Goal: Task Accomplishment & Management: Manage account settings

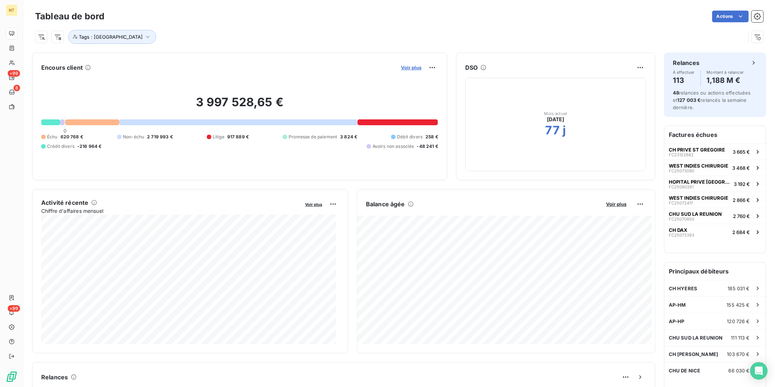
click at [410, 67] on span "Voir plus" at bounding box center [411, 68] width 20 height 6
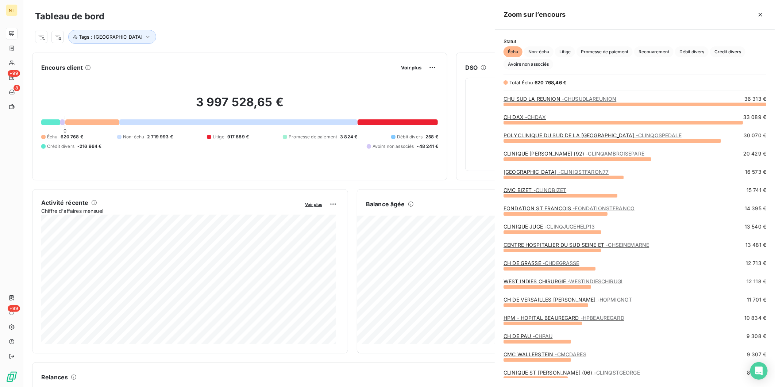
scroll to position [276, 274]
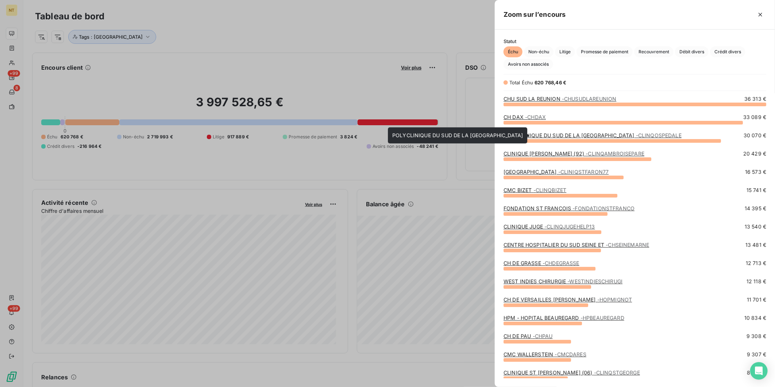
click at [586, 134] on link "POLYCLINIQUE DU SUD DE LA CORSE - S - CLINQOSPEDALE" at bounding box center [592, 135] width 178 height 6
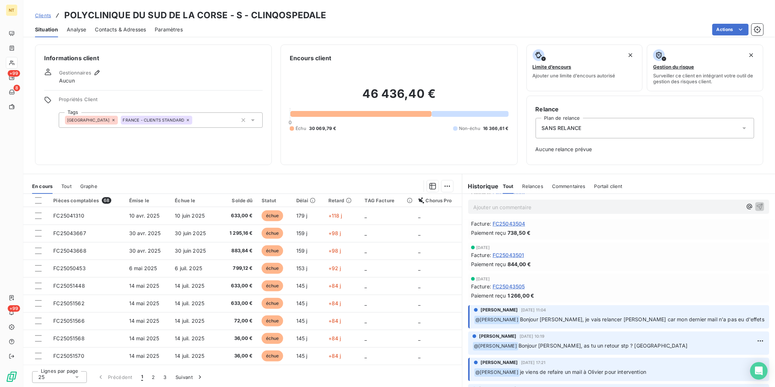
click at [158, 28] on span "Paramètres" at bounding box center [169, 29] width 28 height 7
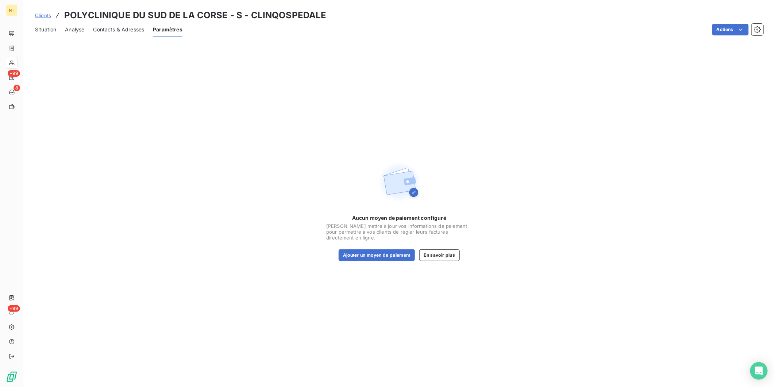
click at [123, 31] on span "Contacts & Adresses" at bounding box center [118, 29] width 51 height 7
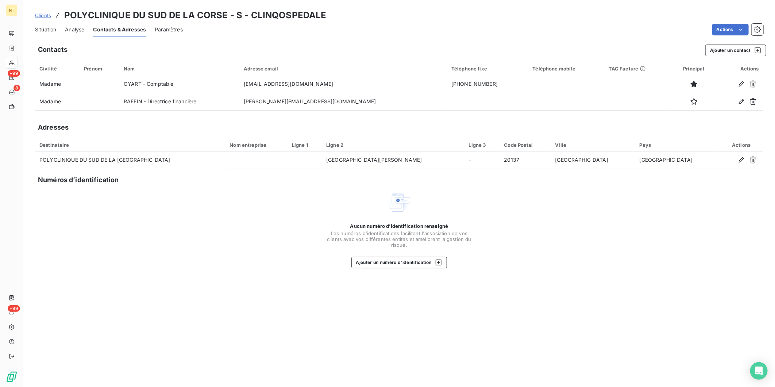
click at [78, 28] on span "Analyse" at bounding box center [74, 29] width 19 height 7
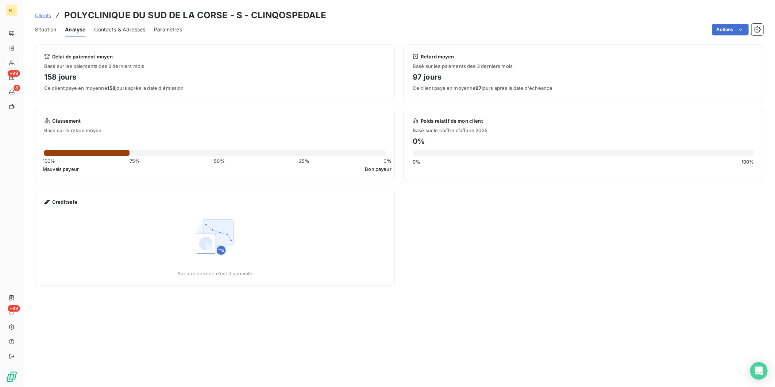
click at [53, 28] on span "Situation" at bounding box center [45, 29] width 21 height 7
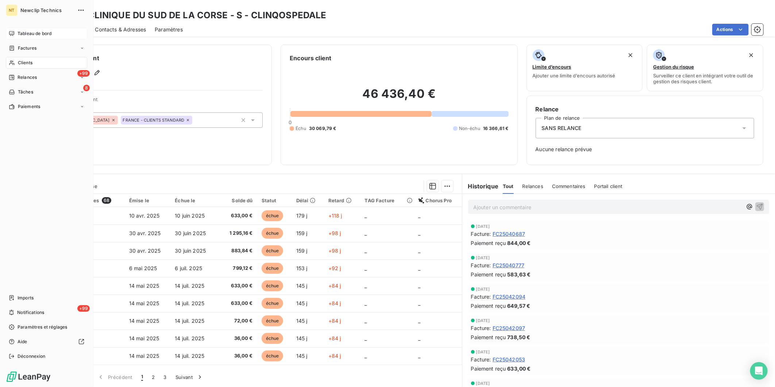
click at [11, 30] on div "Tableau de bord" at bounding box center [46, 34] width 81 height 12
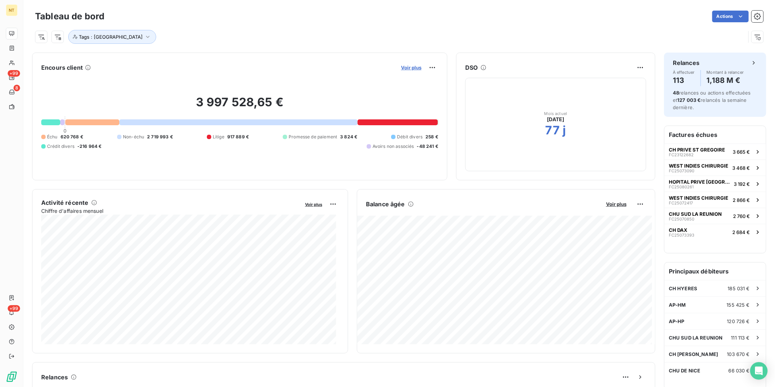
click at [409, 69] on span "Voir plus" at bounding box center [411, 68] width 20 height 6
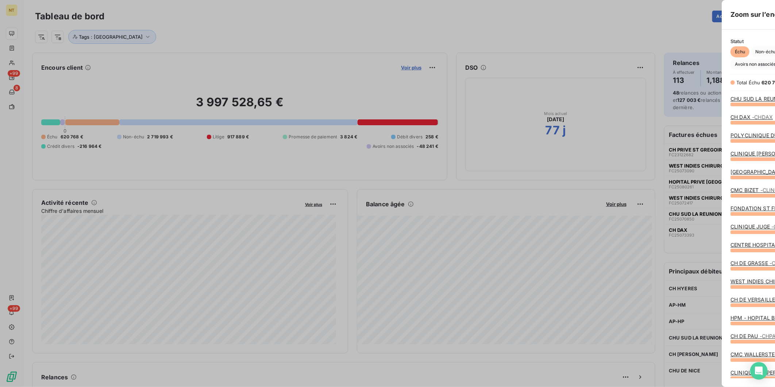
scroll to position [381, 274]
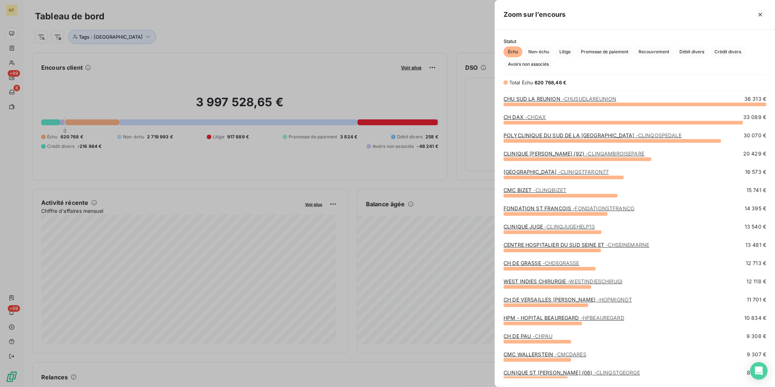
click at [525, 355] on link "CMC WALLERSTEIN - CMCDARES" at bounding box center [544, 354] width 83 height 6
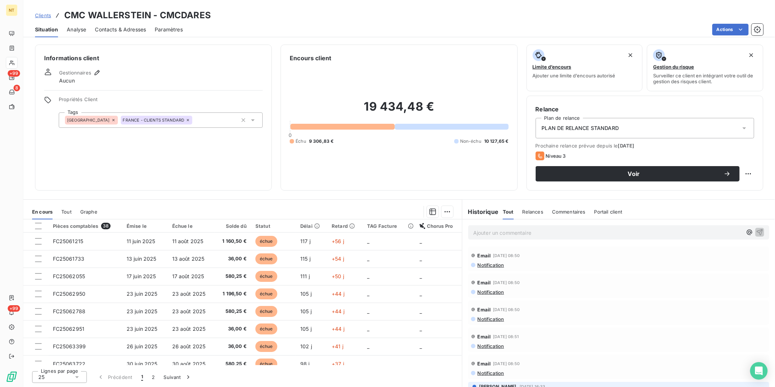
click at [108, 28] on span "Contacts & Adresses" at bounding box center [120, 29] width 51 height 7
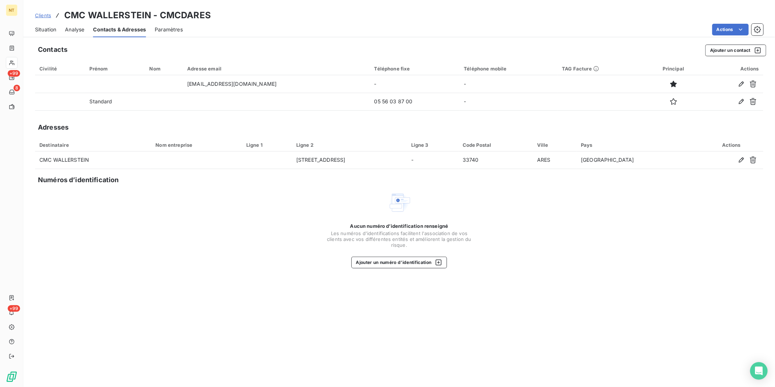
click at [74, 28] on span "Analyse" at bounding box center [74, 29] width 19 height 7
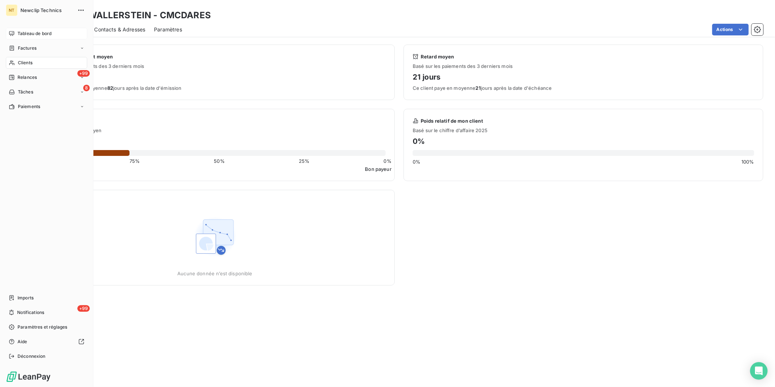
click at [9, 32] on icon at bounding box center [12, 34] width 6 height 6
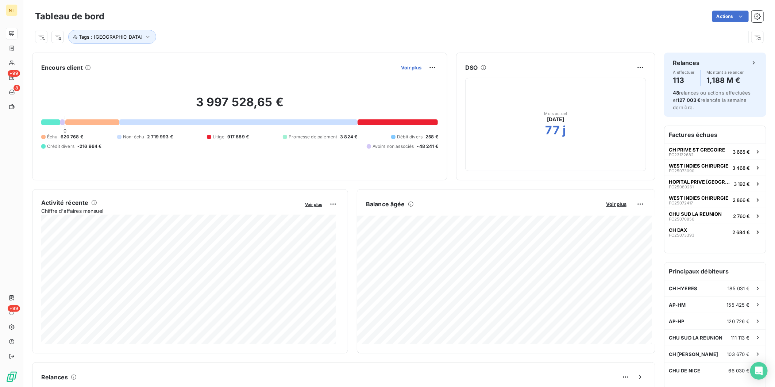
click at [411, 66] on span "Voir plus" at bounding box center [411, 68] width 20 height 6
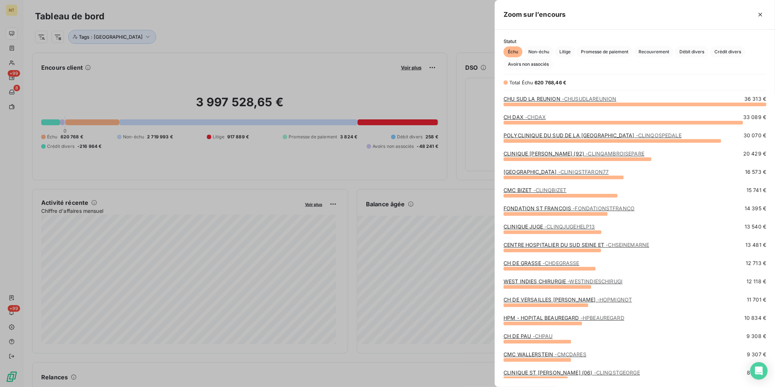
scroll to position [381, 274]
click at [74, 63] on div at bounding box center [387, 193] width 775 height 387
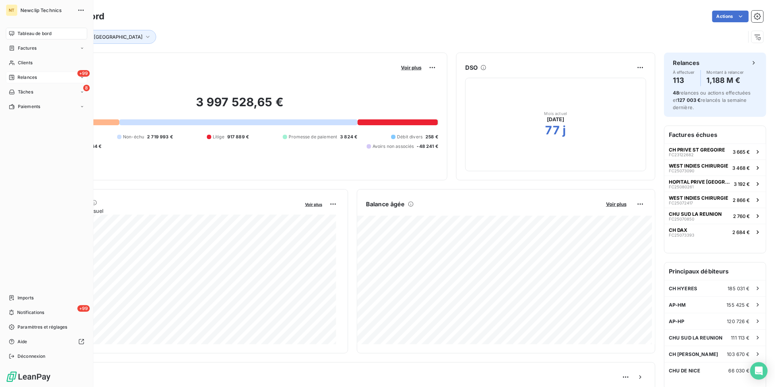
click at [16, 75] on div "Relances" at bounding box center [23, 77] width 28 height 7
click at [32, 92] on span "À effectuer" at bounding box center [30, 92] width 24 height 7
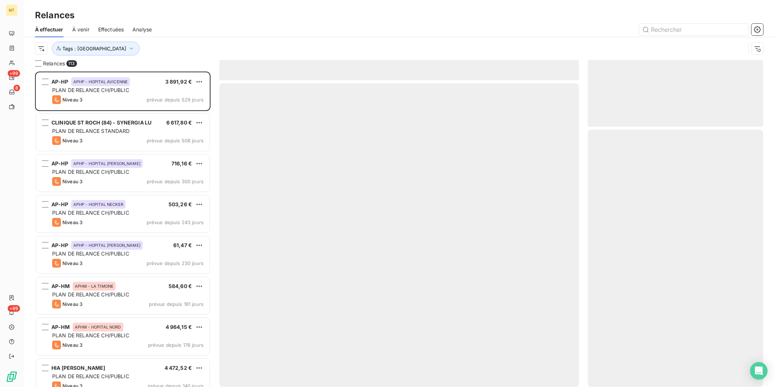
scroll to position [309, 169]
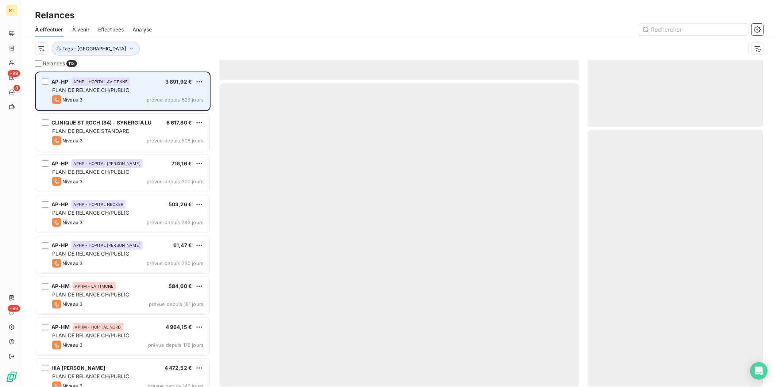
click at [123, 97] on div "Niveau 3 prévue depuis 529 jours" at bounding box center [127, 99] width 151 height 9
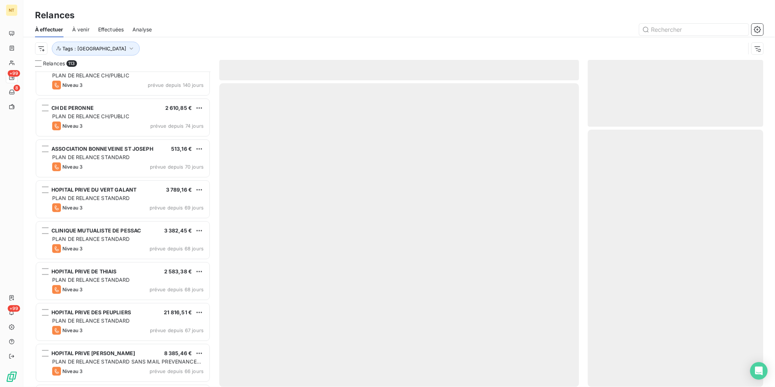
scroll to position [325, 0]
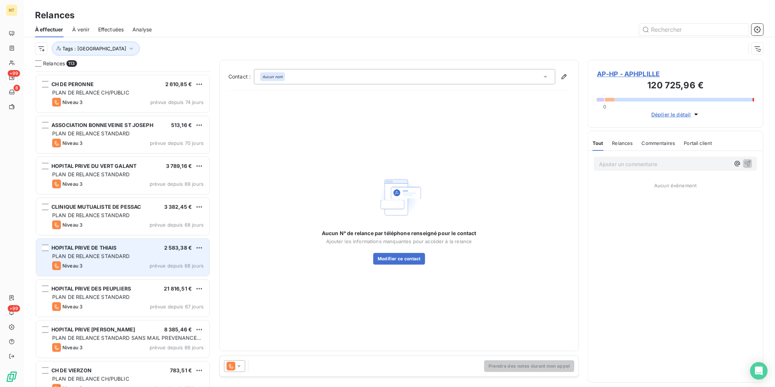
click at [115, 252] on div "HOPITAL PRIVE DE THIAIS 2 583,38 € PLAN DE RELANCE STANDARD Niveau 3 prévue dep…" at bounding box center [122, 257] width 173 height 37
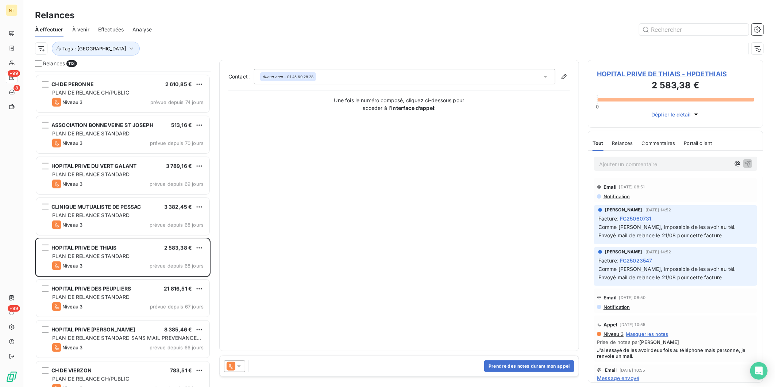
click at [655, 74] on span "HOPITAL PRIVE DE THIAIS - HPDETHIAIS" at bounding box center [675, 74] width 157 height 10
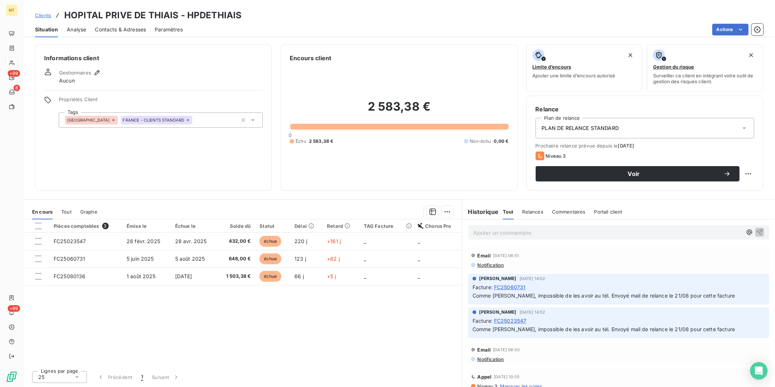
click at [566, 229] on p "Ajouter un commentaire ﻿" at bounding box center [607, 232] width 269 height 9
click at [564, 234] on p "Ajouter un commentaire ﻿" at bounding box center [607, 232] width 269 height 9
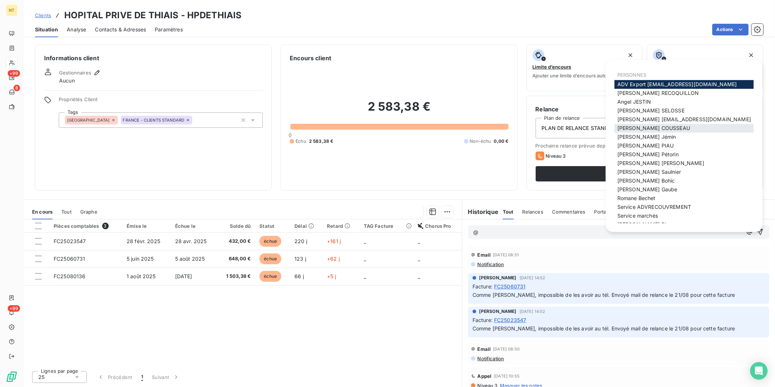
click at [651, 128] on span "[PERSON_NAME]" at bounding box center [653, 128] width 73 height 6
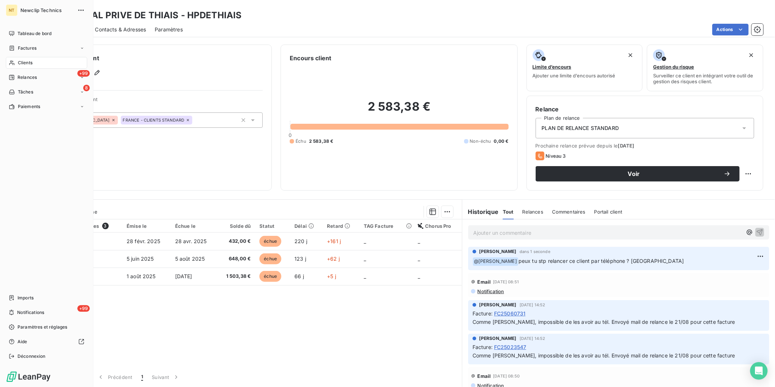
click at [22, 66] on span "Clients" at bounding box center [25, 62] width 15 height 7
click at [20, 81] on div "+99 Relances" at bounding box center [46, 78] width 81 height 12
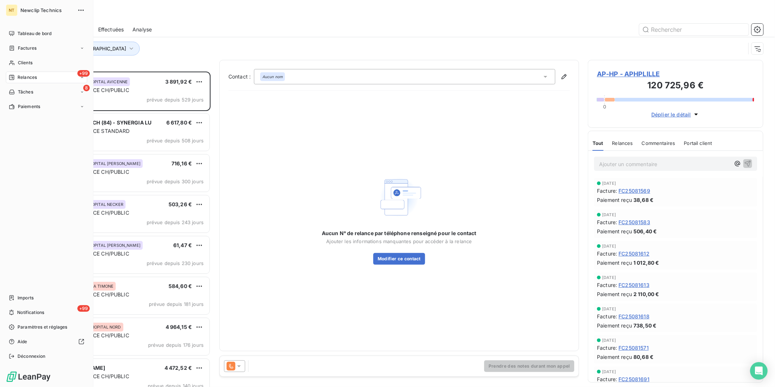
scroll to position [309, 169]
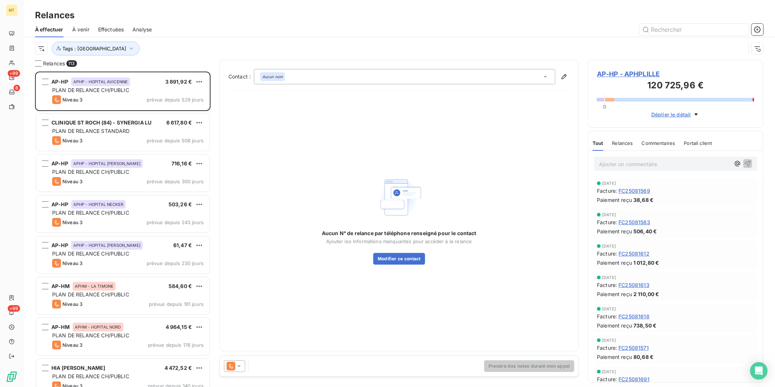
click at [213, 50] on div "Tags : [GEOGRAPHIC_DATA]" at bounding box center [390, 49] width 710 height 14
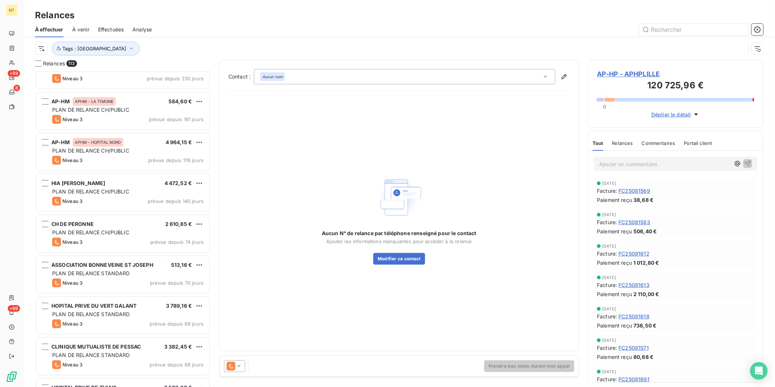
scroll to position [203, 0]
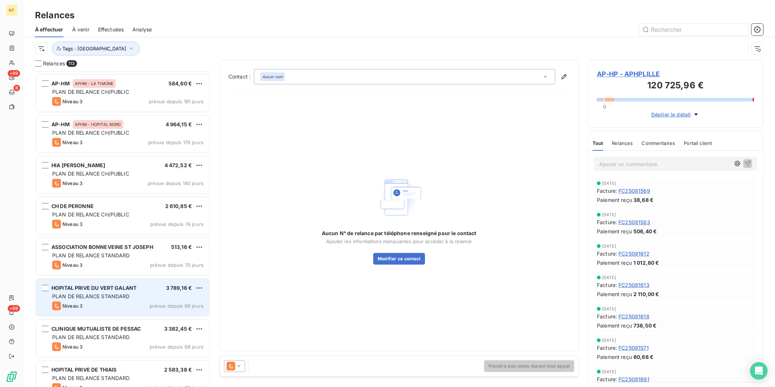
click at [126, 294] on span "PLAN DE RELANCE STANDARD" at bounding box center [91, 296] width 78 height 6
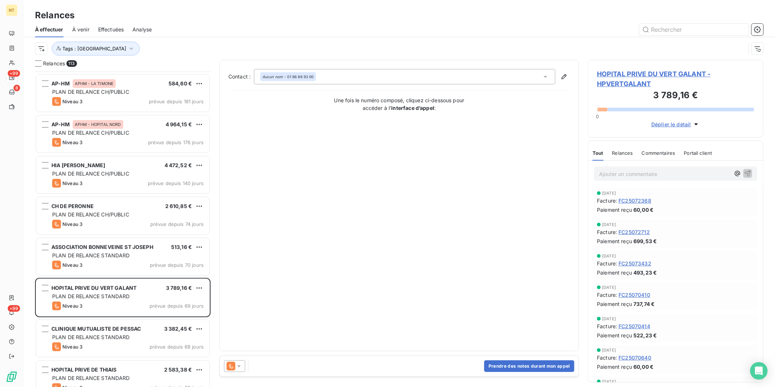
click at [632, 76] on span "HOPITAL PRIVE DU VERT GALANT - HPVERTGALANT" at bounding box center [675, 79] width 157 height 20
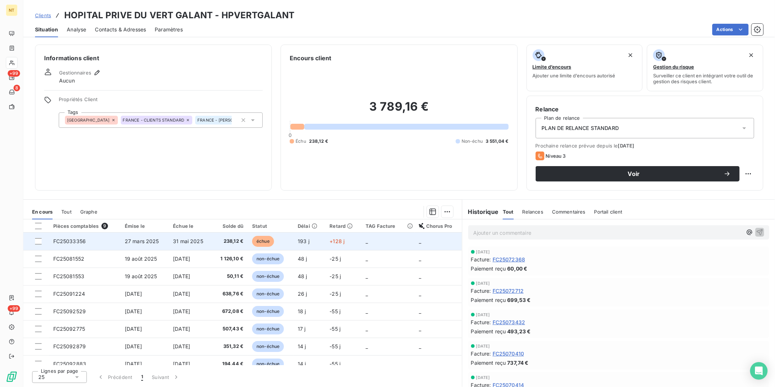
click at [188, 241] on span "31 mai 2025" at bounding box center [188, 241] width 30 height 6
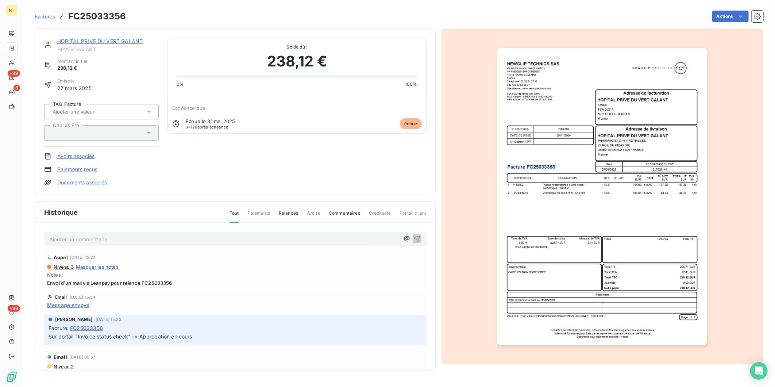
click at [181, 239] on p "Ajouter un commentaire ﻿" at bounding box center [224, 239] width 350 height 9
click at [117, 38] on link "HOPITAL PRIVE DU VERT GALANT" at bounding box center [99, 41] width 85 height 6
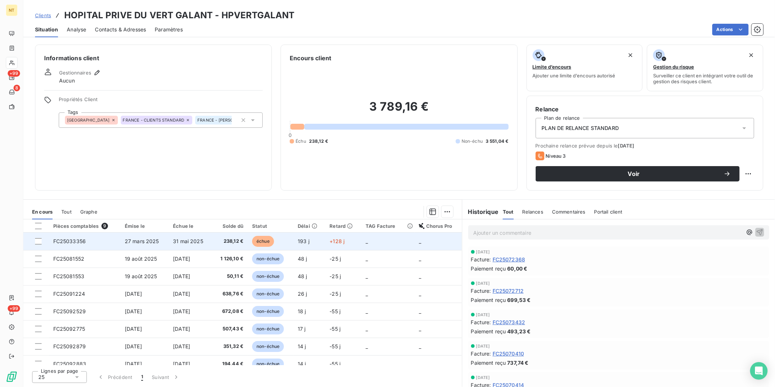
click at [373, 244] on td "_" at bounding box center [387, 241] width 53 height 18
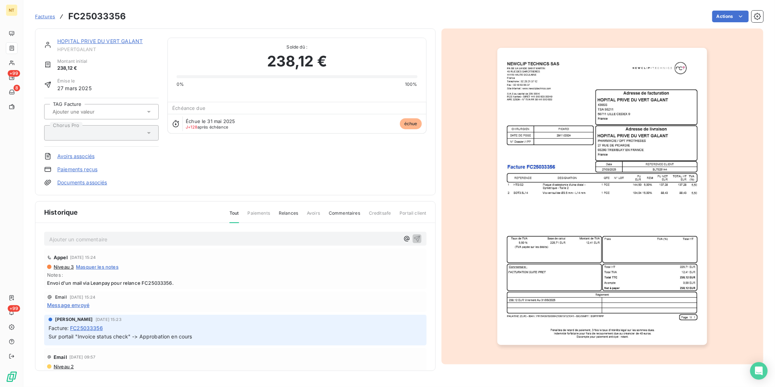
click at [146, 241] on p "Ajouter un commentaire ﻿" at bounding box center [224, 239] width 350 height 9
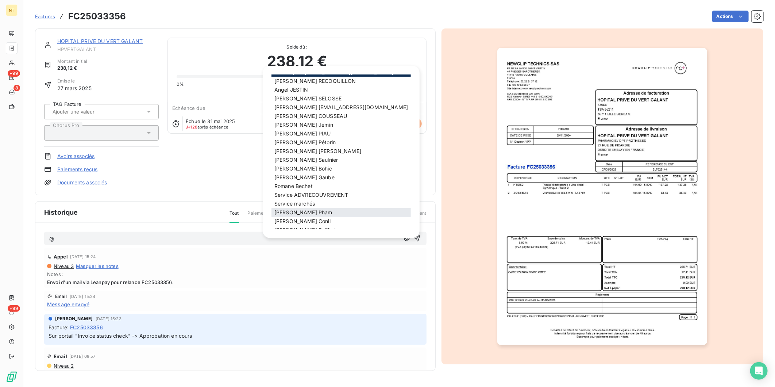
scroll to position [42, 0]
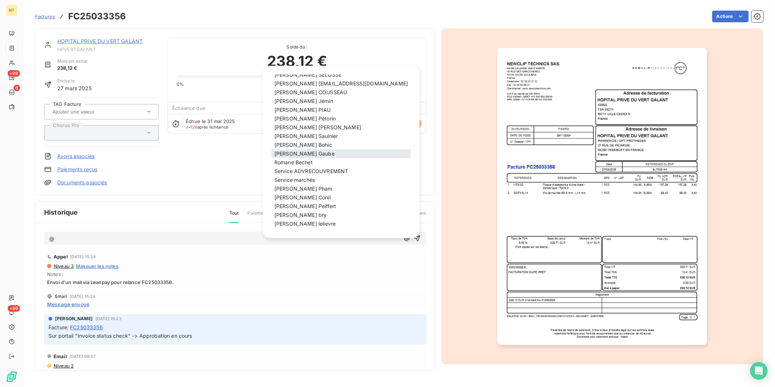
click at [316, 157] on div "[PERSON_NAME]" at bounding box center [340, 153] width 139 height 9
drag, startPoint x: 316, startPoint y: 157, endPoint x: 317, endPoint y: 161, distance: 4.2
click at [317, 161] on div "PERSONNES ADV Export [EMAIL_ADDRESS][DOMAIN_NAME] [PERSON_NAME] [PERSON_NAME] […" at bounding box center [340, 151] width 139 height 155
drag, startPoint x: 317, startPoint y: 161, endPoint x: 312, endPoint y: 162, distance: 5.5
click at [312, 162] on span "[PERSON_NAME]" at bounding box center [293, 162] width 38 height 6
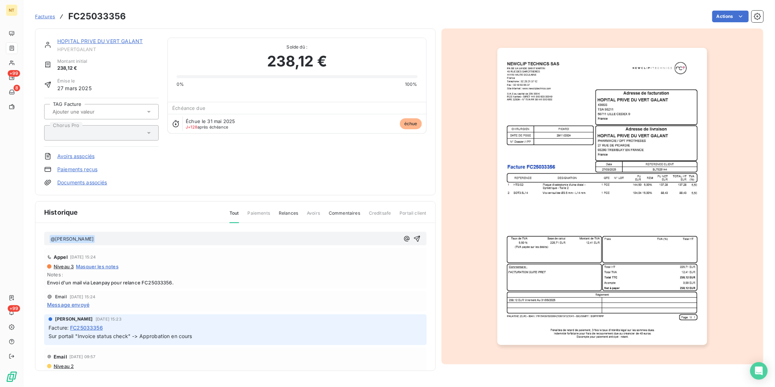
click at [108, 241] on p "﻿ @ [PERSON_NAME] ﻿ ﻿" at bounding box center [224, 239] width 350 height 9
click at [190, 238] on p "﻿ @ [PERSON_NAME] ﻿ pourras tu stp regarder le statut" at bounding box center [224, 239] width 350 height 9
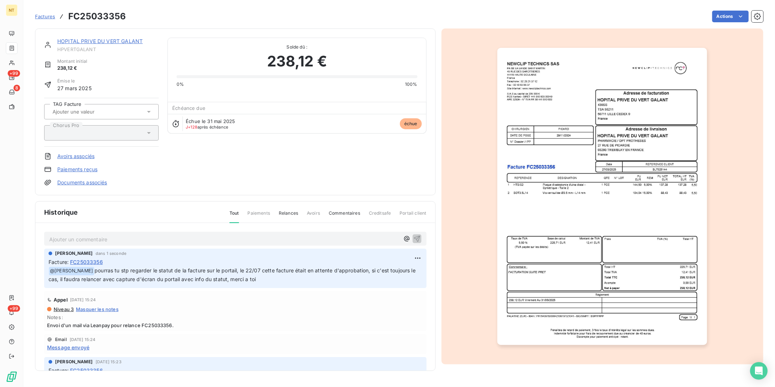
click at [83, 38] on link "HOPITAL PRIVE DU VERT GALANT" at bounding box center [99, 41] width 85 height 6
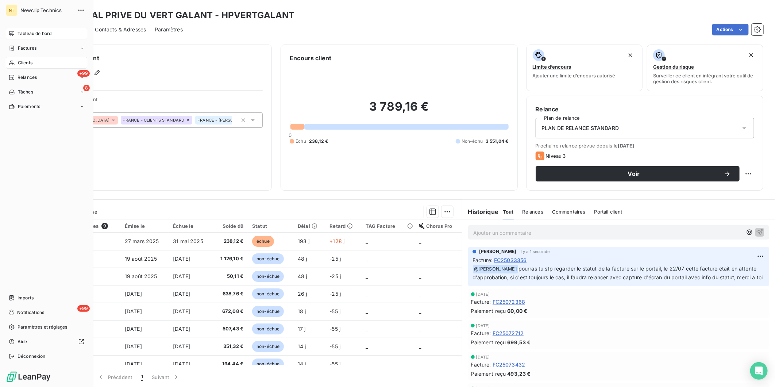
click at [10, 32] on icon at bounding box center [12, 34] width 6 height 6
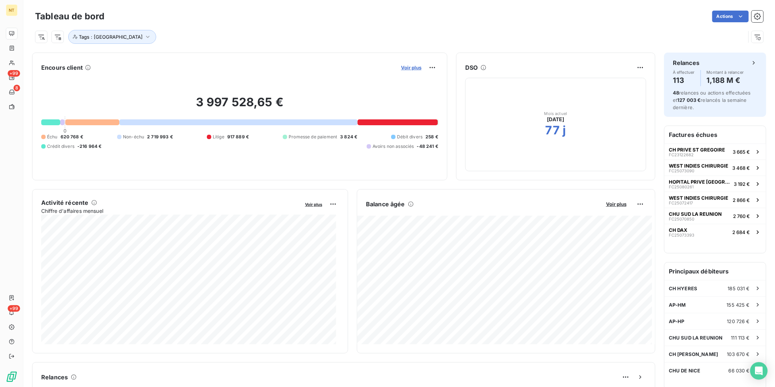
click at [410, 66] on span "Voir plus" at bounding box center [411, 68] width 20 height 6
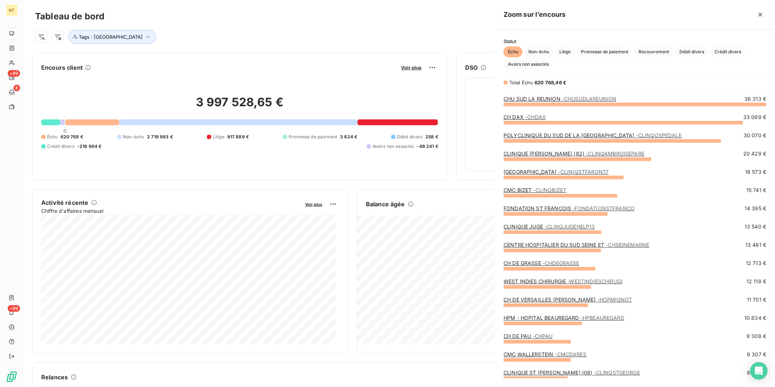
scroll to position [381, 274]
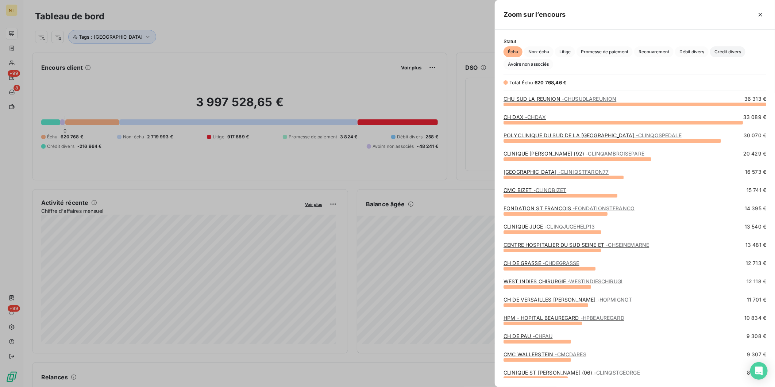
click at [741, 50] on span "Crédit divers" at bounding box center [727, 51] width 35 height 11
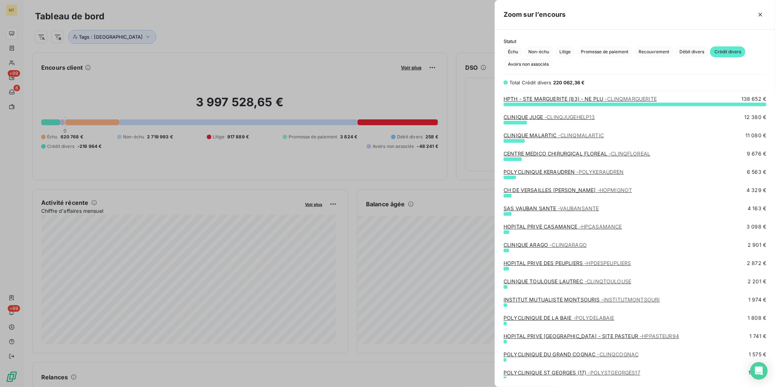
scroll to position [276, 274]
click at [546, 115] on span "- CLINQJUGEHELP13" at bounding box center [569, 117] width 50 height 6
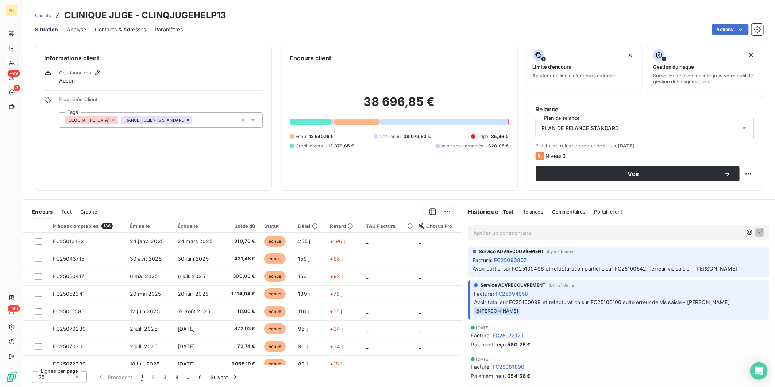
click at [514, 291] on span "FC25094058" at bounding box center [511, 294] width 33 height 8
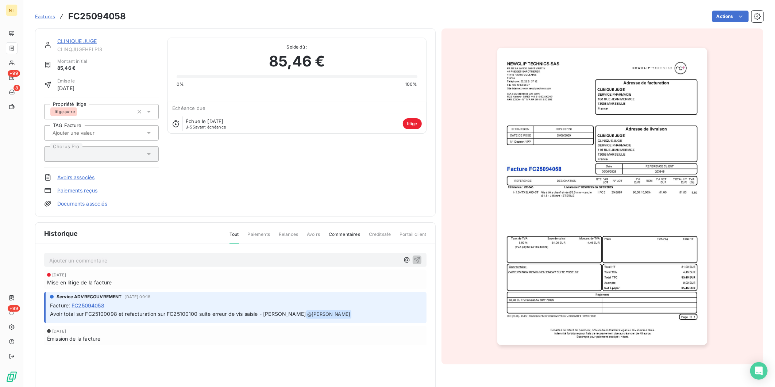
click at [76, 37] on div "CLINIQUE JUGE CLINQJUGEHELP13 Montant initial 85,46 € Émise le [DATE] Propriété…" at bounding box center [235, 122] width 401 height 188
click at [73, 39] on link "CLINIQUE JUGE" at bounding box center [76, 41] width 39 height 6
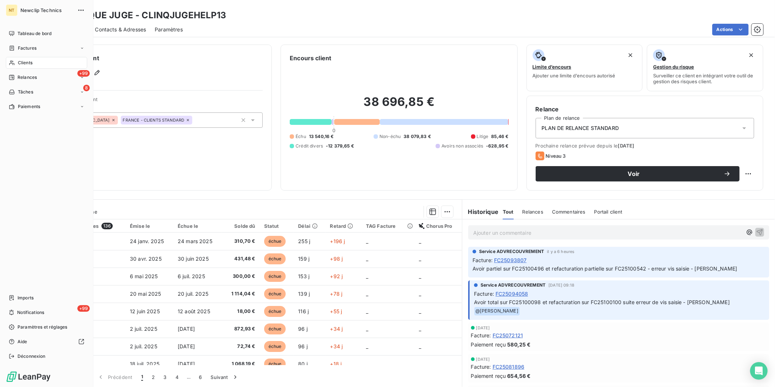
click at [28, 61] on span "Clients" at bounding box center [25, 62] width 15 height 7
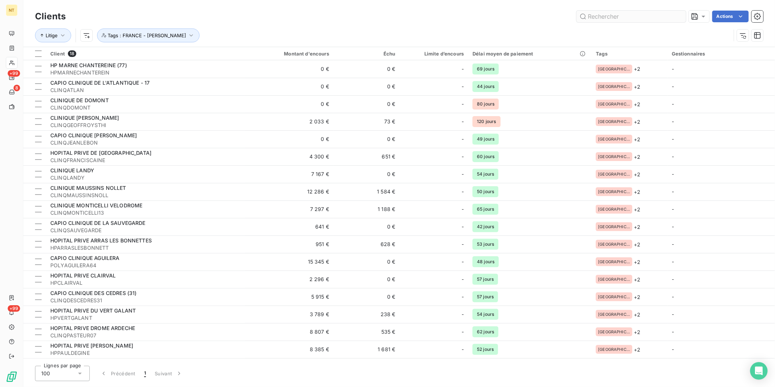
click at [615, 17] on input "text" at bounding box center [630, 17] width 109 height 12
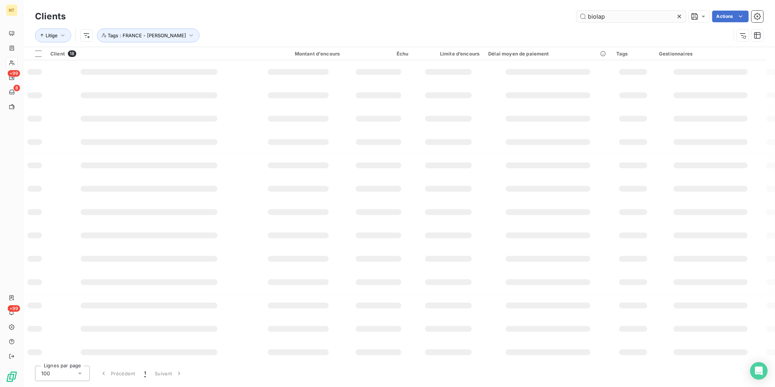
type input "biolap"
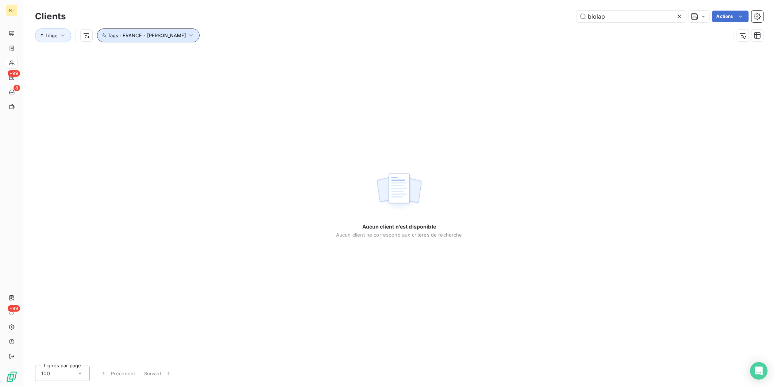
click at [188, 32] on icon "button" at bounding box center [191, 35] width 7 height 7
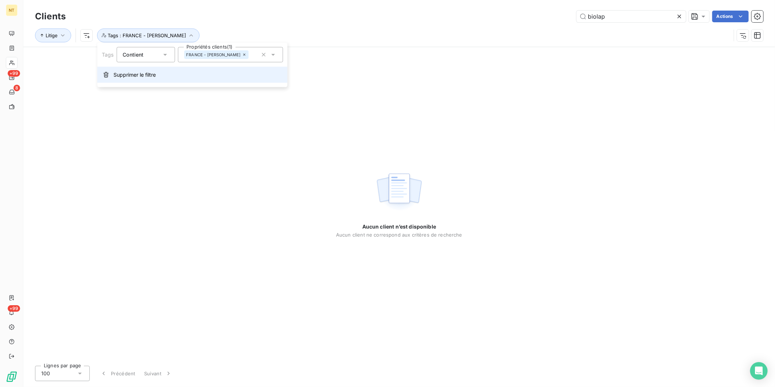
click at [157, 73] on button "Supprimer le filtre" at bounding box center [192, 75] width 190 height 16
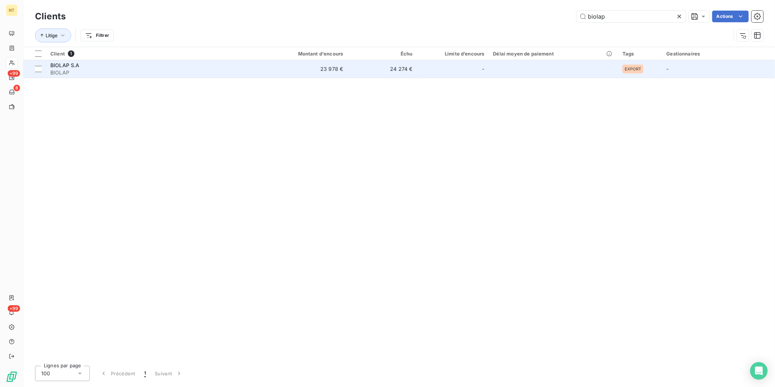
click at [188, 72] on span "BIOLAP" at bounding box center [150, 72] width 200 height 7
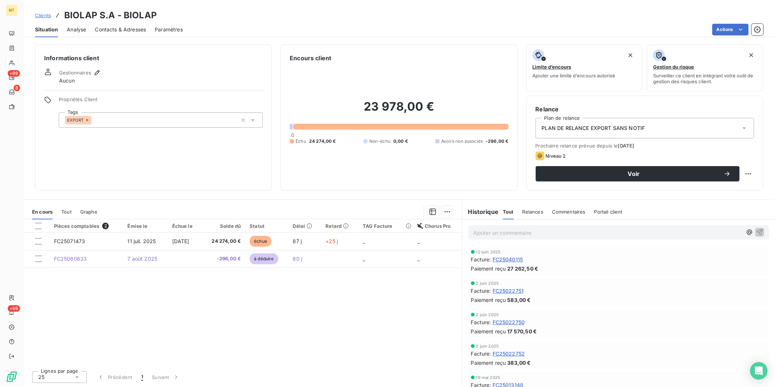
click at [553, 231] on p "Ajouter un commentaire ﻿" at bounding box center [607, 232] width 269 height 9
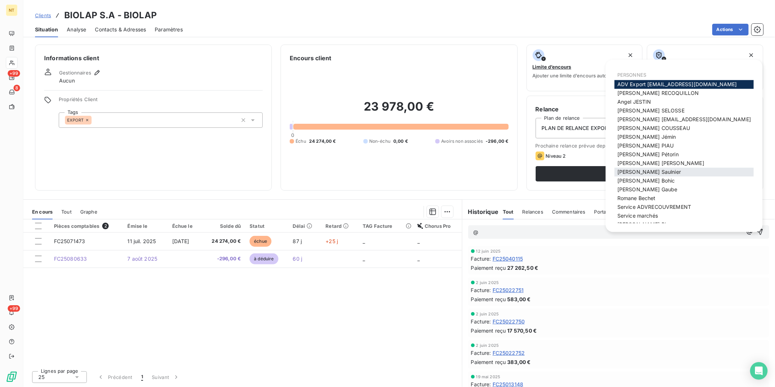
click at [648, 169] on div "[PERSON_NAME]" at bounding box center [683, 172] width 139 height 9
click at [637, 169] on span "[PERSON_NAME]" at bounding box center [648, 172] width 63 height 6
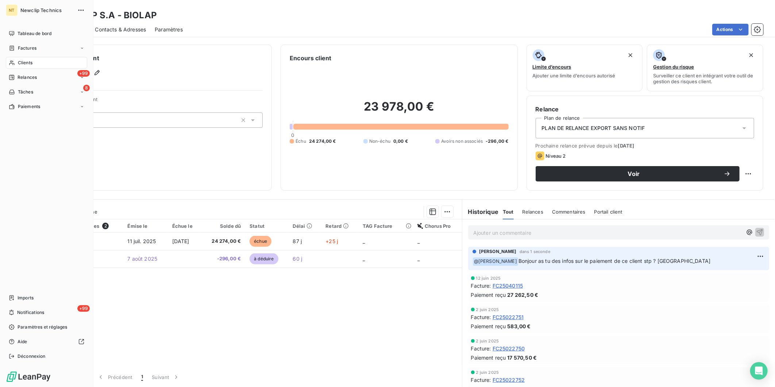
drag, startPoint x: 31, startPoint y: 60, endPoint x: 38, endPoint y: 60, distance: 6.6
click at [31, 60] on span "Clients" at bounding box center [25, 62] width 15 height 7
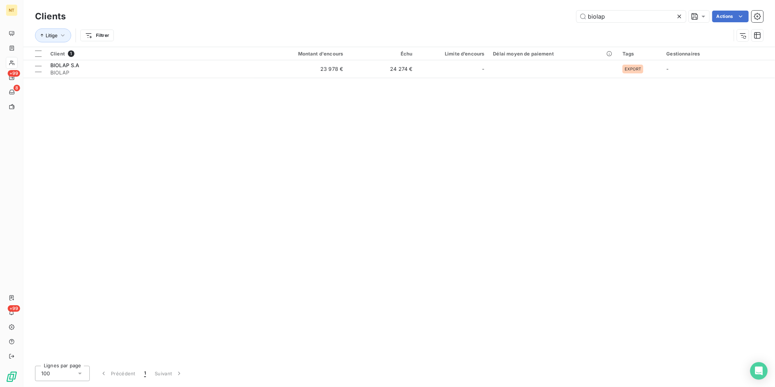
drag, startPoint x: 596, startPoint y: 18, endPoint x: 539, endPoint y: 20, distance: 56.9
click at [539, 20] on div "biolap Actions" at bounding box center [418, 17] width 689 height 12
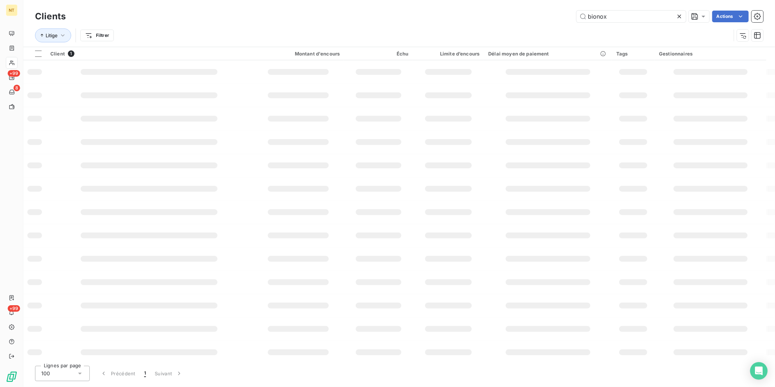
type input "bionox"
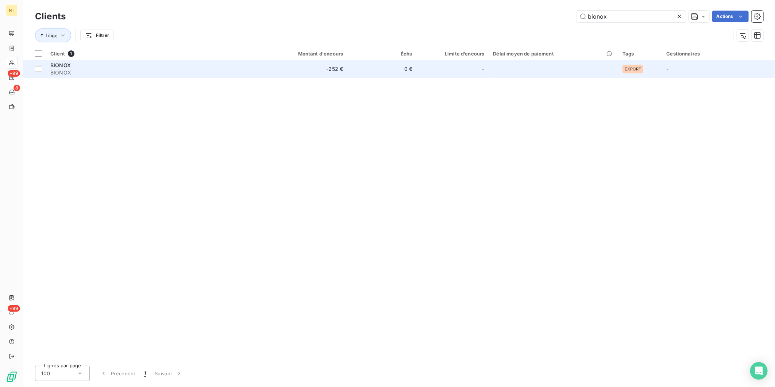
click at [349, 70] on td "0 €" at bounding box center [381, 69] width 69 height 18
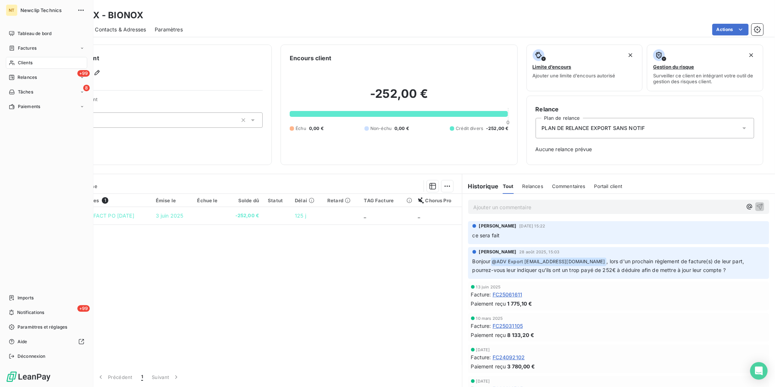
drag, startPoint x: 34, startPoint y: 62, endPoint x: 88, endPoint y: 61, distance: 54.0
click at [34, 62] on div "Clients" at bounding box center [46, 63] width 81 height 12
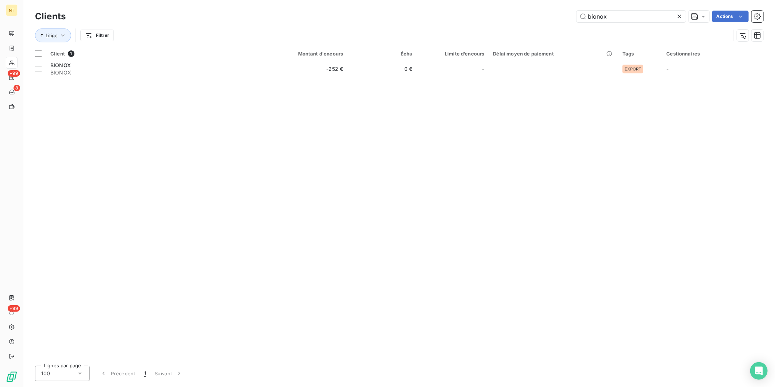
drag, startPoint x: 603, startPoint y: 20, endPoint x: 478, endPoint y: 23, distance: 124.8
click at [489, 24] on div "Clients bionox Actions Litige Filtrer" at bounding box center [399, 28] width 728 height 38
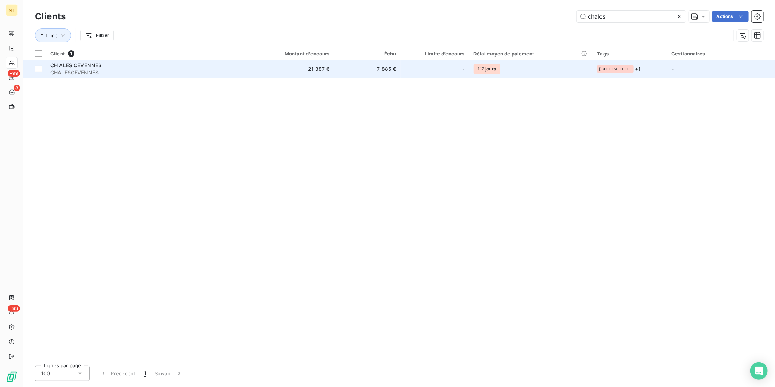
type input "chales"
click at [414, 73] on td "-" at bounding box center [435, 69] width 69 height 18
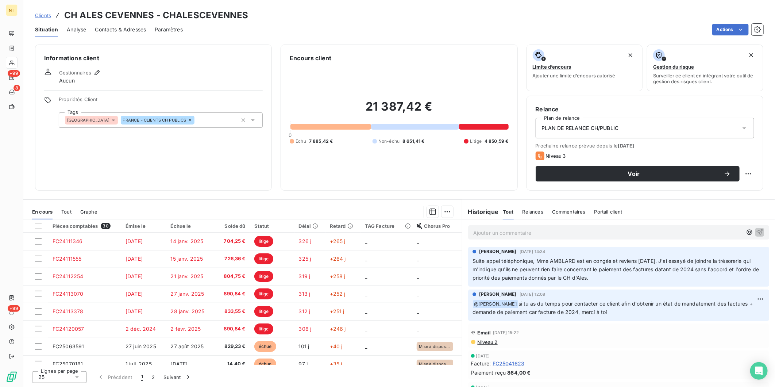
click at [564, 227] on div "Ajouter un commentaire ﻿" at bounding box center [607, 232] width 269 height 10
click at [562, 228] on p "Ajouter un commentaire ﻿" at bounding box center [607, 232] width 269 height 9
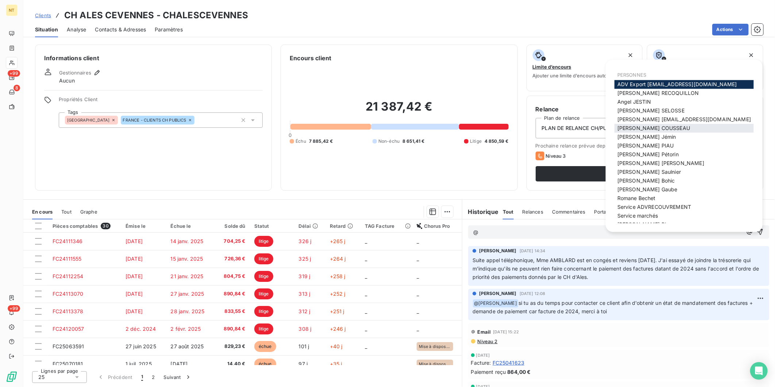
click at [654, 127] on span "[PERSON_NAME]" at bounding box center [653, 128] width 73 height 6
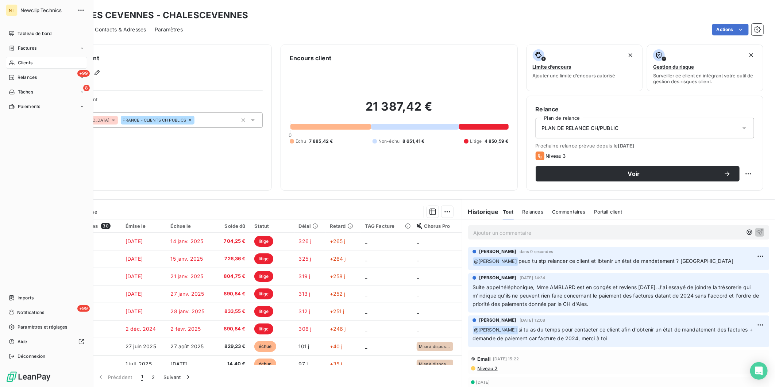
drag, startPoint x: 21, startPoint y: 62, endPoint x: 61, endPoint y: 62, distance: 39.8
click at [21, 62] on span "Clients" at bounding box center [25, 62] width 15 height 7
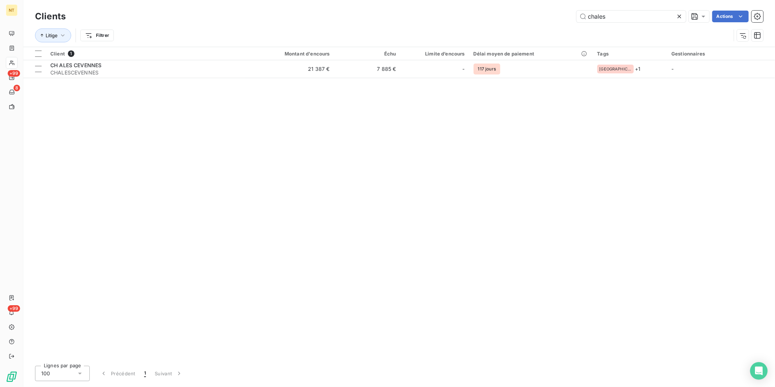
drag, startPoint x: 586, startPoint y: 19, endPoint x: 538, endPoint y: 21, distance: 47.8
click at [538, 21] on div "chales Actions" at bounding box center [418, 17] width 689 height 12
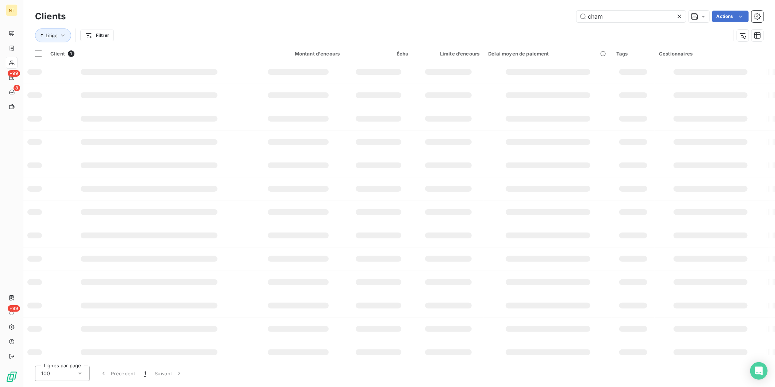
type input "cham"
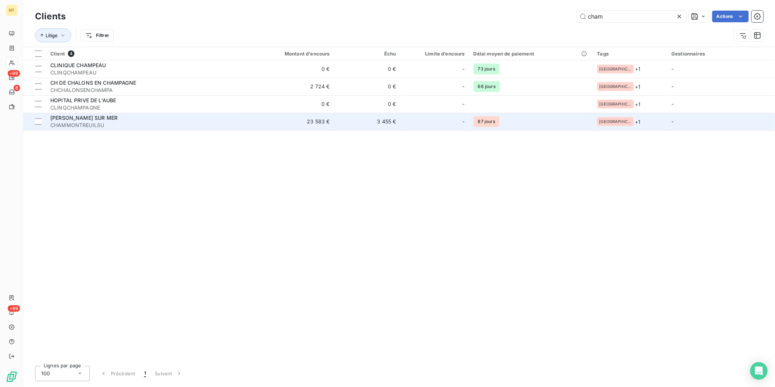
click at [158, 123] on span "CHAMMONTREUILSU" at bounding box center [145, 124] width 190 height 7
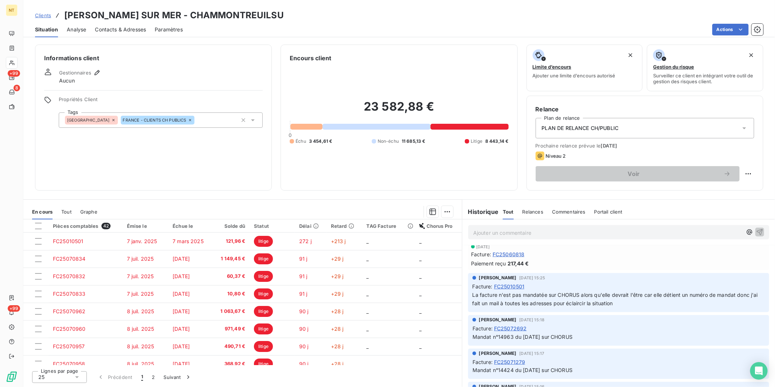
scroll to position [730, 0]
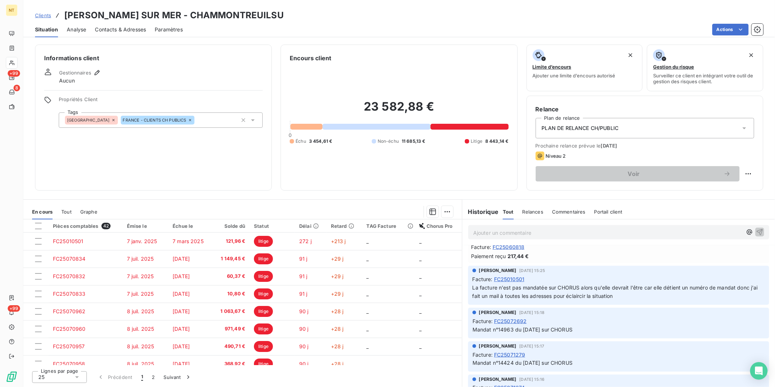
click at [549, 235] on p "Ajouter un commentaire ﻿" at bounding box center [607, 232] width 269 height 9
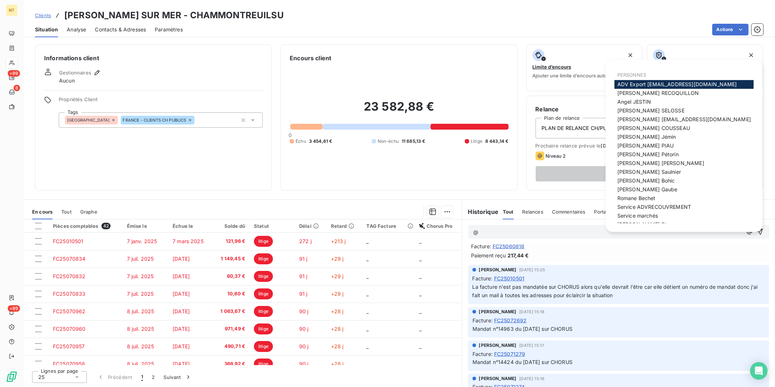
scroll to position [729, 0]
click at [642, 125] on span "[PERSON_NAME]" at bounding box center [653, 128] width 73 height 6
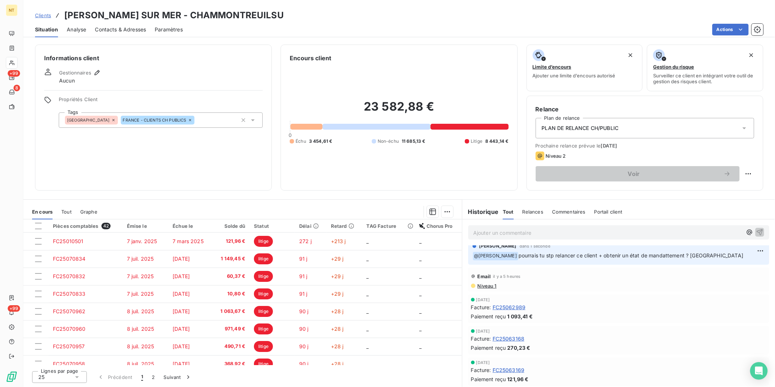
scroll to position [0, 0]
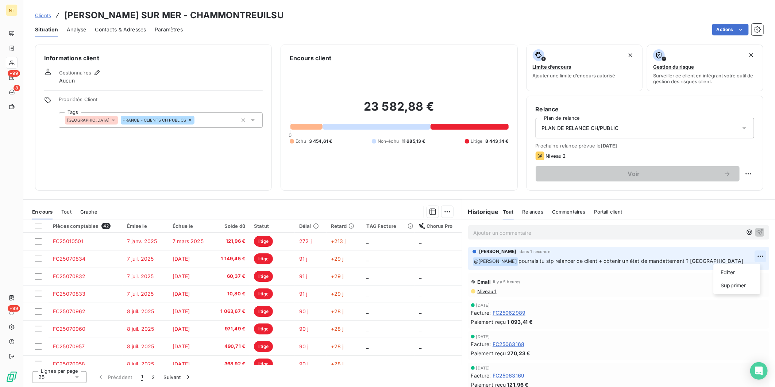
click at [754, 256] on html "NT +99 8 +99 Clients [PERSON_NAME] SUR MER - CHAMMONTREUILSU Situation Analyse …" at bounding box center [387, 193] width 775 height 387
click at [739, 271] on div "Editer" at bounding box center [737, 272] width 41 height 12
click at [678, 262] on span "pourrais tu stp relancer ce client + obtenir un état de mandattement ? [GEOGRAP…" at bounding box center [630, 261] width 225 height 6
click at [757, 261] on icon "button" at bounding box center [760, 261] width 6 height 6
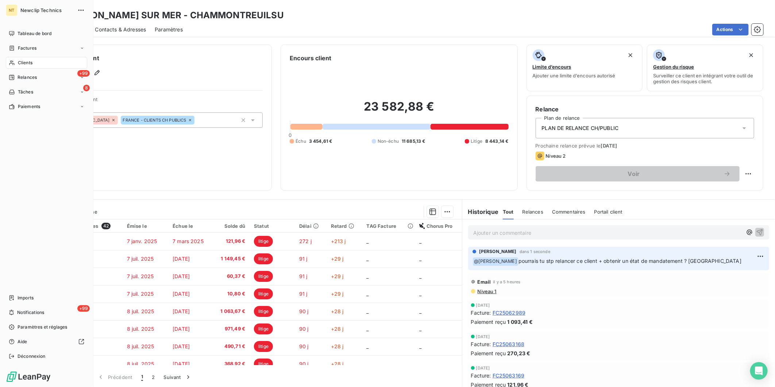
drag, startPoint x: 34, startPoint y: 60, endPoint x: 37, endPoint y: 59, distance: 3.9
click at [34, 60] on div "Clients" at bounding box center [46, 63] width 81 height 12
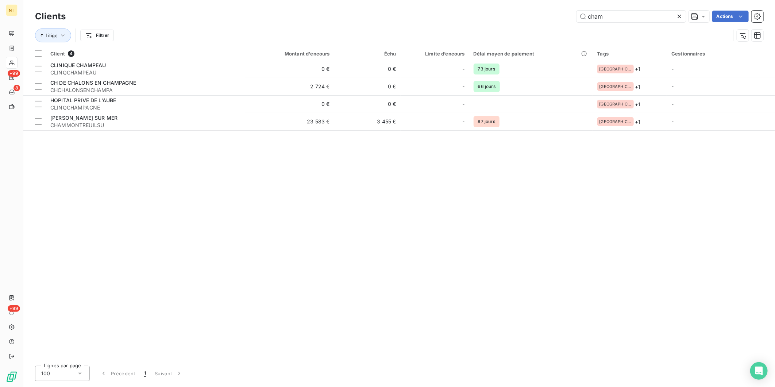
drag, startPoint x: 611, startPoint y: 17, endPoint x: 520, endPoint y: 16, distance: 90.5
click at [522, 17] on div "cham Actions" at bounding box center [418, 17] width 689 height 12
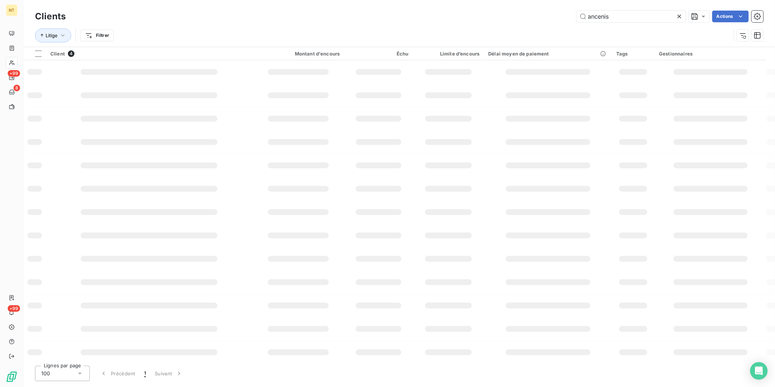
type input "ancenis"
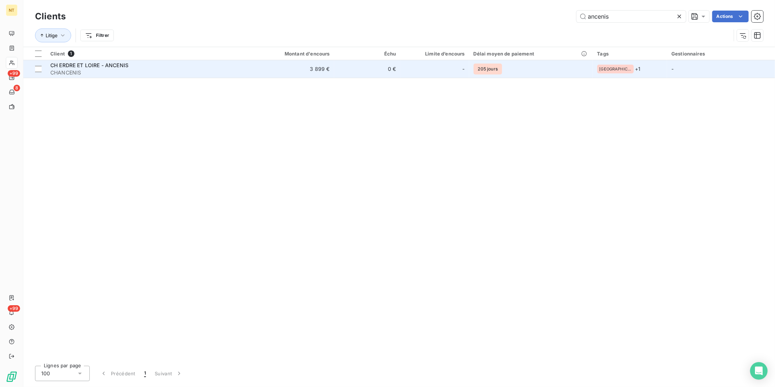
click at [183, 66] on div "CH ERDRE ET LOIRE - ANCENIS" at bounding box center [145, 65] width 190 height 7
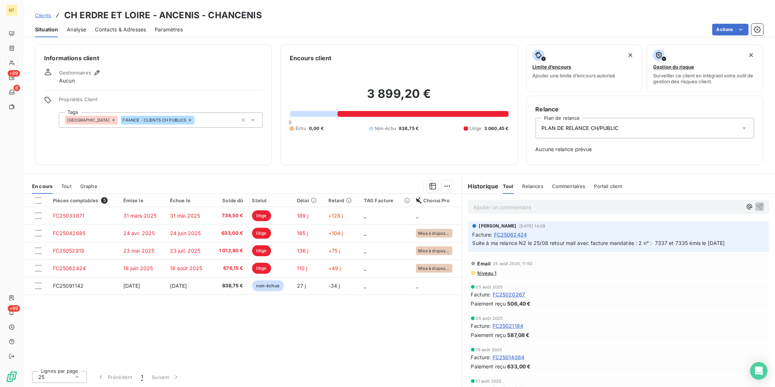
click at [632, 208] on p "Ajouter un commentaire ﻿" at bounding box center [607, 206] width 269 height 9
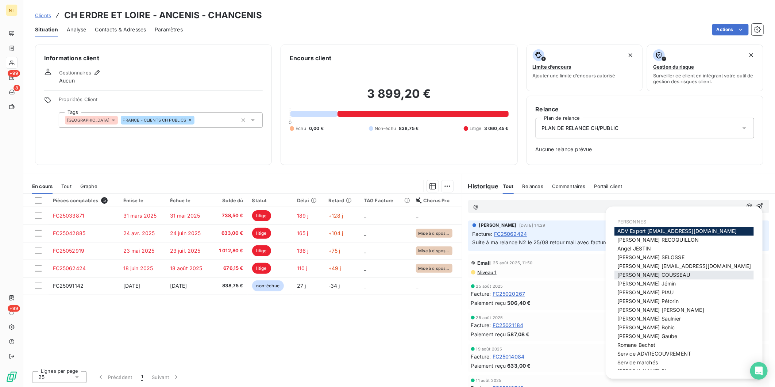
click at [639, 272] on span "[PERSON_NAME]" at bounding box center [653, 275] width 73 height 6
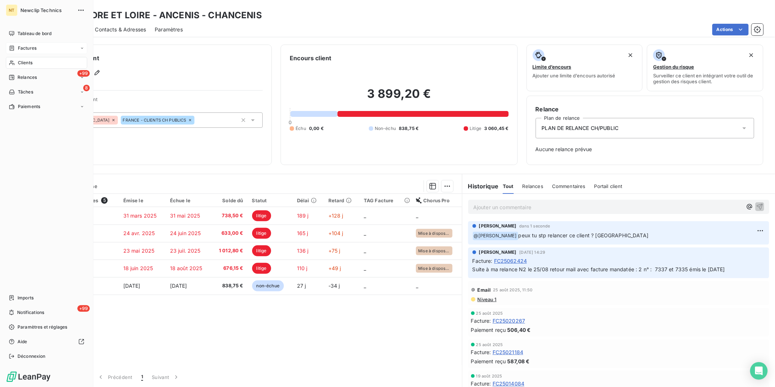
drag, startPoint x: 19, startPoint y: 58, endPoint x: 66, endPoint y: 52, distance: 47.7
click at [19, 58] on div "Clients" at bounding box center [46, 63] width 81 height 12
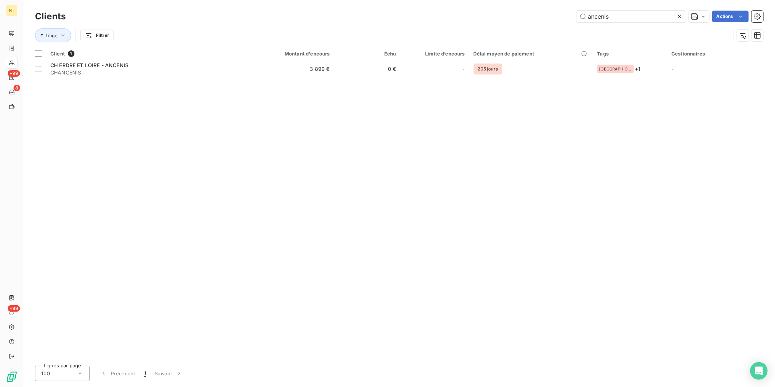
drag, startPoint x: 620, startPoint y: 16, endPoint x: 500, endPoint y: 20, distance: 119.4
click at [504, 19] on div "ancenis Actions" at bounding box center [418, 17] width 689 height 12
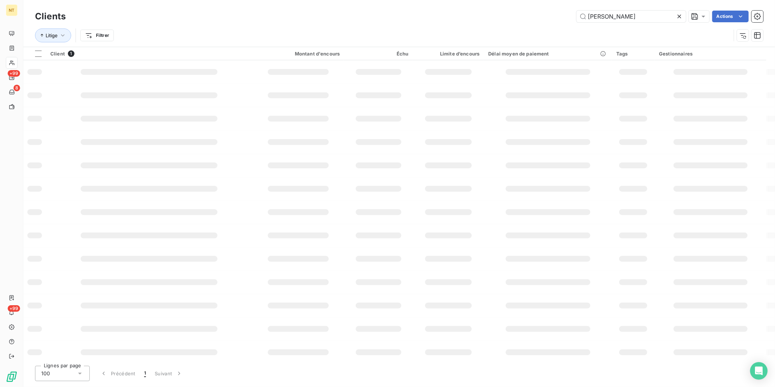
type input "[PERSON_NAME]"
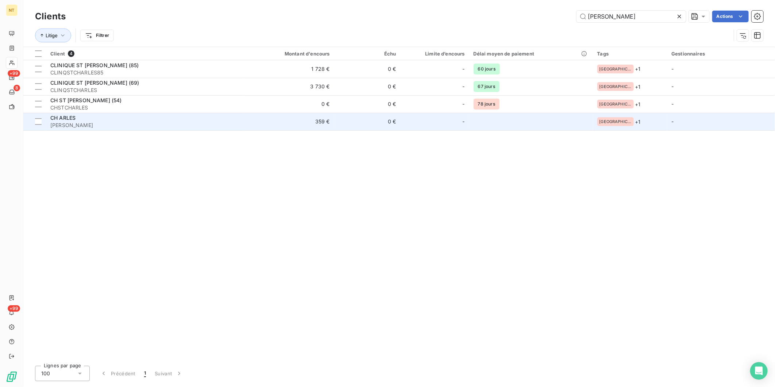
click at [123, 123] on span "[PERSON_NAME]" at bounding box center [145, 124] width 190 height 7
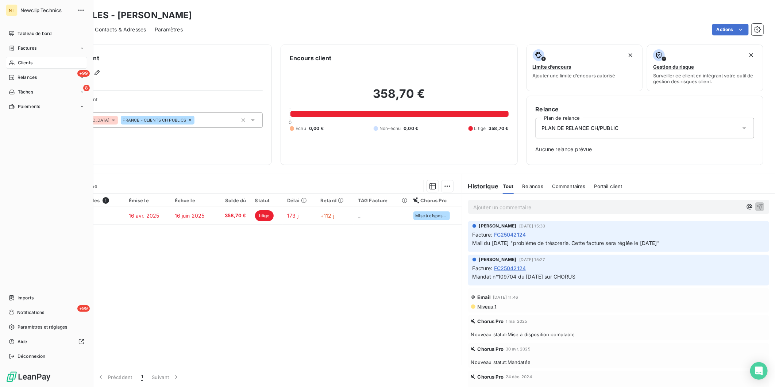
click at [41, 64] on div "Clients" at bounding box center [46, 63] width 81 height 12
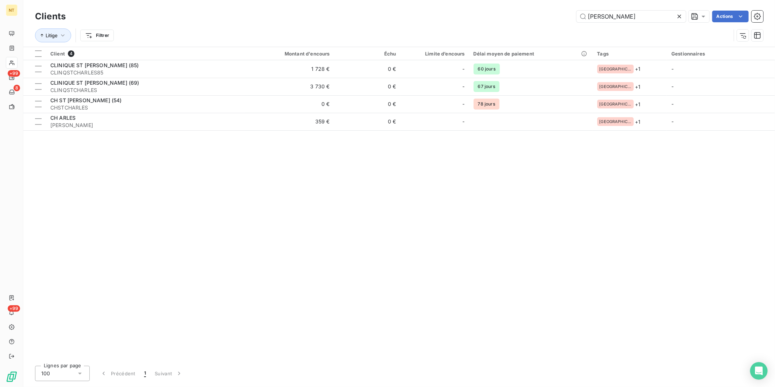
drag, startPoint x: 615, startPoint y: 15, endPoint x: 490, endPoint y: 19, distance: 125.2
click at [490, 19] on div "[PERSON_NAME]" at bounding box center [418, 17] width 689 height 12
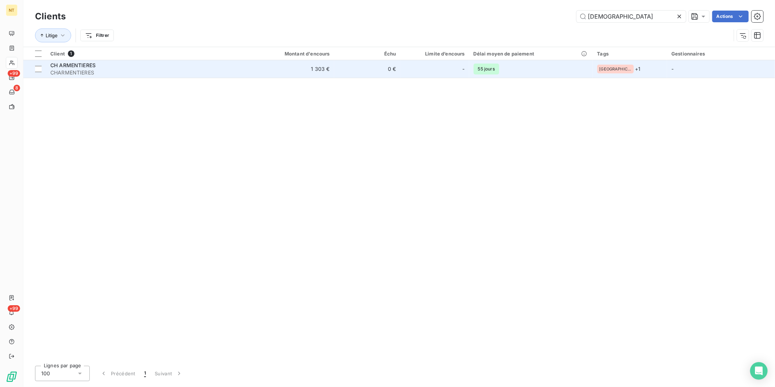
type input "[DEMOGRAPHIC_DATA]"
click at [177, 74] on span "CHARMENTIERES" at bounding box center [145, 72] width 190 height 7
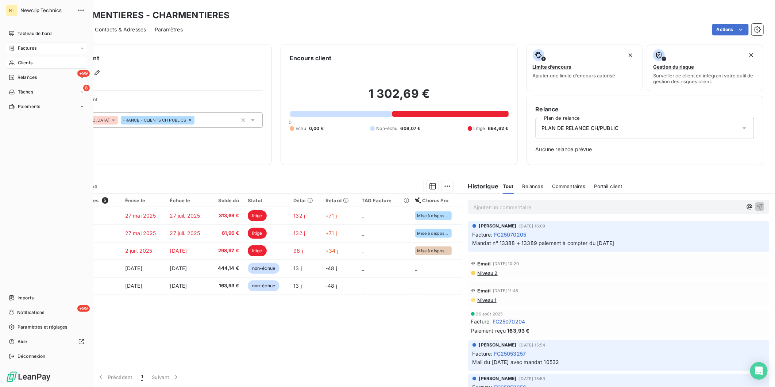
drag, startPoint x: 18, startPoint y: 60, endPoint x: 77, endPoint y: 54, distance: 59.5
click at [18, 60] on span "Clients" at bounding box center [25, 62] width 15 height 7
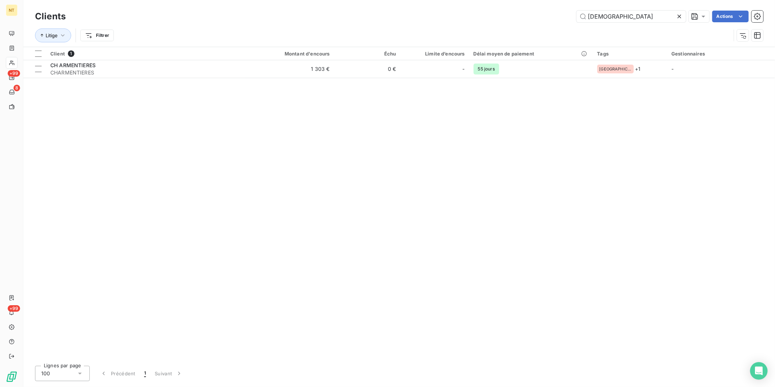
drag, startPoint x: 625, startPoint y: 16, endPoint x: 495, endPoint y: 16, distance: 129.9
click at [497, 16] on div "armenti Actions" at bounding box center [418, 17] width 689 height 12
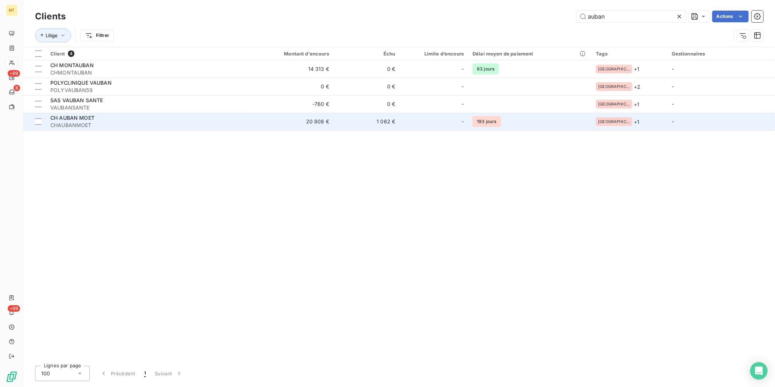
type input "auban"
click at [377, 124] on td "1 062 €" at bounding box center [366, 122] width 66 height 18
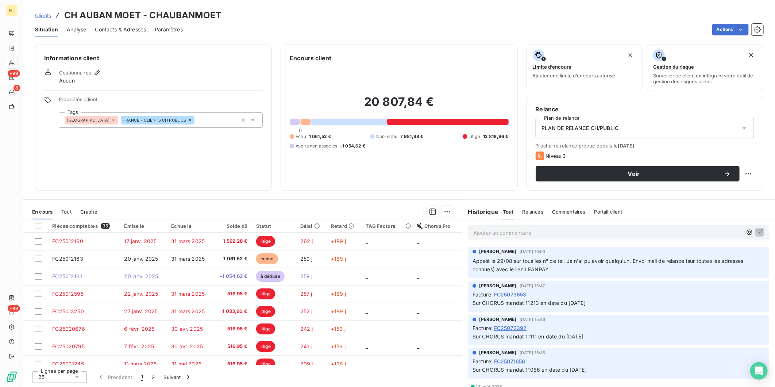
click at [493, 232] on p "Ajouter un commentaire ﻿" at bounding box center [607, 232] width 269 height 9
click at [555, 235] on p "Ajouter un commentaire ﻿" at bounding box center [607, 232] width 269 height 9
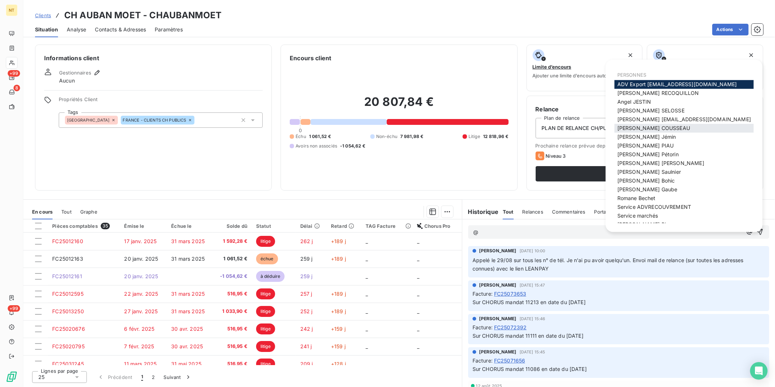
click at [658, 124] on div "[PERSON_NAME]" at bounding box center [683, 128] width 139 height 9
click at [658, 125] on span "[PERSON_NAME]" at bounding box center [653, 128] width 73 height 6
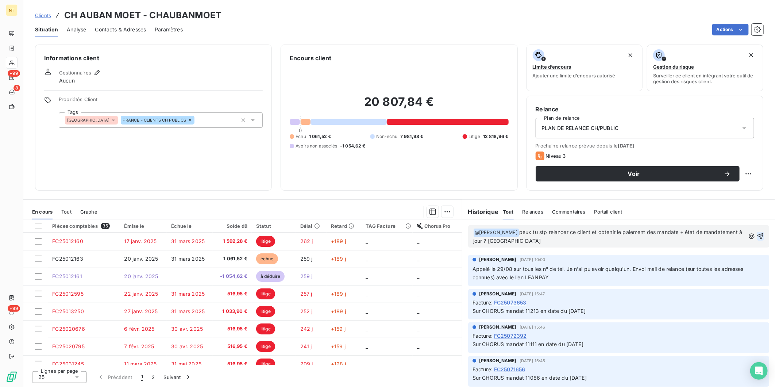
click at [757, 234] on icon "button" at bounding box center [760, 236] width 6 height 6
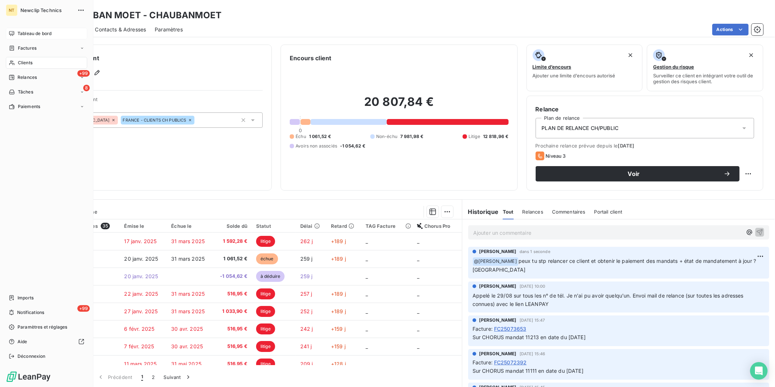
drag, startPoint x: 23, startPoint y: 34, endPoint x: 17, endPoint y: 34, distance: 5.9
click at [20, 34] on span "Tableau de bord" at bounding box center [35, 33] width 34 height 7
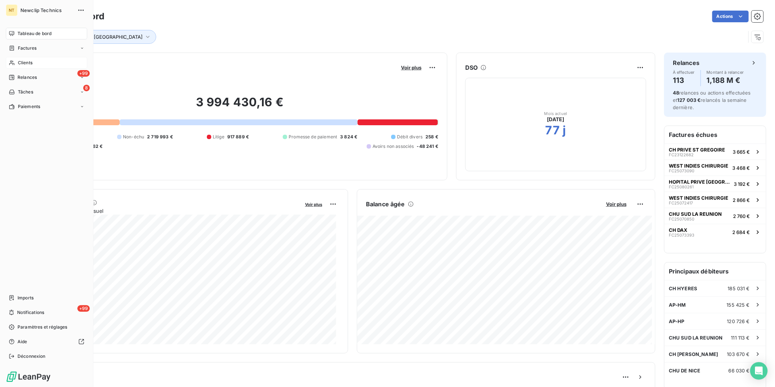
drag, startPoint x: 35, startPoint y: 64, endPoint x: 75, endPoint y: 61, distance: 40.3
click at [35, 64] on div "Clients" at bounding box center [46, 63] width 81 height 12
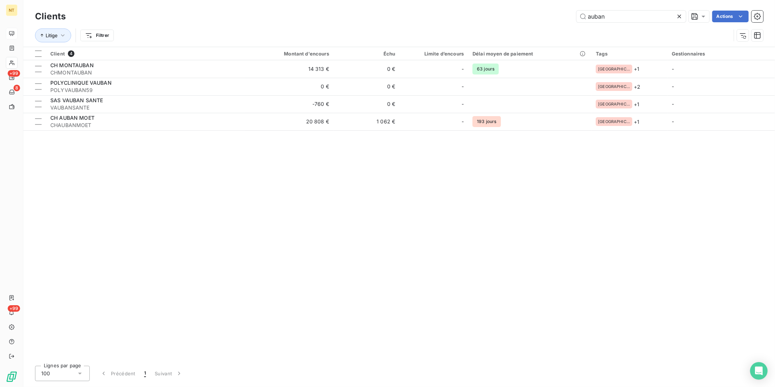
drag, startPoint x: 607, startPoint y: 15, endPoint x: 515, endPoint y: 19, distance: 92.4
click at [516, 19] on div "auban Actions" at bounding box center [418, 17] width 689 height 12
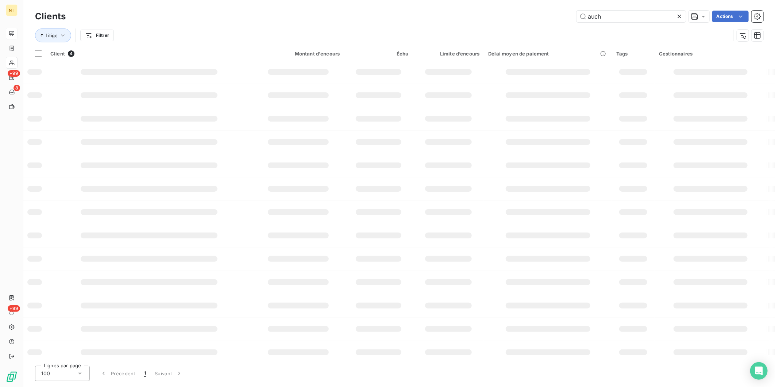
type input "auch"
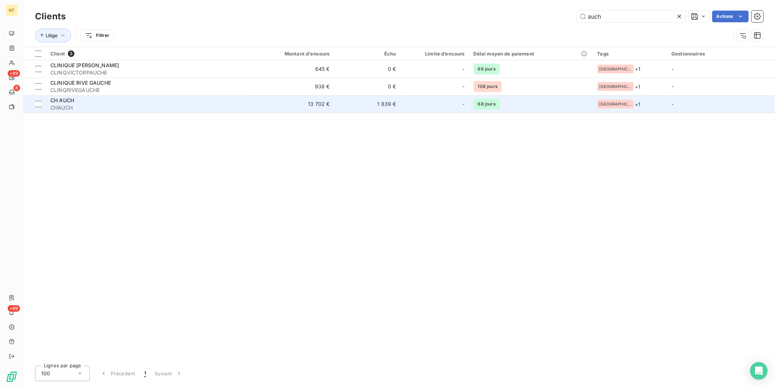
click at [110, 104] on span "CHAUCH" at bounding box center [145, 107] width 190 height 7
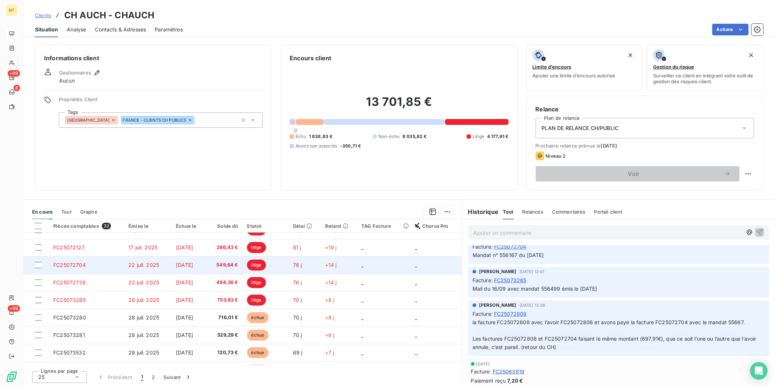
scroll to position [62, 0]
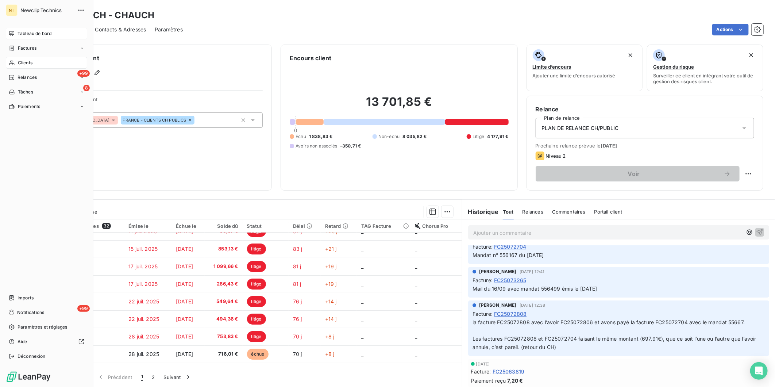
click at [24, 60] on span "Clients" at bounding box center [25, 62] width 15 height 7
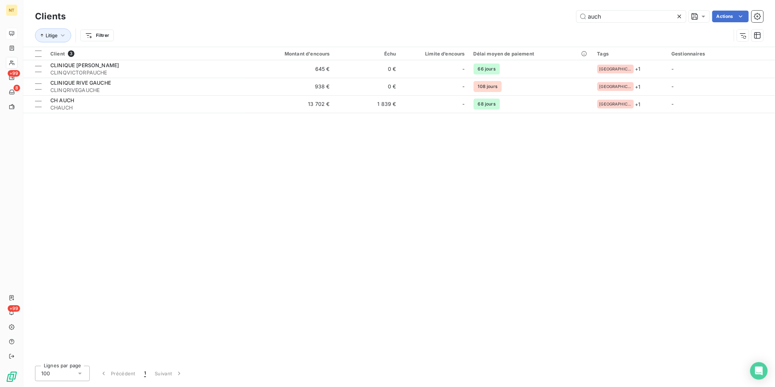
drag, startPoint x: 606, startPoint y: 18, endPoint x: 546, endPoint y: 22, distance: 60.0
click at [547, 22] on div "auch Actions" at bounding box center [418, 17] width 689 height 12
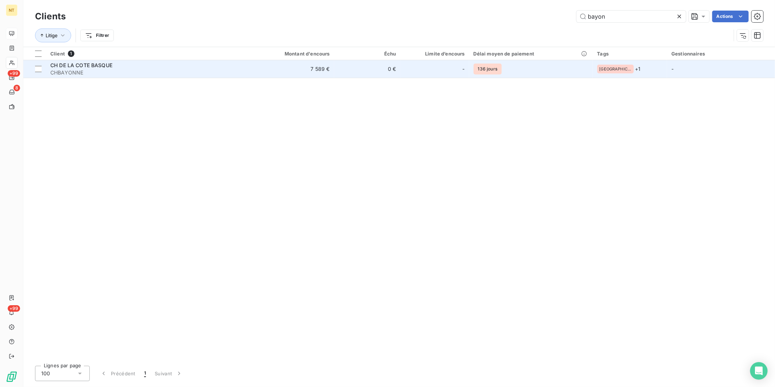
type input "bayon"
click at [319, 72] on td "7 589 €" at bounding box center [289, 69] width 89 height 18
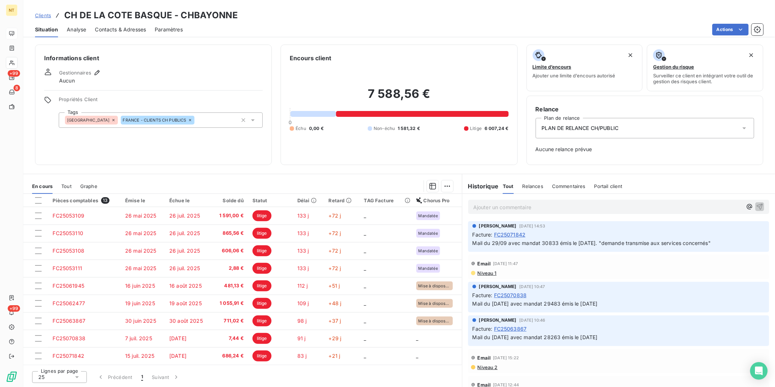
click at [548, 208] on p "Ajouter un commentaire ﻿" at bounding box center [607, 206] width 269 height 9
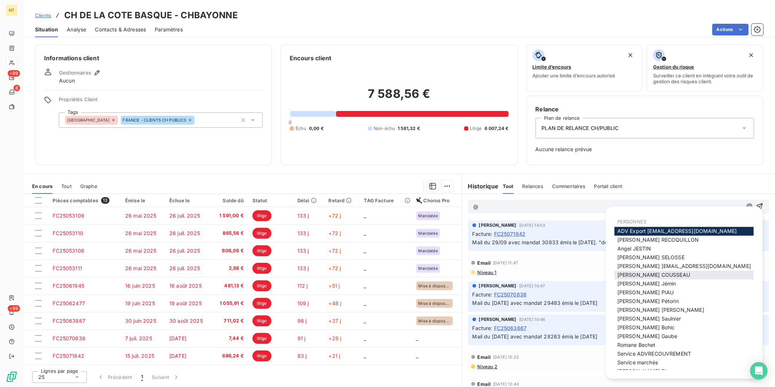
click at [655, 275] on span "[PERSON_NAME]" at bounding box center [653, 275] width 73 height 6
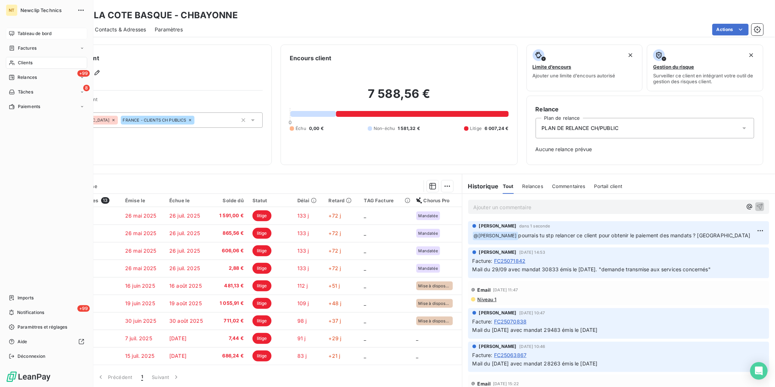
drag, startPoint x: 25, startPoint y: 62, endPoint x: 81, endPoint y: 59, distance: 55.9
click at [26, 62] on span "Clients" at bounding box center [25, 62] width 15 height 7
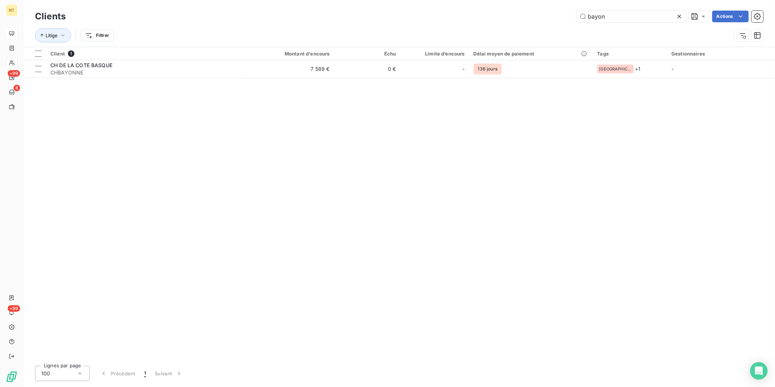
drag, startPoint x: 615, startPoint y: 19, endPoint x: 537, endPoint y: 19, distance: 78.4
click at [539, 21] on div "bayon Actions" at bounding box center [418, 17] width 689 height 12
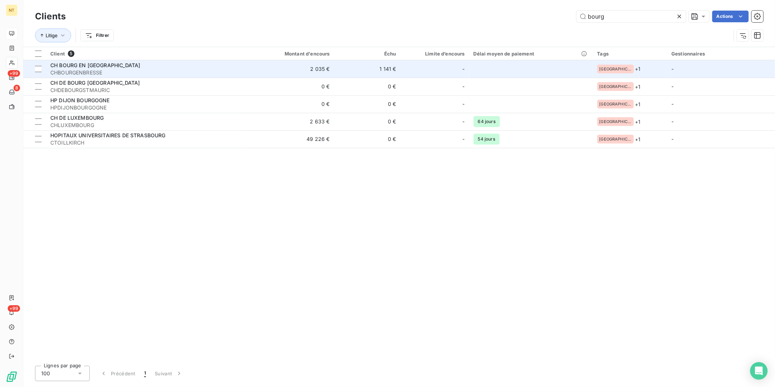
type input "bourg"
click at [130, 66] on div "CH BOURG EN [GEOGRAPHIC_DATA]" at bounding box center [145, 65] width 190 height 7
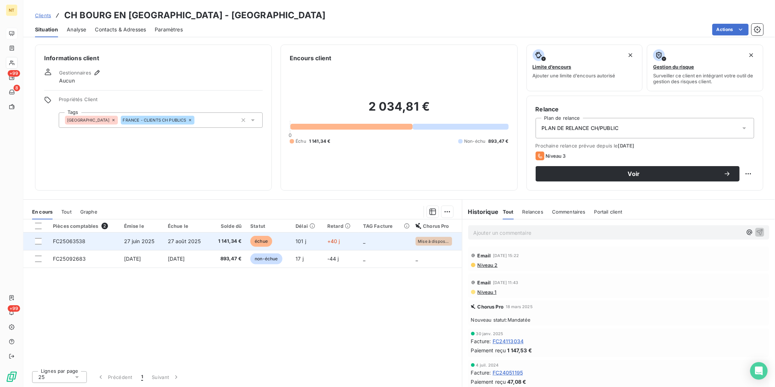
click at [375, 241] on td "_" at bounding box center [385, 241] width 53 height 18
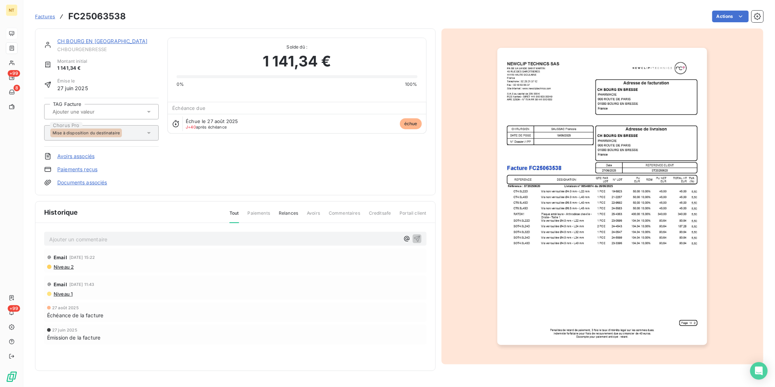
click at [112, 238] on p "Ajouter un commentaire ﻿" at bounding box center [224, 239] width 350 height 9
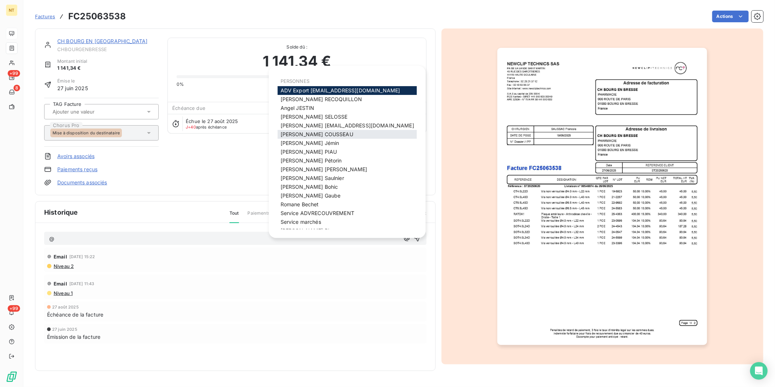
click at [337, 131] on div "[PERSON_NAME]" at bounding box center [347, 134] width 139 height 9
click at [300, 131] on span "[PERSON_NAME]" at bounding box center [317, 134] width 73 height 6
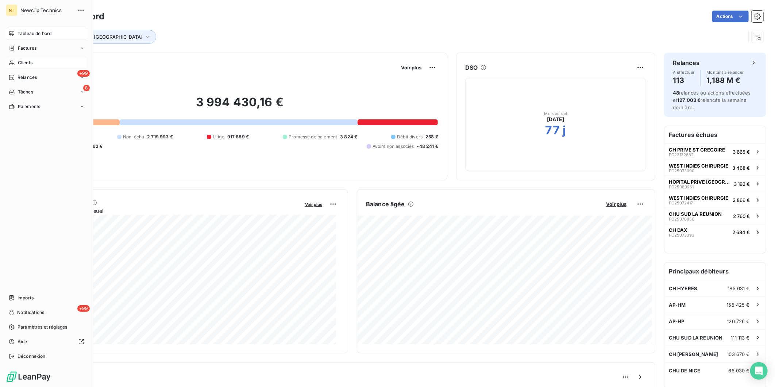
click at [23, 63] on span "Clients" at bounding box center [25, 62] width 15 height 7
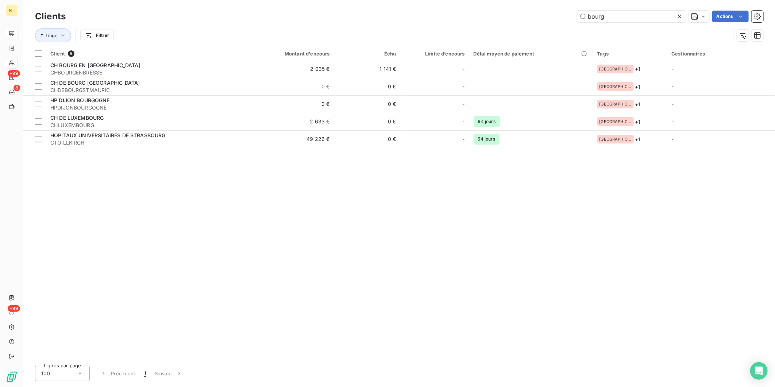
drag, startPoint x: 573, startPoint y: 16, endPoint x: 448, endPoint y: 16, distance: 125.1
click at [448, 16] on div "bourg Actions" at bounding box center [418, 17] width 689 height 12
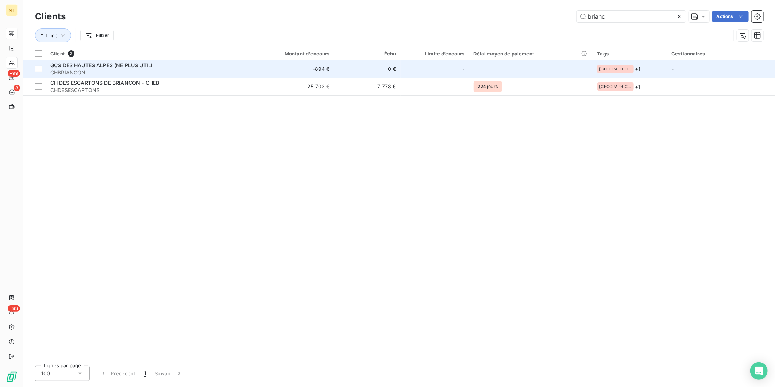
type input "brianc"
click at [222, 72] on span "CHBRIANCON" at bounding box center [145, 72] width 190 height 7
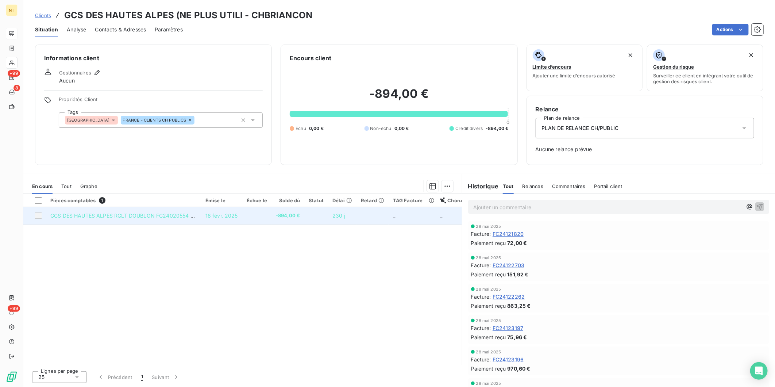
click at [299, 213] on td "-894,00 €" at bounding box center [287, 216] width 33 height 18
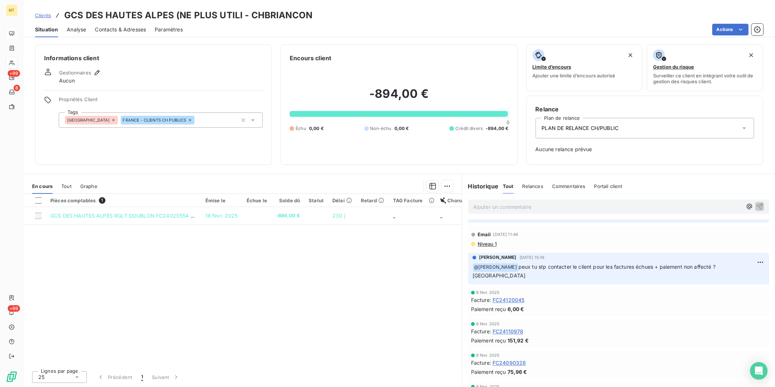
scroll to position [932, 0]
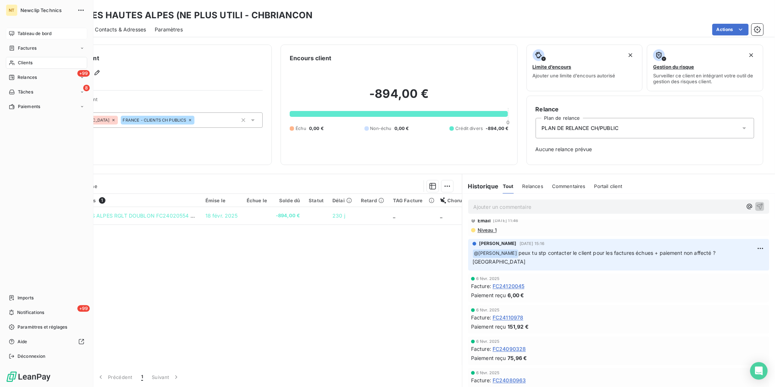
click at [15, 34] on div "Tableau de bord" at bounding box center [46, 34] width 81 height 12
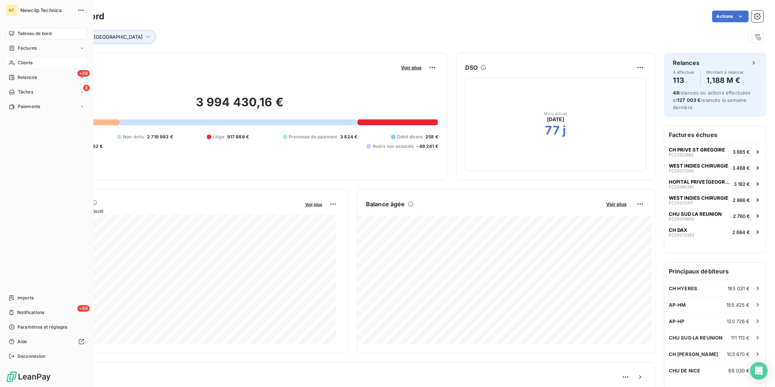
click at [19, 63] on span "Clients" at bounding box center [25, 62] width 15 height 7
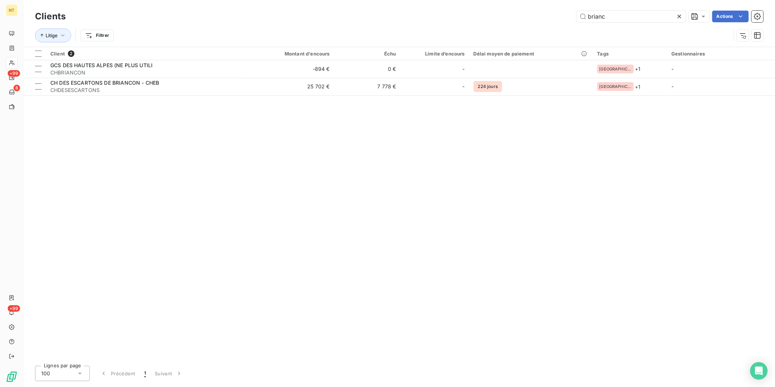
drag, startPoint x: 625, startPoint y: 17, endPoint x: 529, endPoint y: 13, distance: 96.4
click at [529, 13] on div "brianc Actions" at bounding box center [418, 17] width 689 height 12
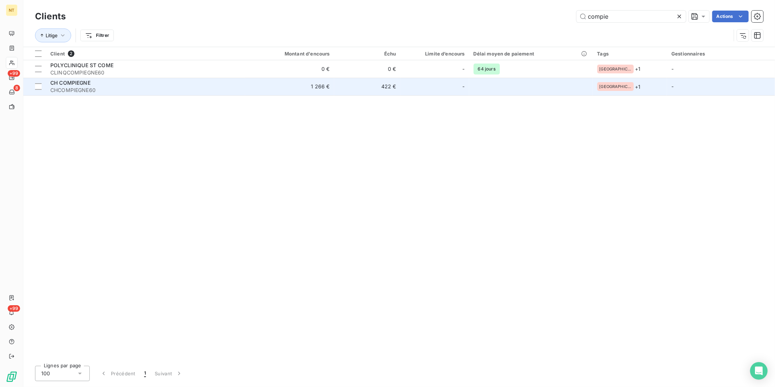
type input "compie"
click at [121, 82] on div "CH COMPIEGNE" at bounding box center [145, 82] width 190 height 7
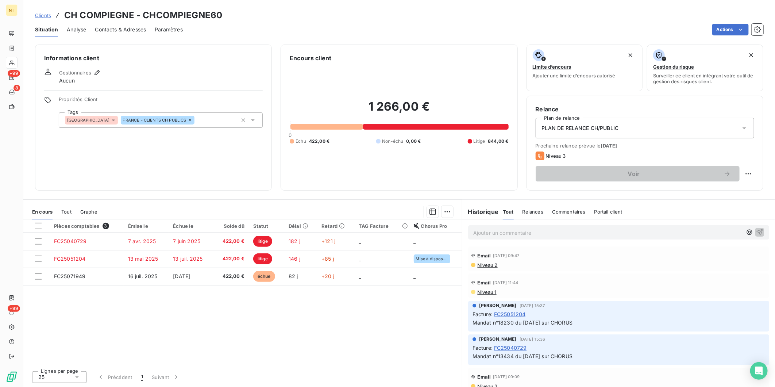
click at [579, 227] on div "Ajouter un commentaire ﻿" at bounding box center [607, 232] width 269 height 10
click at [572, 231] on p "Ajouter un commentaire ﻿" at bounding box center [607, 232] width 269 height 9
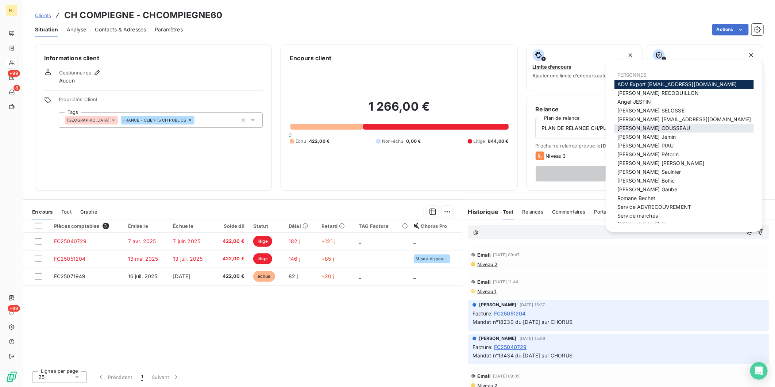
click at [642, 130] on span "[PERSON_NAME]" at bounding box center [653, 128] width 73 height 6
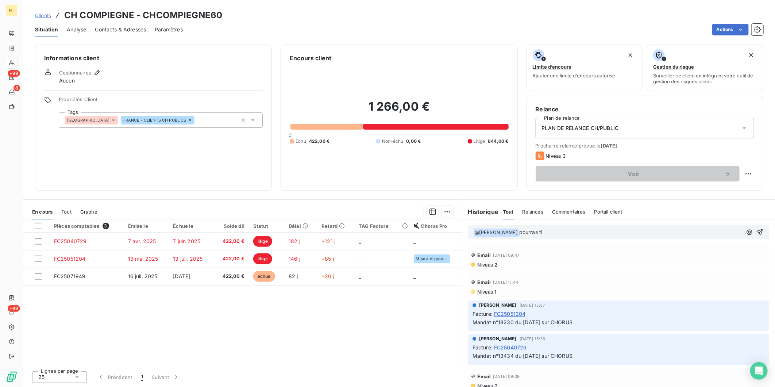
click at [592, 234] on p "﻿ @ [PERSON_NAME] ﻿ pourras ti" at bounding box center [607, 232] width 269 height 9
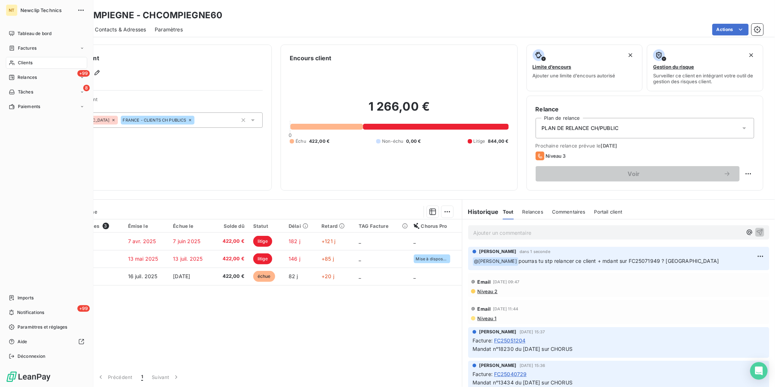
click at [24, 61] on span "Clients" at bounding box center [25, 62] width 15 height 7
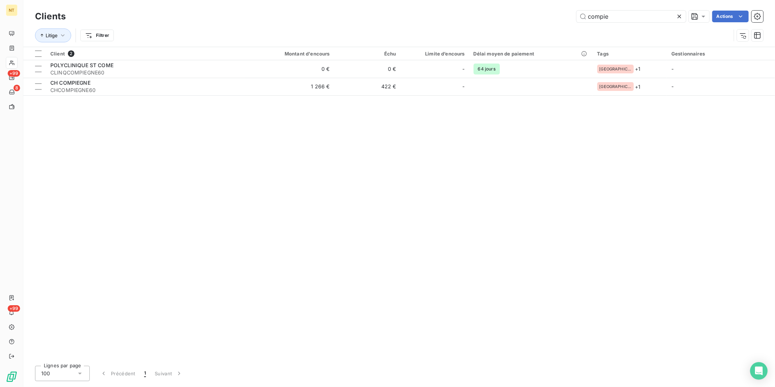
drag, startPoint x: 639, startPoint y: 18, endPoint x: 509, endPoint y: 16, distance: 129.9
click at [509, 16] on div "compie Actions" at bounding box center [418, 17] width 689 height 12
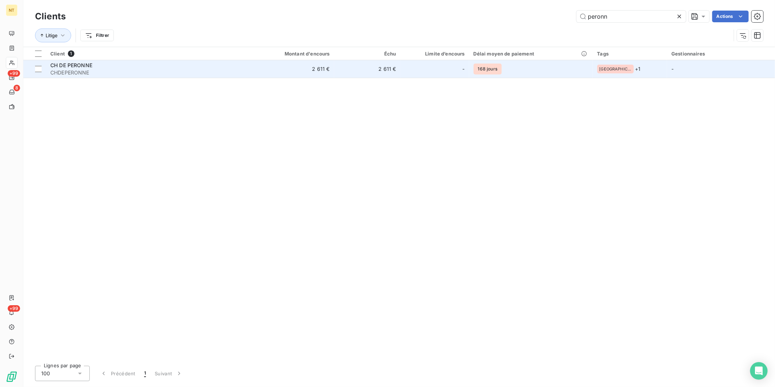
type input "peronn"
click at [418, 64] on div "-" at bounding box center [435, 69] width 60 height 12
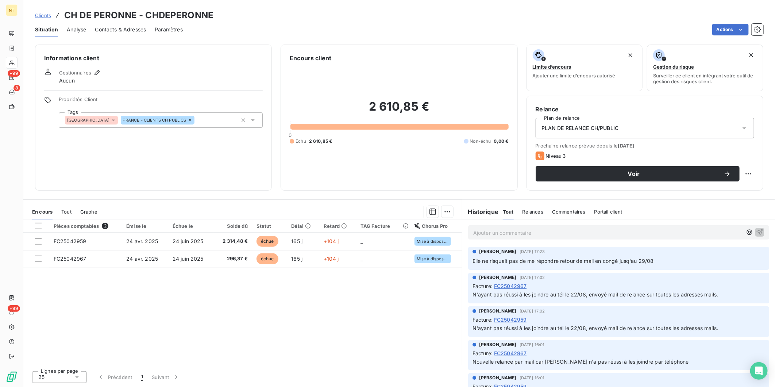
click at [610, 232] on p "Ajouter un commentaire ﻿" at bounding box center [607, 232] width 269 height 9
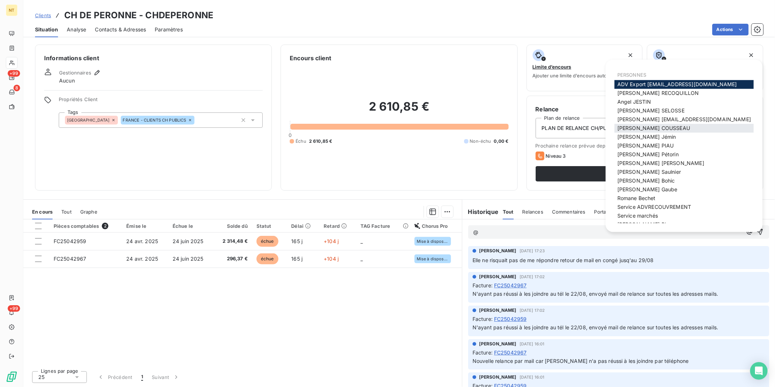
click at [641, 128] on span "[PERSON_NAME]" at bounding box center [653, 128] width 73 height 6
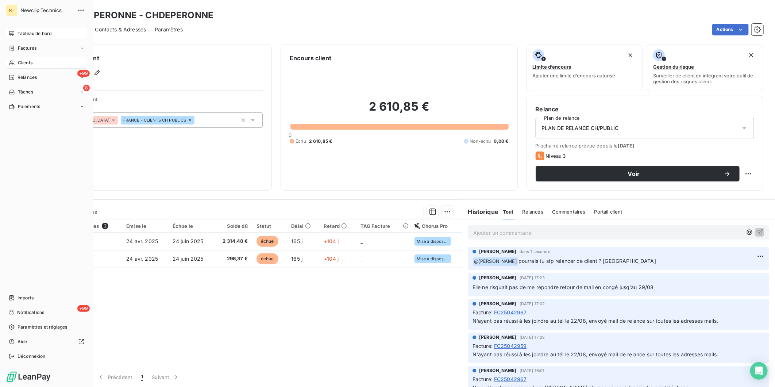
click at [11, 30] on div "Tableau de bord" at bounding box center [46, 34] width 81 height 12
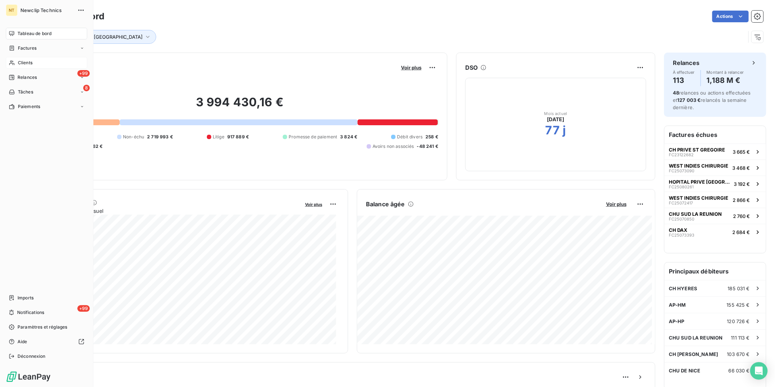
click at [16, 63] on div "Clients" at bounding box center [46, 63] width 81 height 12
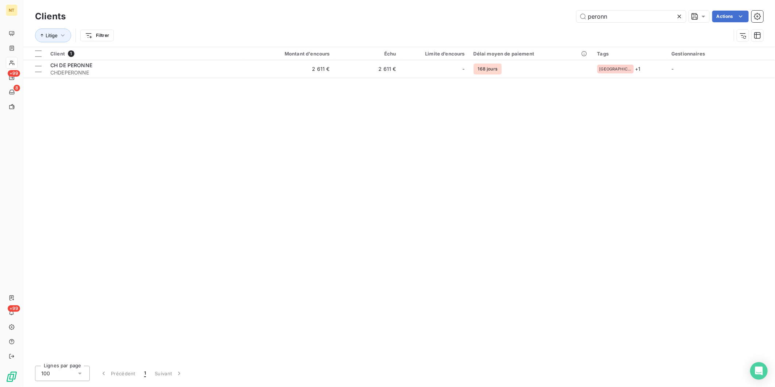
drag, startPoint x: 609, startPoint y: 16, endPoint x: 501, endPoint y: 17, distance: 108.0
click at [501, 17] on div "peronn Actions" at bounding box center [418, 17] width 689 height 12
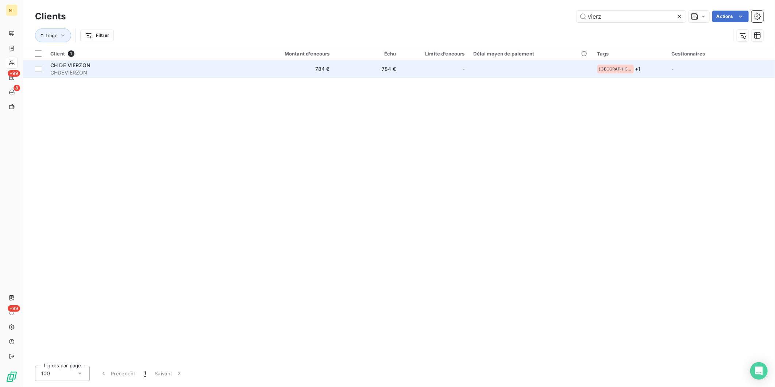
type input "vierz"
click at [236, 70] on span "CHDEVIERZON" at bounding box center [145, 72] width 190 height 7
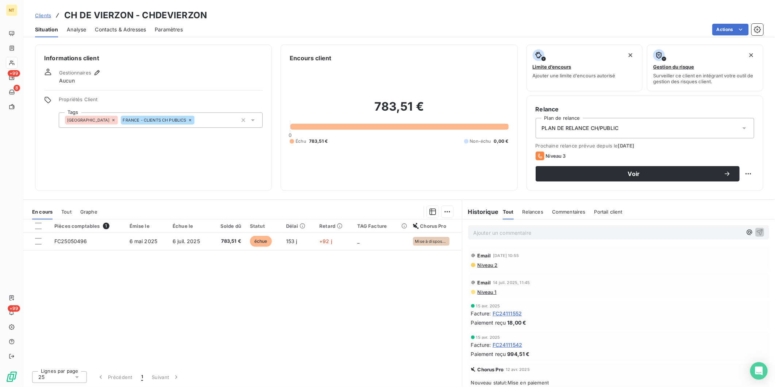
click at [503, 234] on p "Ajouter un commentaire ﻿" at bounding box center [607, 232] width 269 height 9
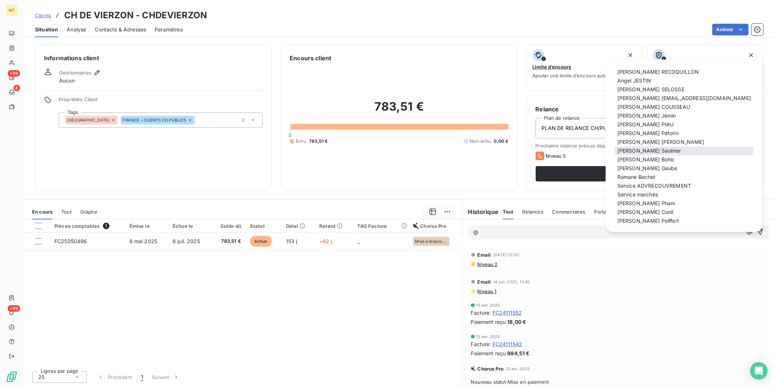
scroll to position [40, 0]
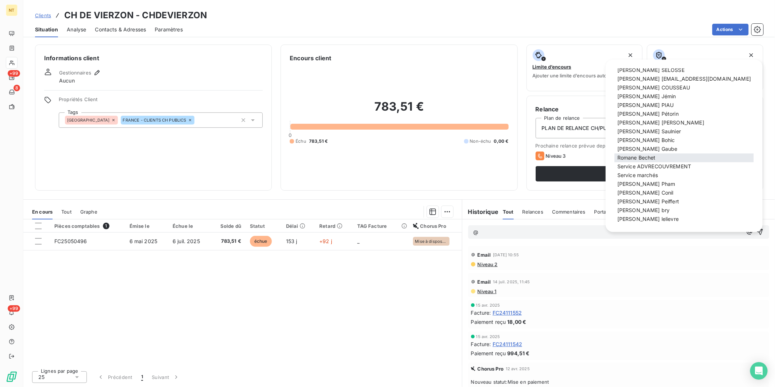
click at [652, 158] on span "[PERSON_NAME]" at bounding box center [636, 158] width 38 height 6
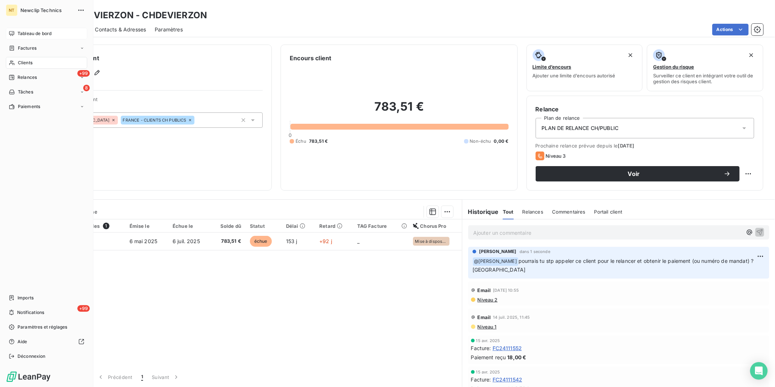
click at [10, 31] on icon at bounding box center [12, 34] width 6 height 6
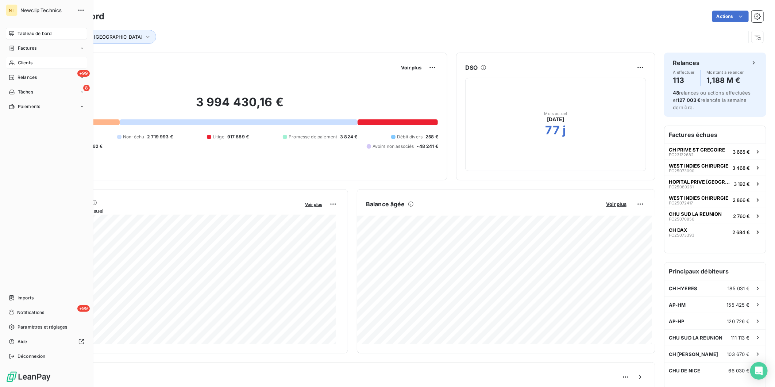
click at [12, 59] on div "Clients" at bounding box center [46, 63] width 81 height 12
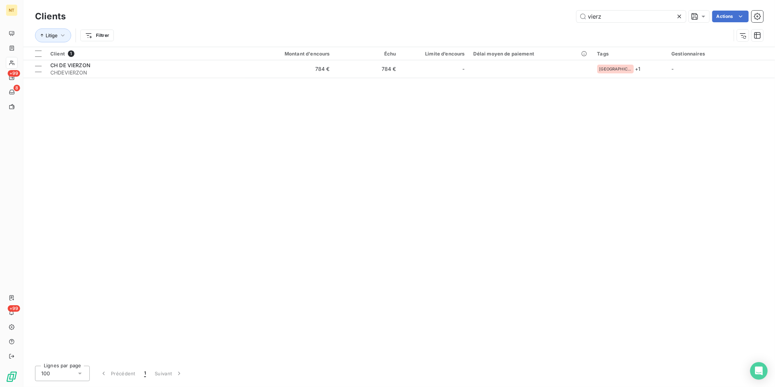
drag, startPoint x: 607, startPoint y: 18, endPoint x: 518, endPoint y: 19, distance: 88.7
click at [518, 19] on div "vierz Actions" at bounding box center [418, 17] width 689 height 12
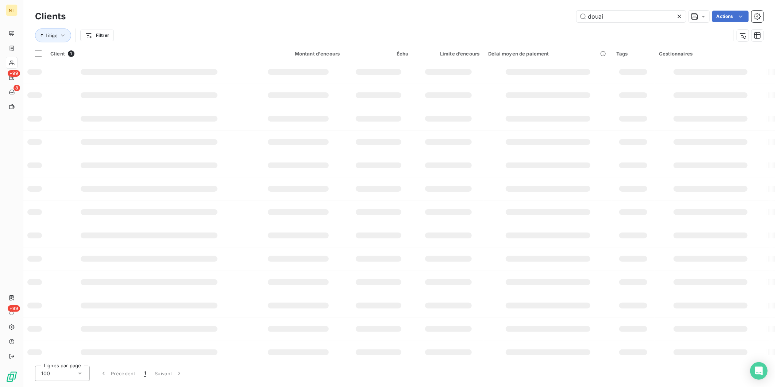
type input "douai"
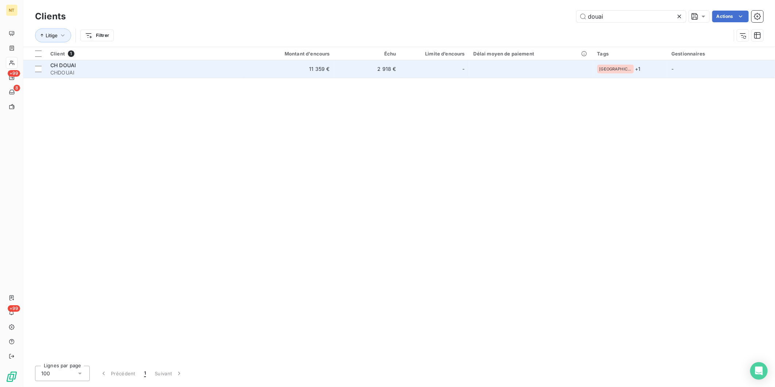
click at [227, 66] on div "CH DOUAI" at bounding box center [145, 65] width 190 height 7
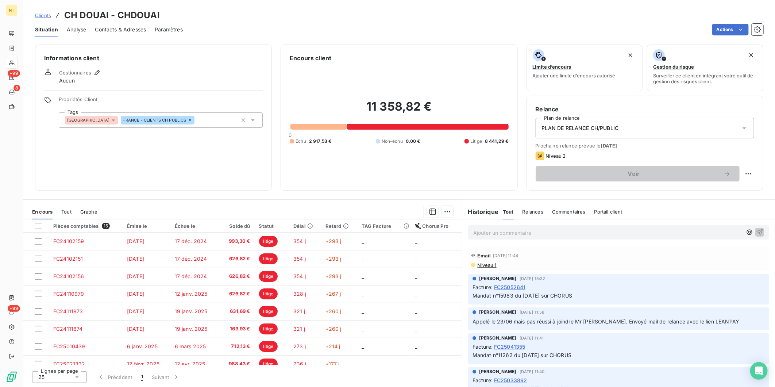
click at [513, 236] on p "Ajouter un commentaire ﻿" at bounding box center [607, 232] width 269 height 9
click at [423, 185] on div "Encours client 11 358,82 € 0 Échu 2 917,53 € Non-échu 0,00 € Litige 8 441,29 €" at bounding box center [399, 118] width 237 height 146
click at [574, 233] on p "@" at bounding box center [607, 232] width 269 height 8
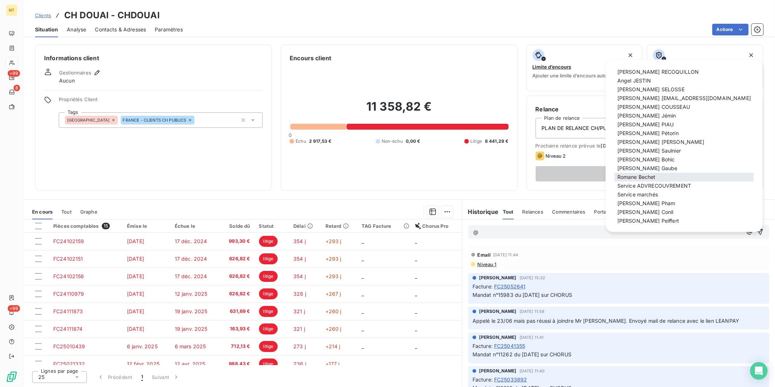
scroll to position [40, 0]
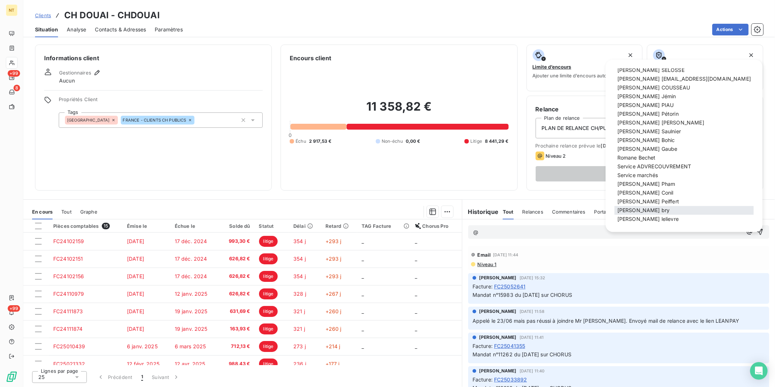
click at [634, 212] on span "[PERSON_NAME]" at bounding box center [643, 210] width 53 height 6
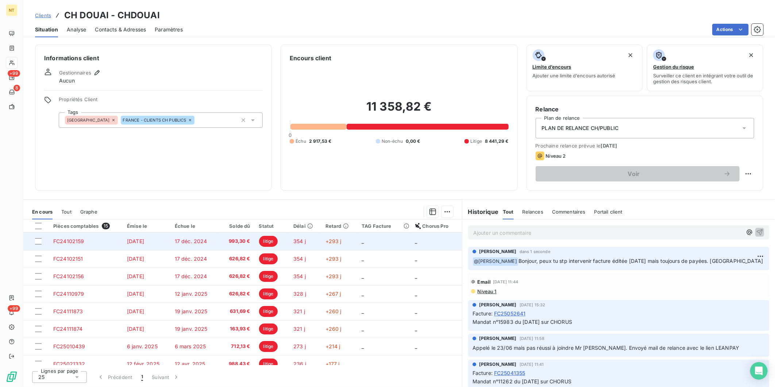
click at [180, 238] on span "17 déc. 2024" at bounding box center [191, 241] width 32 height 6
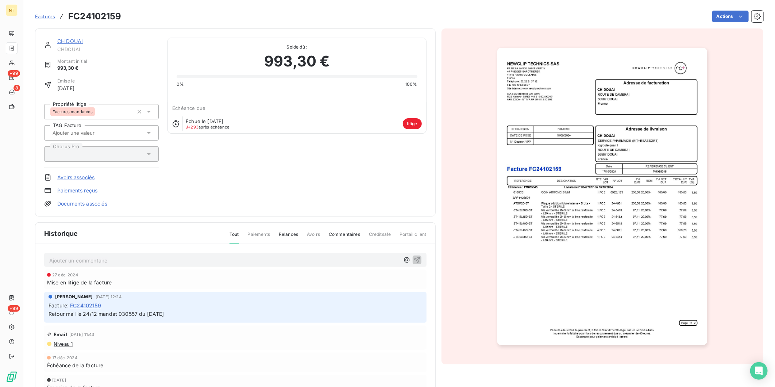
click at [70, 39] on link "CH DOUAI" at bounding box center [70, 41] width 26 height 6
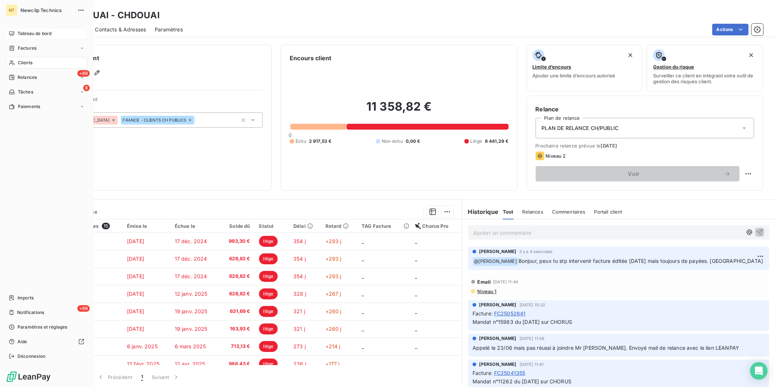
click at [15, 33] on div "Tableau de bord" at bounding box center [46, 34] width 81 height 12
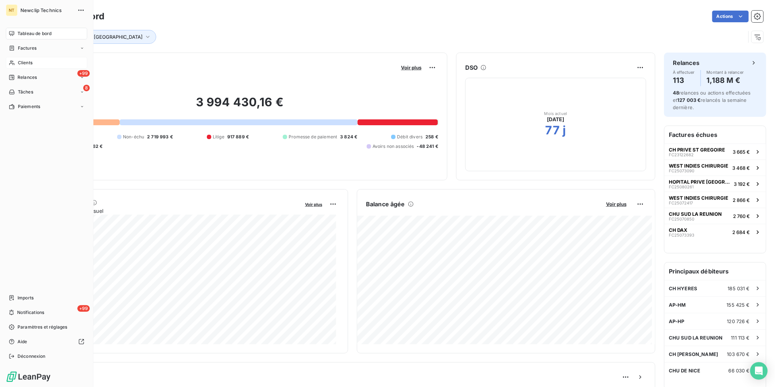
click at [15, 62] on div "Clients" at bounding box center [46, 63] width 81 height 12
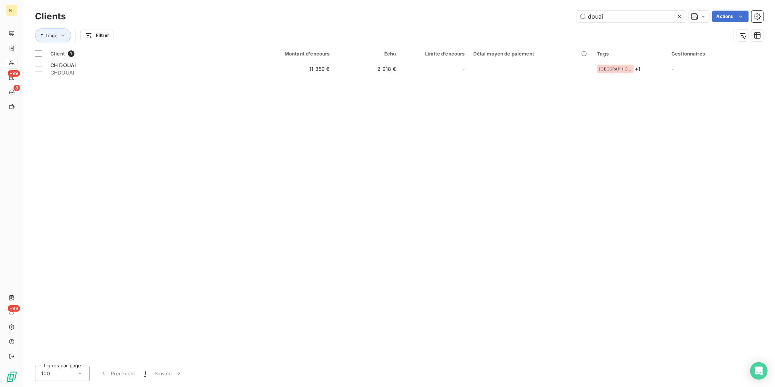
drag, startPoint x: 603, startPoint y: 16, endPoint x: 503, endPoint y: 22, distance: 100.9
click at [503, 22] on div "Clients douai Actions" at bounding box center [399, 16] width 728 height 15
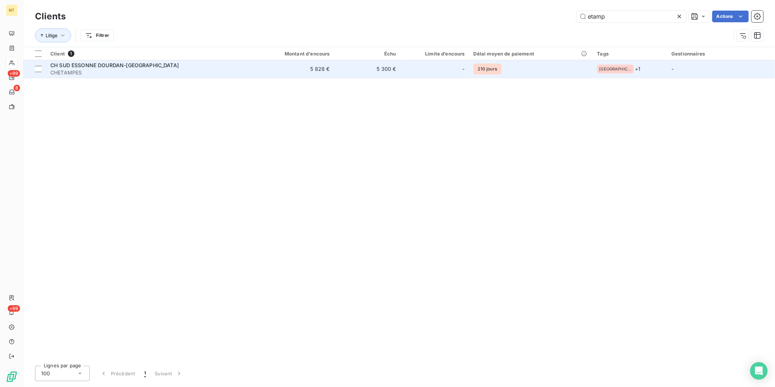
type input "etamp"
click at [373, 63] on td "5 300 €" at bounding box center [367, 69] width 66 height 18
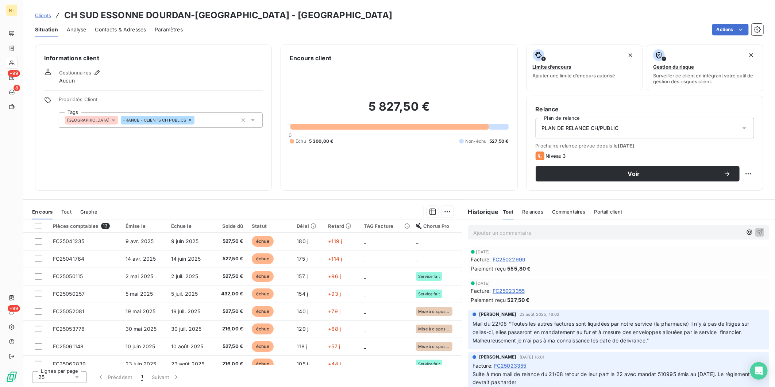
click at [557, 232] on p "Ajouter un commentaire ﻿" at bounding box center [607, 232] width 269 height 9
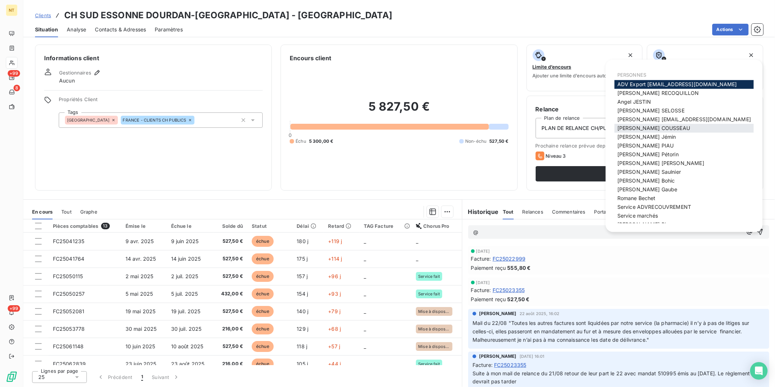
click at [655, 128] on span "[PERSON_NAME]" at bounding box center [653, 128] width 73 height 6
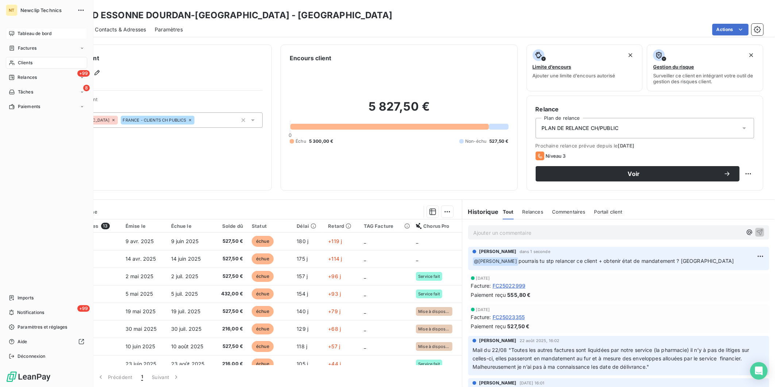
click at [15, 30] on div "Tableau de bord" at bounding box center [46, 34] width 81 height 12
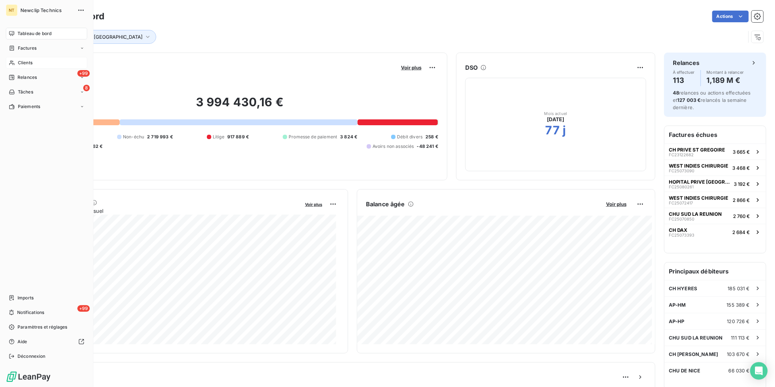
click at [18, 62] on span "Clients" at bounding box center [25, 62] width 15 height 7
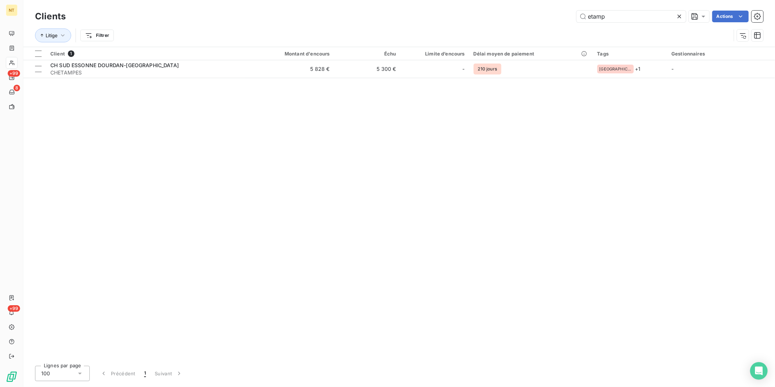
drag, startPoint x: 587, startPoint y: 16, endPoint x: 480, endPoint y: 17, distance: 106.9
click at [480, 17] on div "etamp Actions" at bounding box center [418, 17] width 689 height 12
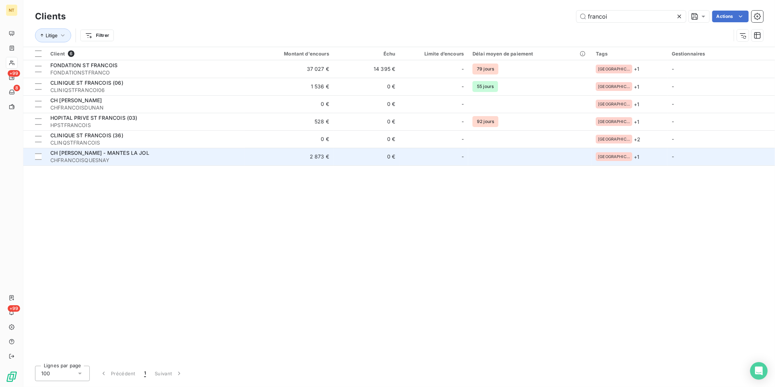
type input "francoi"
click at [149, 153] on span "CH [PERSON_NAME] - MANTES LA JOL" at bounding box center [99, 153] width 99 height 6
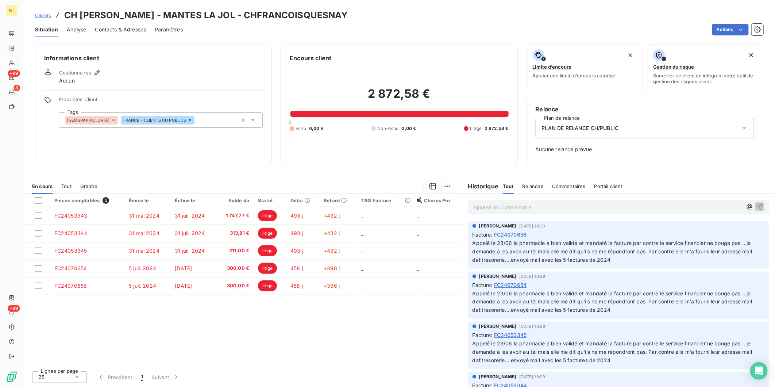
click at [531, 211] on p "Ajouter un commentaire ﻿" at bounding box center [607, 206] width 269 height 9
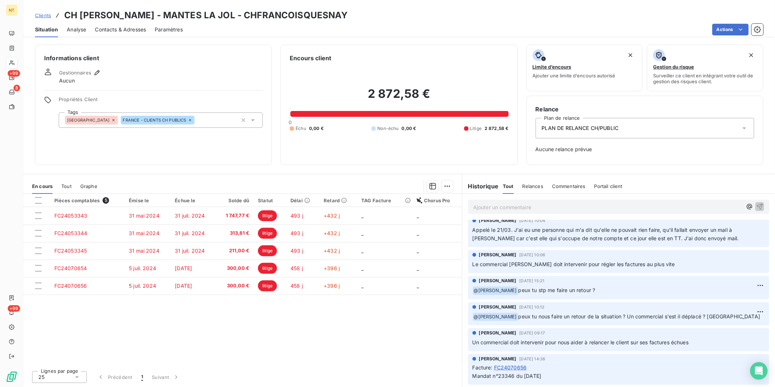
scroll to position [243, 0]
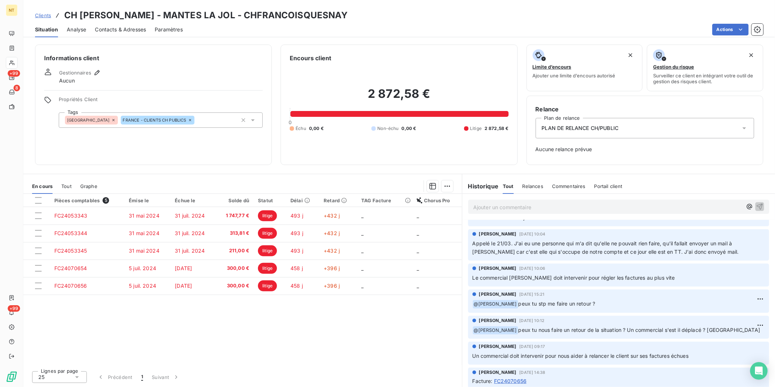
click at [531, 207] on p "Ajouter un commentaire ﻿" at bounding box center [607, 206] width 269 height 9
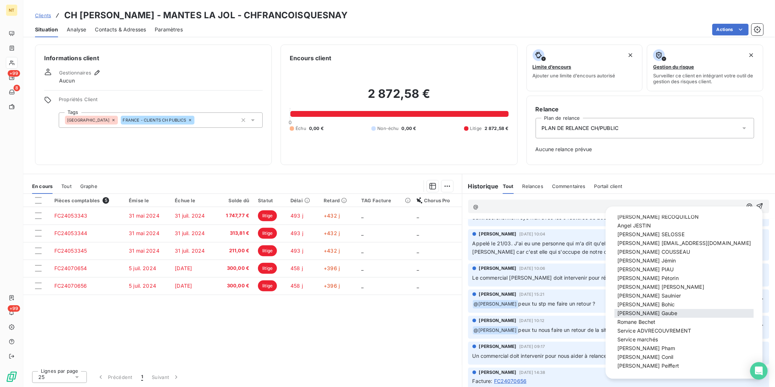
scroll to position [42, 0]
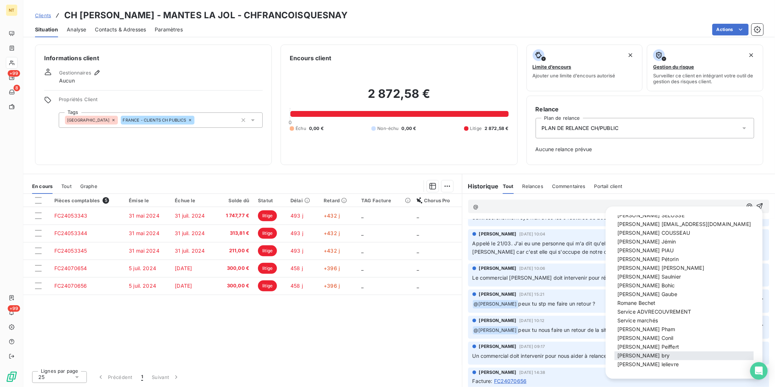
click at [644, 353] on span "[PERSON_NAME]" at bounding box center [643, 355] width 53 height 6
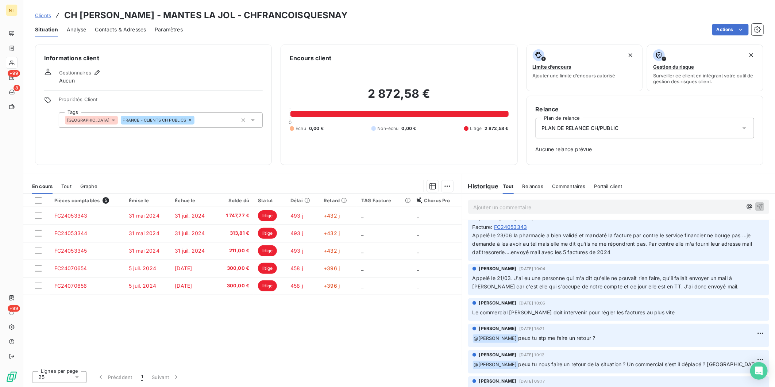
scroll to position [278, 0]
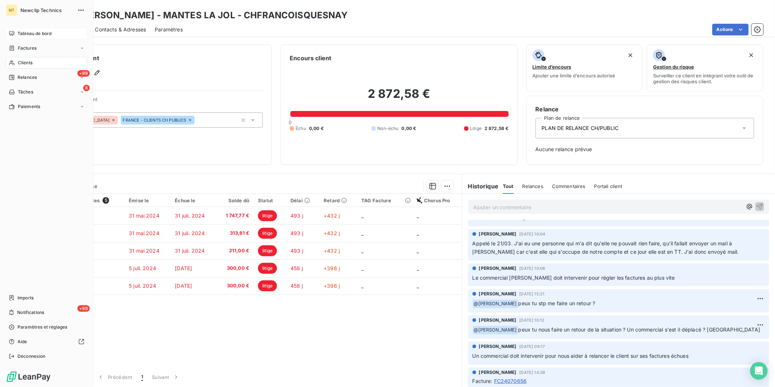
click at [13, 35] on icon at bounding box center [12, 34] width 6 height 6
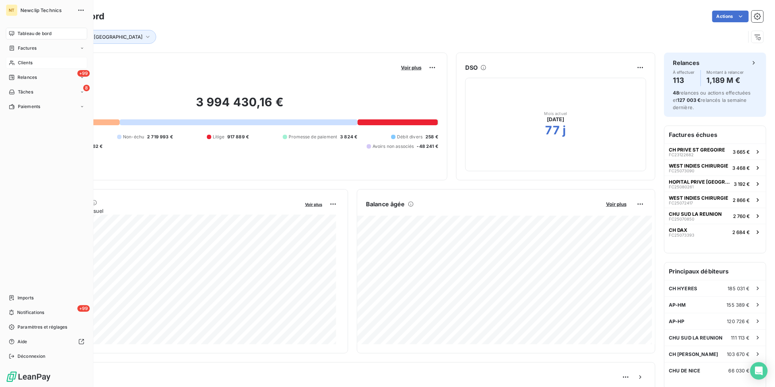
click at [25, 66] on span "Clients" at bounding box center [25, 62] width 15 height 7
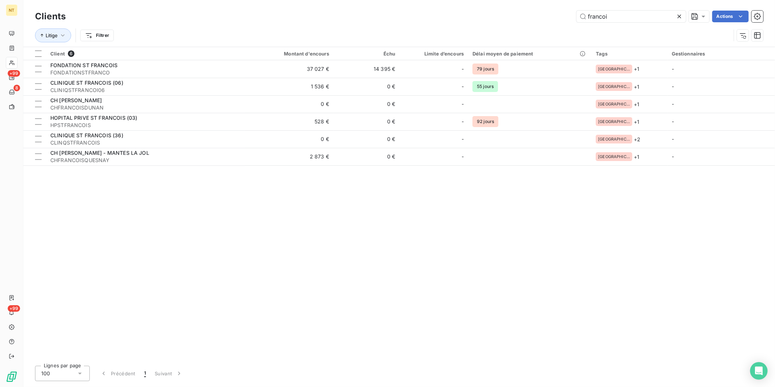
drag, startPoint x: 621, startPoint y: 19, endPoint x: 501, endPoint y: 4, distance: 121.0
click at [501, 4] on div "Clients francoi Actions Litige Filtrer" at bounding box center [399, 23] width 752 height 47
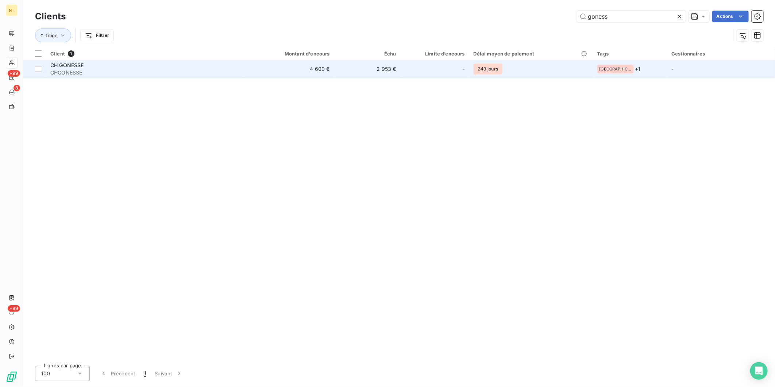
type input "goness"
click at [391, 61] on td "2 953 €" at bounding box center [367, 69] width 66 height 18
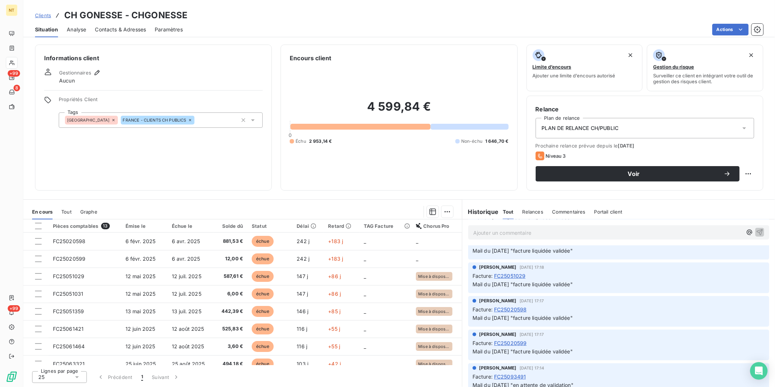
scroll to position [283, 0]
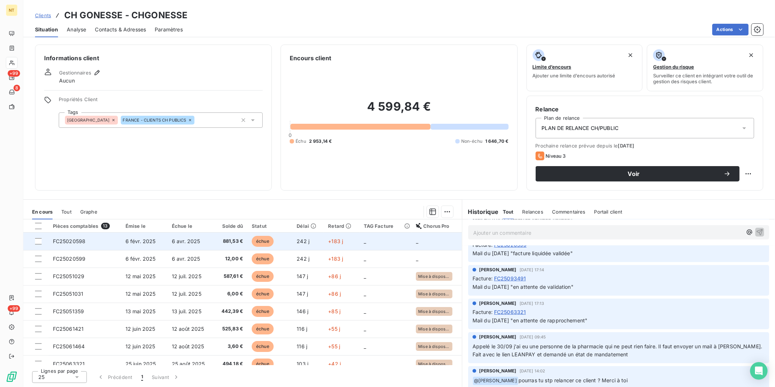
click at [218, 235] on td "881,53 €" at bounding box center [231, 241] width 34 height 18
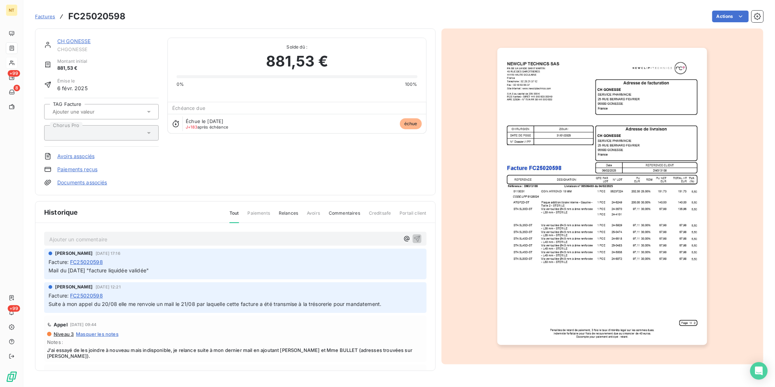
click at [78, 40] on link "CH GONESSE" at bounding box center [74, 41] width 34 height 6
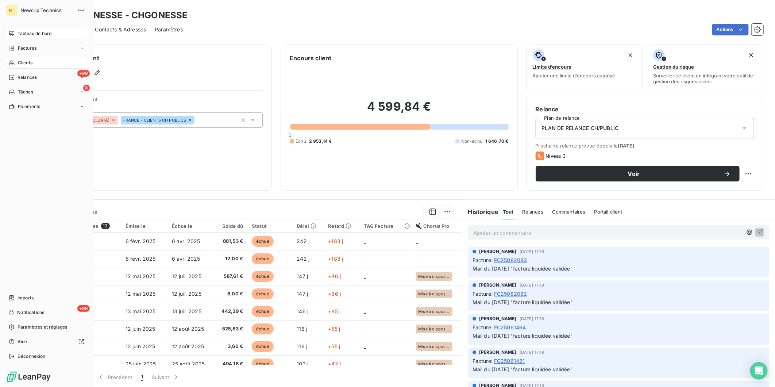
click at [12, 35] on icon at bounding box center [11, 33] width 5 height 5
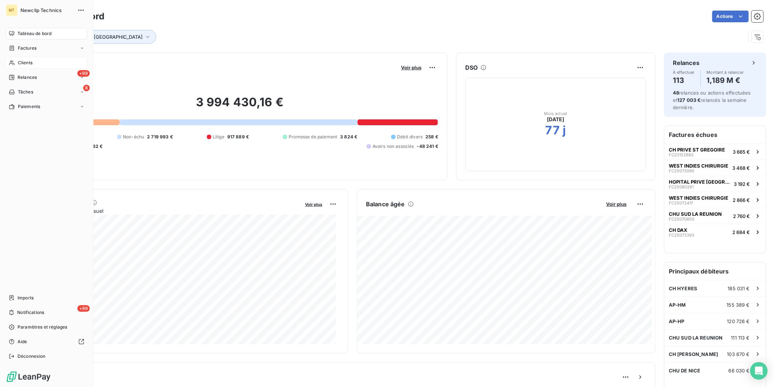
click at [16, 59] on div "Clients" at bounding box center [46, 63] width 81 height 12
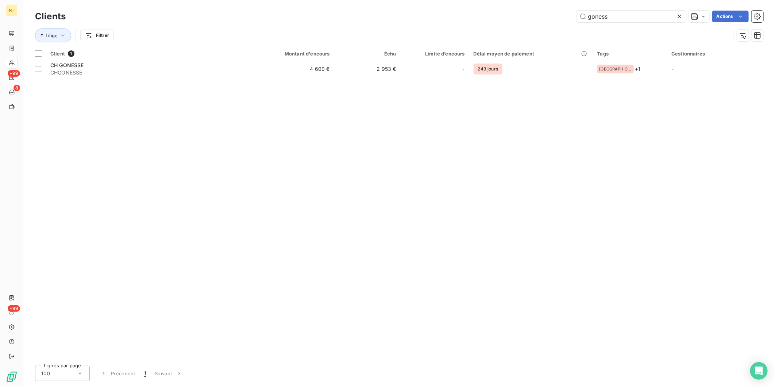
drag, startPoint x: 629, startPoint y: 13, endPoint x: 504, endPoint y: 19, distance: 124.5
click at [505, 19] on div "goness Actions" at bounding box center [418, 17] width 689 height 12
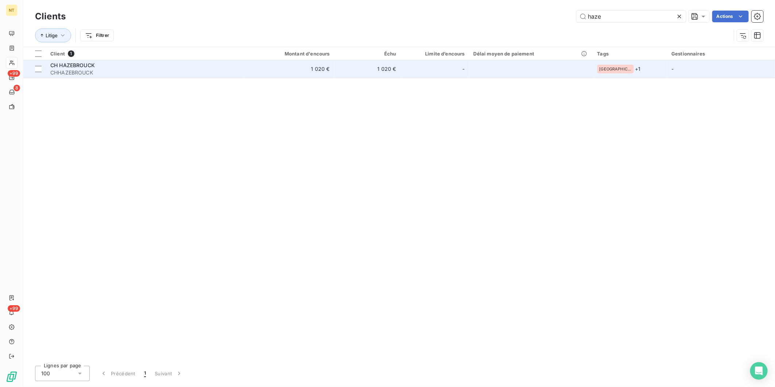
type input "haze"
click at [188, 65] on div "CH HAZEBROUCK" at bounding box center [145, 65] width 190 height 7
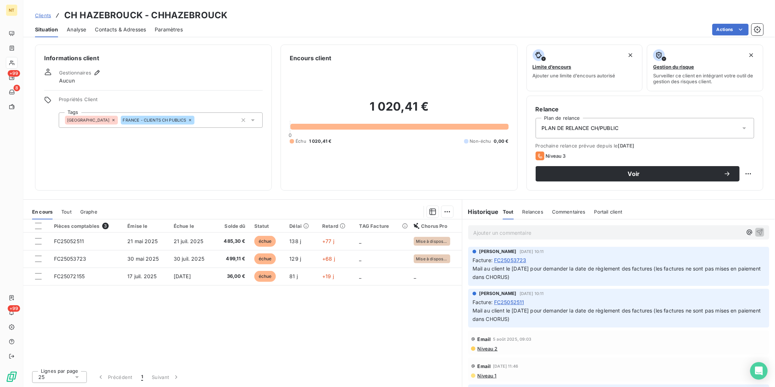
click at [490, 232] on p "Ajouter un commentaire ﻿" at bounding box center [607, 232] width 269 height 9
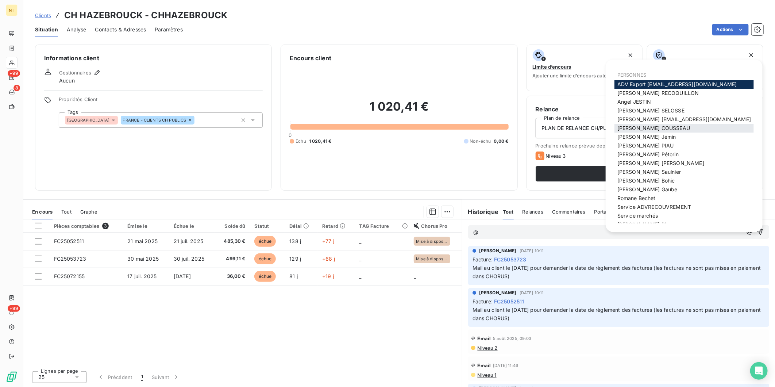
click at [652, 127] on span "[PERSON_NAME]" at bounding box center [653, 128] width 73 height 6
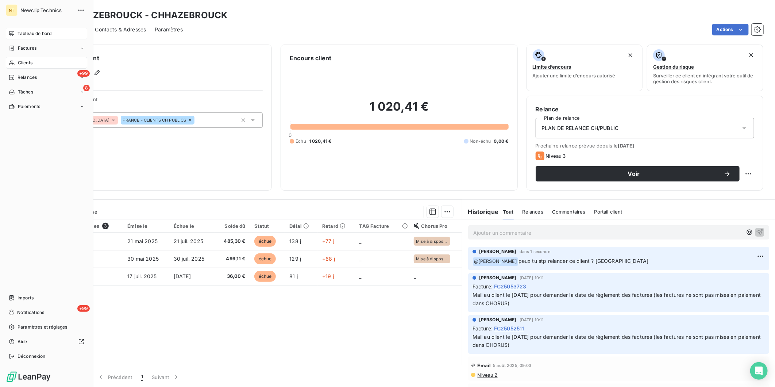
click at [15, 30] on div "Tableau de bord" at bounding box center [46, 34] width 81 height 12
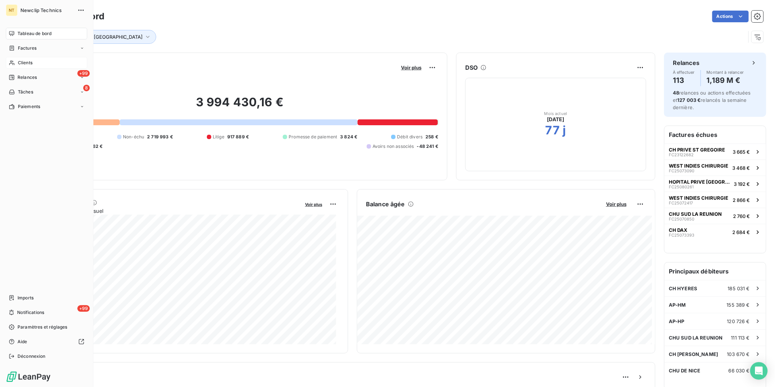
click at [14, 60] on icon at bounding box center [12, 63] width 6 height 6
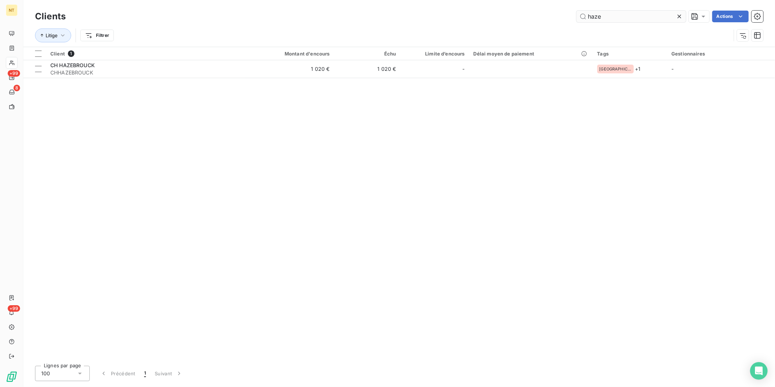
drag, startPoint x: 597, startPoint y: 23, endPoint x: 603, endPoint y: 19, distance: 7.6
click at [597, 22] on div "Clients haze Actions" at bounding box center [399, 16] width 728 height 15
drag, startPoint x: 603, startPoint y: 19, endPoint x: 552, endPoint y: 20, distance: 51.5
click at [552, 20] on div "haze Actions" at bounding box center [418, 17] width 689 height 12
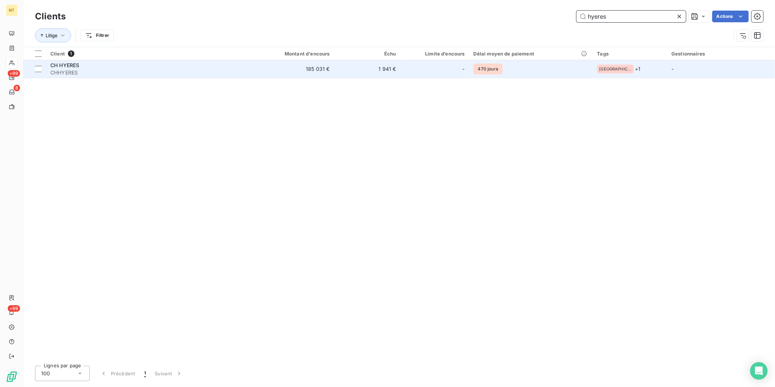
type input "hyeres"
click at [450, 71] on div "-" at bounding box center [435, 69] width 60 height 12
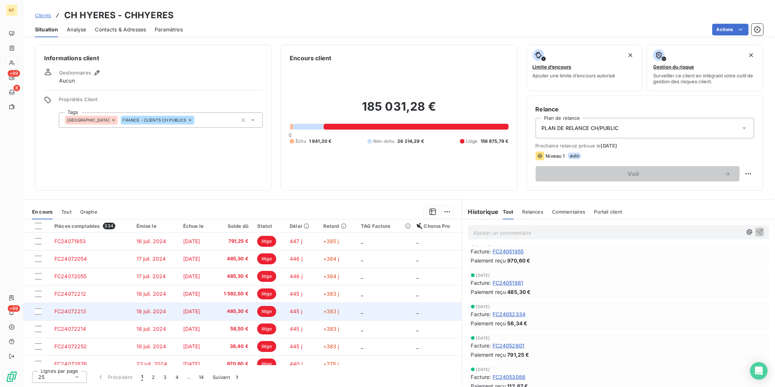
scroll to position [121, 0]
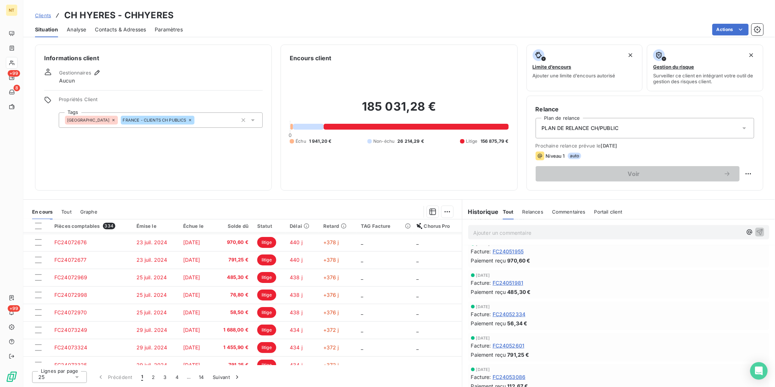
click at [529, 234] on p "Ajouter un commentaire ﻿" at bounding box center [607, 232] width 269 height 9
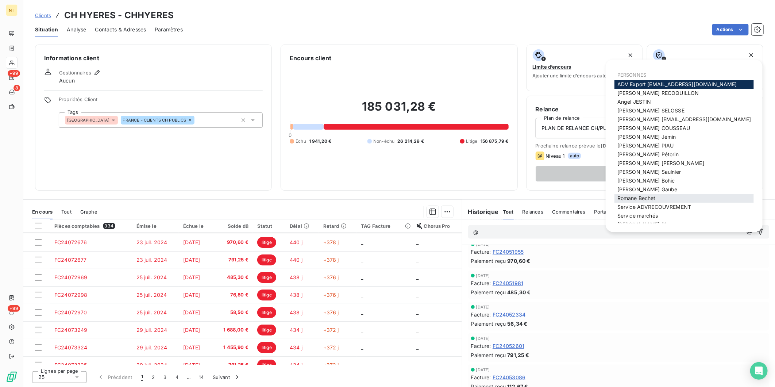
scroll to position [42, 0]
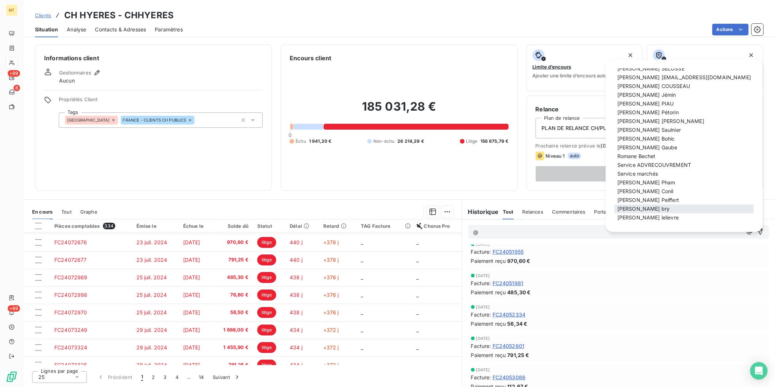
click at [647, 206] on div "[PERSON_NAME]" at bounding box center [683, 209] width 139 height 9
click at [639, 209] on span "[PERSON_NAME]" at bounding box center [643, 209] width 53 height 6
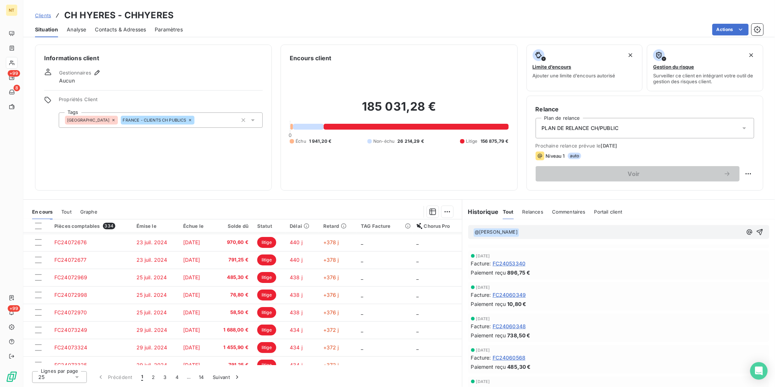
scroll to position [891, 0]
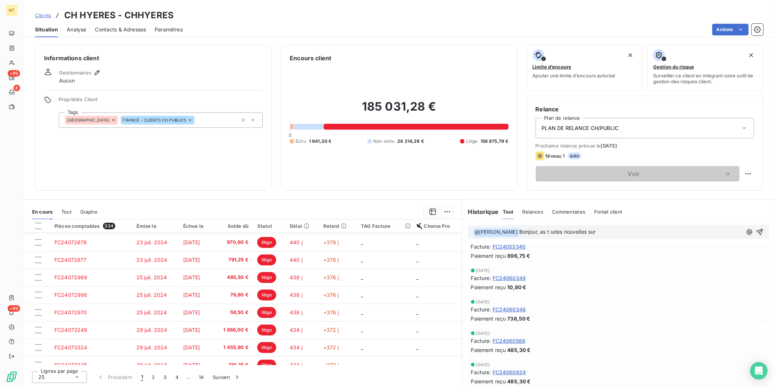
click at [541, 232] on span "Bonjour, as t udes nouvelles sur" at bounding box center [557, 232] width 77 height 6
click at [632, 229] on p "﻿ @ [PERSON_NAME] ﻿ Bonjour, as tu des nouvelles sur" at bounding box center [607, 232] width 269 height 9
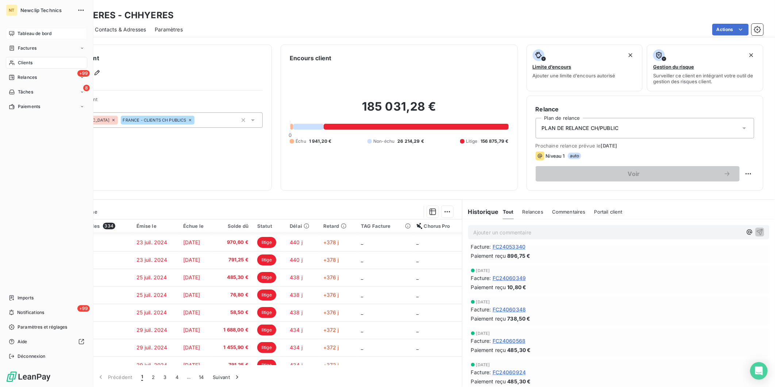
click at [11, 34] on icon at bounding box center [12, 34] width 6 height 6
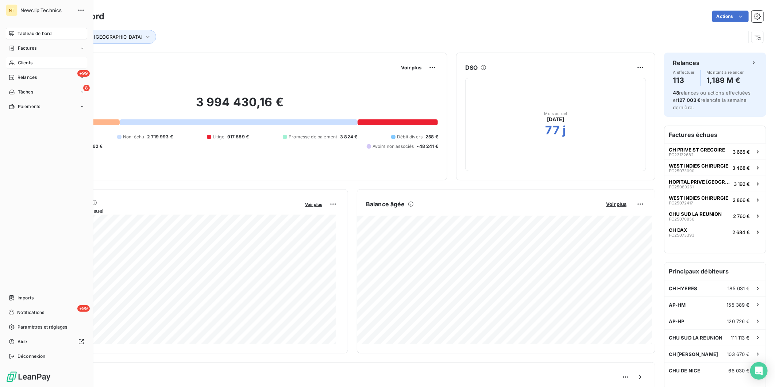
click at [19, 62] on span "Clients" at bounding box center [25, 62] width 15 height 7
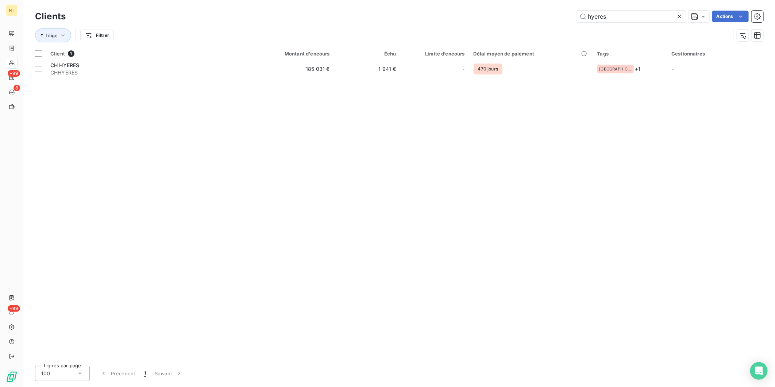
drag, startPoint x: 619, startPoint y: 14, endPoint x: 487, endPoint y: 16, distance: 132.5
click at [488, 16] on div "hyeres Actions" at bounding box center [418, 17] width 689 height 12
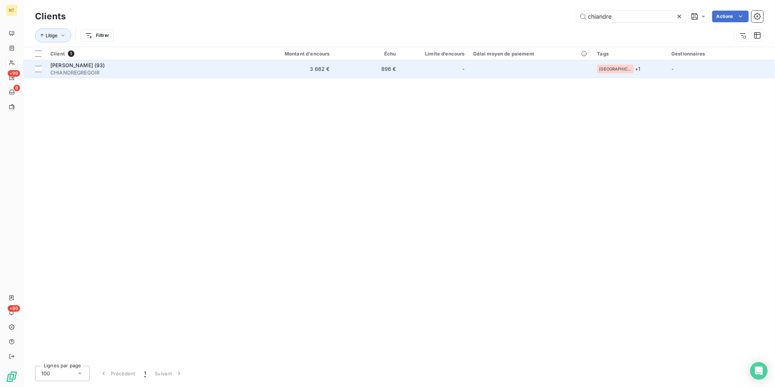
type input "chiandre"
click at [252, 73] on td "3 662 €" at bounding box center [289, 69] width 89 height 18
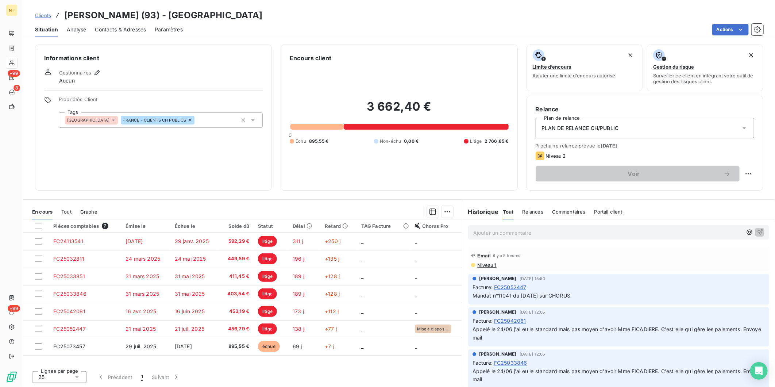
click at [534, 231] on p "Ajouter un commentaire ﻿" at bounding box center [607, 232] width 269 height 9
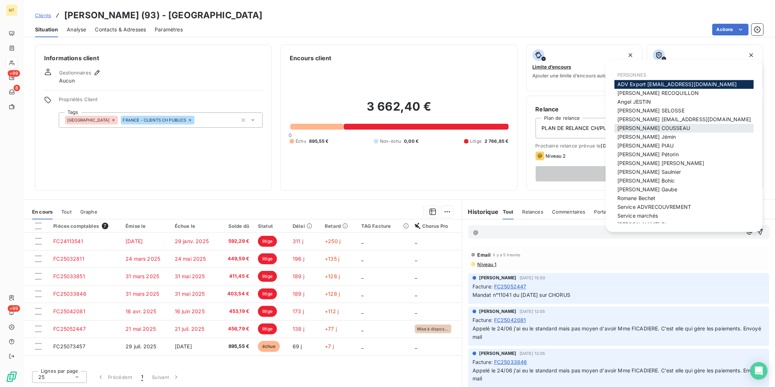
click at [677, 125] on div "[PERSON_NAME]" at bounding box center [683, 128] width 139 height 9
click at [672, 126] on div "[PERSON_NAME]" at bounding box center [683, 128] width 139 height 9
click at [636, 129] on span "[PERSON_NAME]" at bounding box center [653, 128] width 73 height 6
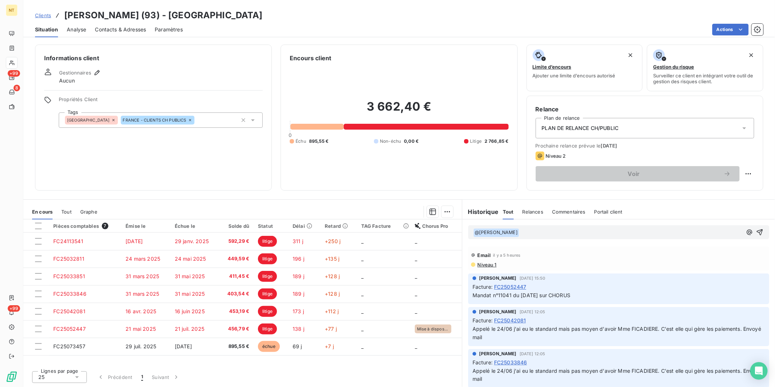
click at [551, 232] on p "﻿ @ [PERSON_NAME] ﻿ ﻿" at bounding box center [607, 232] width 269 height 9
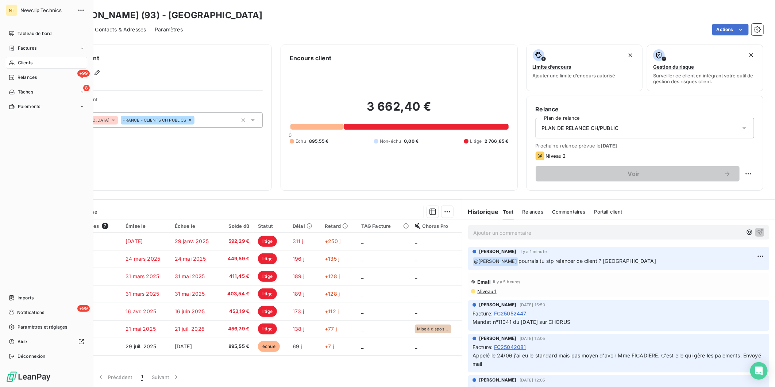
click at [12, 60] on icon at bounding box center [12, 63] width 6 height 6
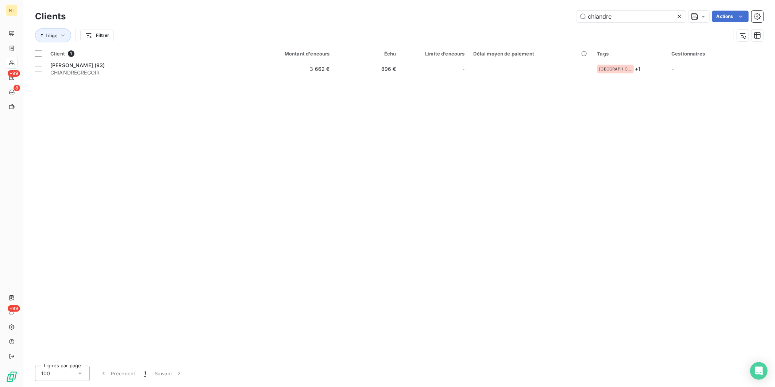
drag, startPoint x: 621, startPoint y: 15, endPoint x: 458, endPoint y: 16, distance: 162.4
click at [459, 15] on div "chiandre Actions" at bounding box center [418, 17] width 689 height 12
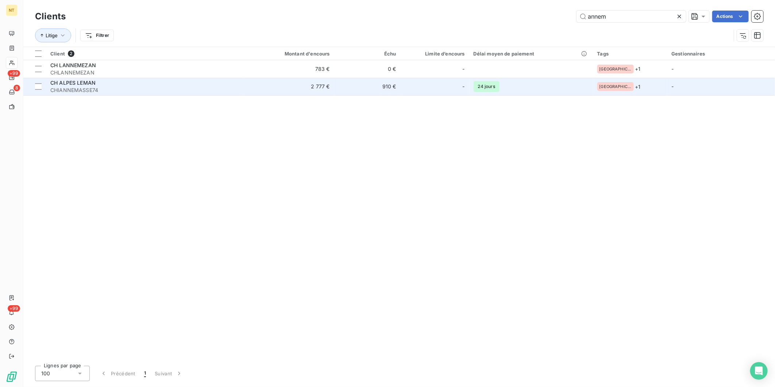
type input "annem"
click at [157, 85] on div "CH ALPES LEMAN" at bounding box center [145, 82] width 190 height 7
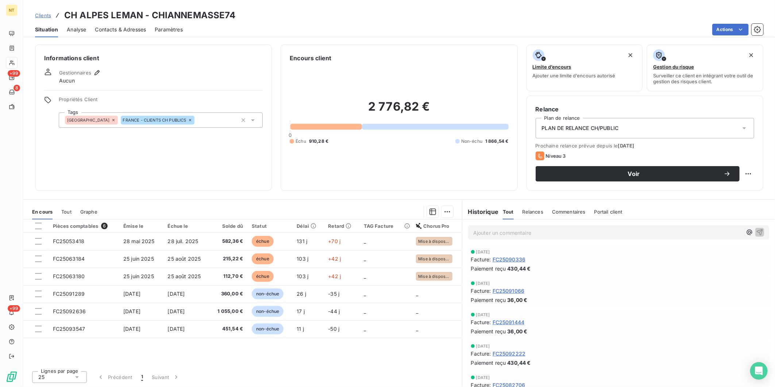
click at [526, 234] on p "Ajouter un commentaire ﻿" at bounding box center [607, 232] width 269 height 9
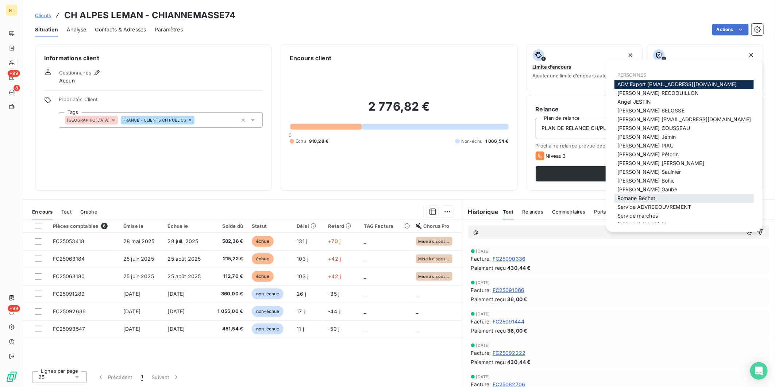
click at [672, 199] on div "[PERSON_NAME]" at bounding box center [683, 198] width 139 height 9
click at [655, 199] on span "[PERSON_NAME]" at bounding box center [636, 198] width 38 height 6
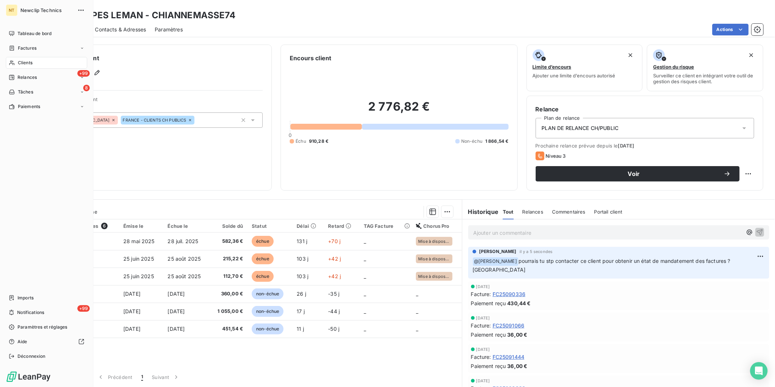
drag, startPoint x: 10, startPoint y: 59, endPoint x: 35, endPoint y: 59, distance: 25.5
click at [11, 59] on div "Clients" at bounding box center [46, 63] width 81 height 12
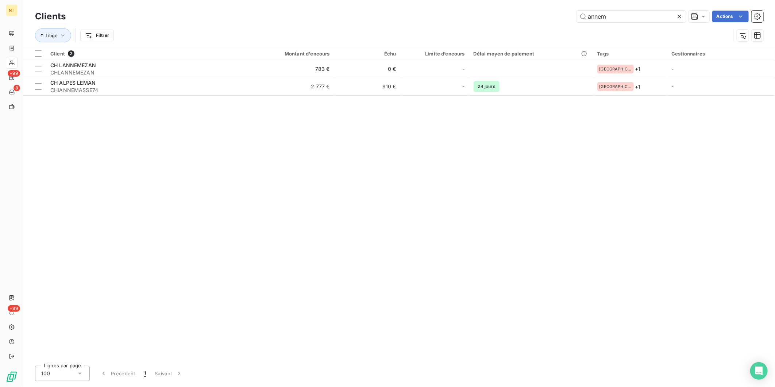
drag, startPoint x: 563, startPoint y: 20, endPoint x: 534, endPoint y: 20, distance: 29.2
click at [535, 20] on div "annem Actions" at bounding box center [418, 17] width 689 height 12
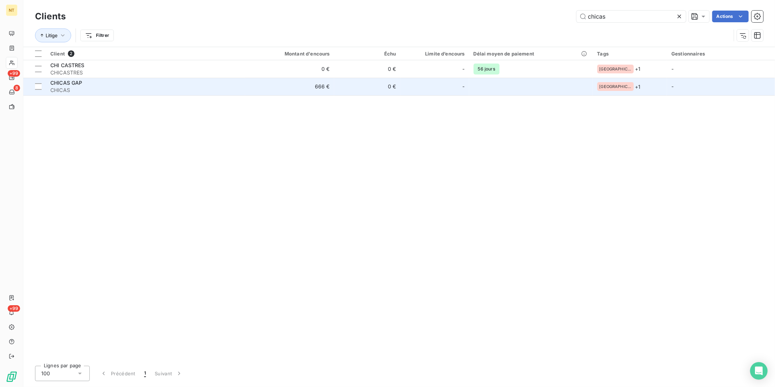
type input "chicas"
click at [93, 92] on span "CHICAS" at bounding box center [145, 89] width 190 height 7
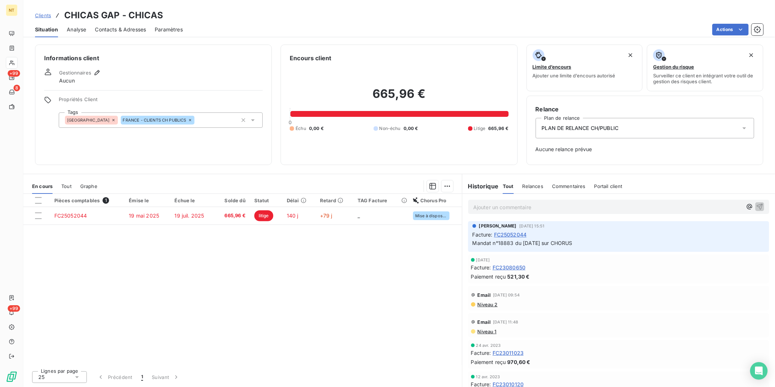
click at [513, 210] on p "Ajouter un commentaire ﻿" at bounding box center [607, 206] width 269 height 9
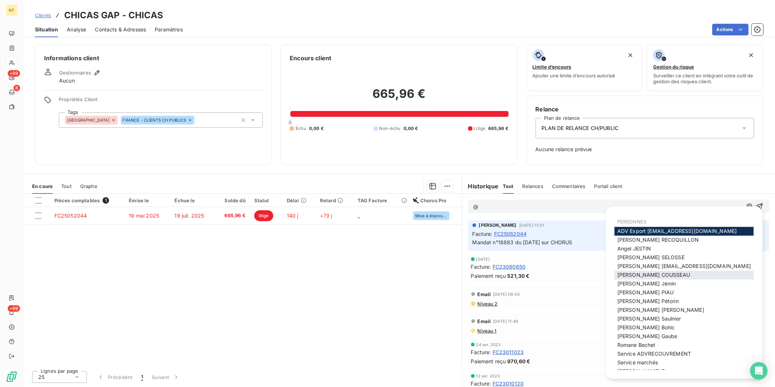
click at [650, 275] on span "[PERSON_NAME]" at bounding box center [653, 275] width 73 height 6
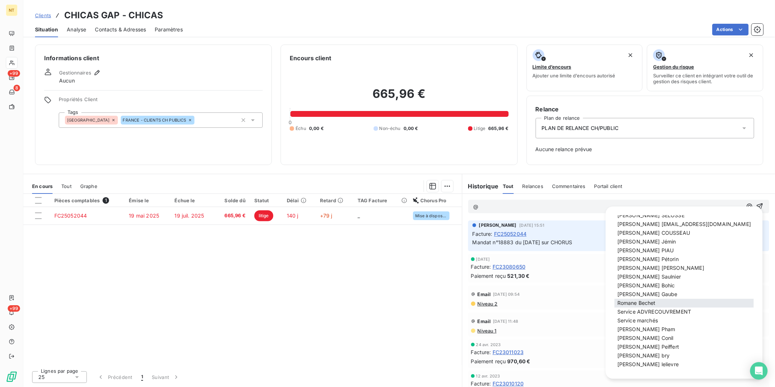
click at [641, 303] on span "[PERSON_NAME]" at bounding box center [636, 303] width 38 height 6
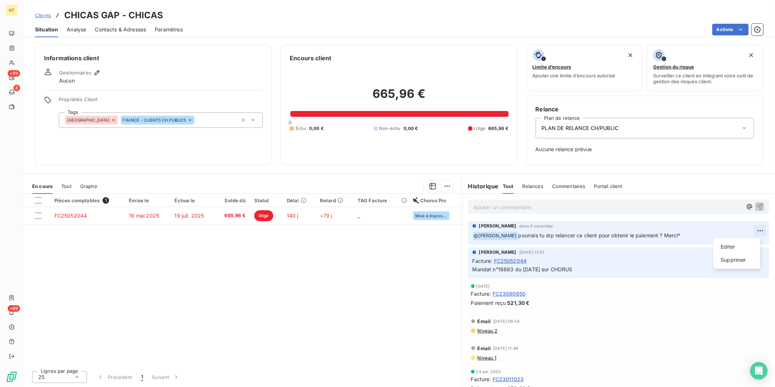
click at [753, 228] on html "NT +99 8 +99 Clients CHICAS GAP - CHICAS Situation Analyse Contacts & Adresses …" at bounding box center [387, 193] width 775 height 387
click at [728, 244] on div "Editer" at bounding box center [737, 247] width 41 height 12
click at [699, 236] on p "﻿ @ [PERSON_NAME] ﻿ pourrais tu stp relancer ce client pour obtenir le paiement…" at bounding box center [613, 235] width 282 height 9
click at [757, 234] on icon "button" at bounding box center [760, 235] width 7 height 7
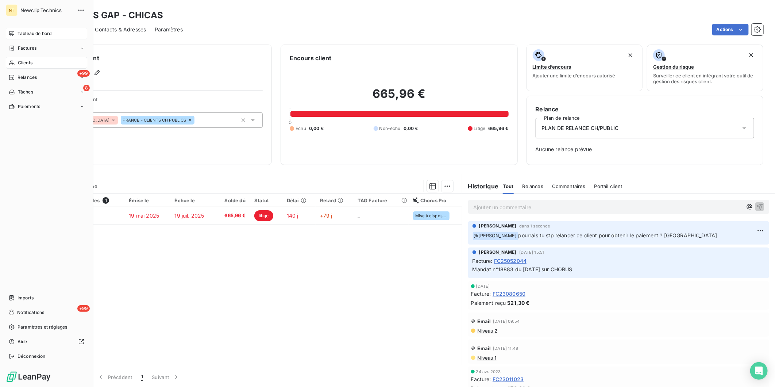
click at [13, 35] on icon at bounding box center [12, 34] width 6 height 6
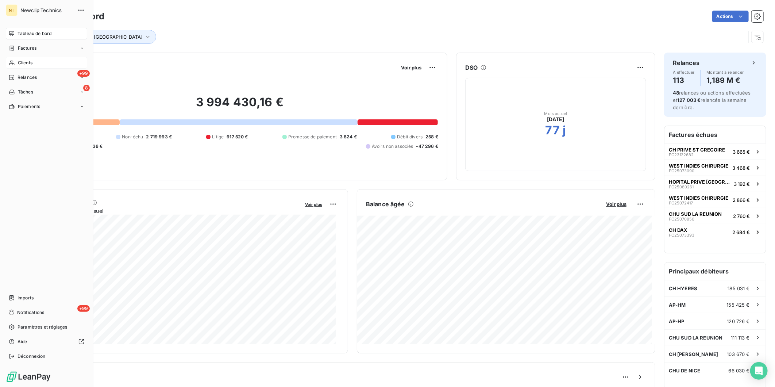
click at [18, 61] on span "Clients" at bounding box center [25, 62] width 15 height 7
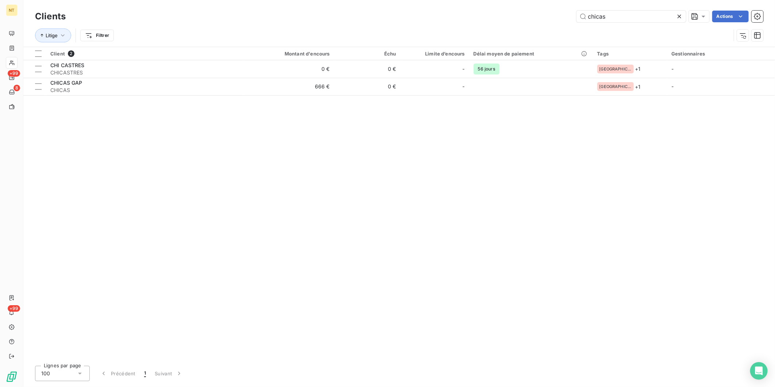
drag, startPoint x: 612, startPoint y: 20, endPoint x: 532, endPoint y: 20, distance: 79.9
click at [532, 20] on div "chicas Actions" at bounding box center [418, 17] width 689 height 12
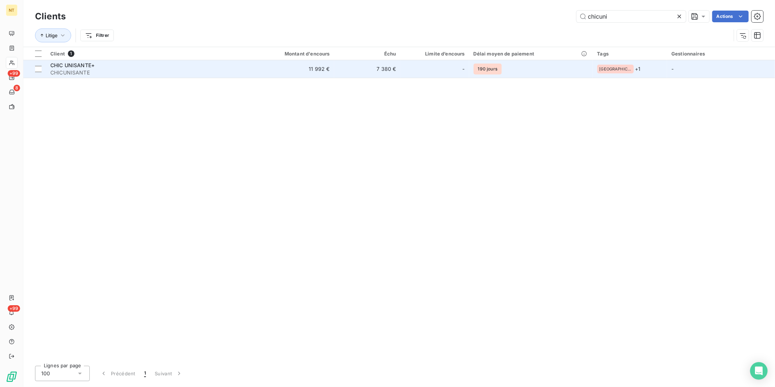
type input "chicuni"
click at [225, 70] on span "CHICUNISANTE" at bounding box center [145, 72] width 190 height 7
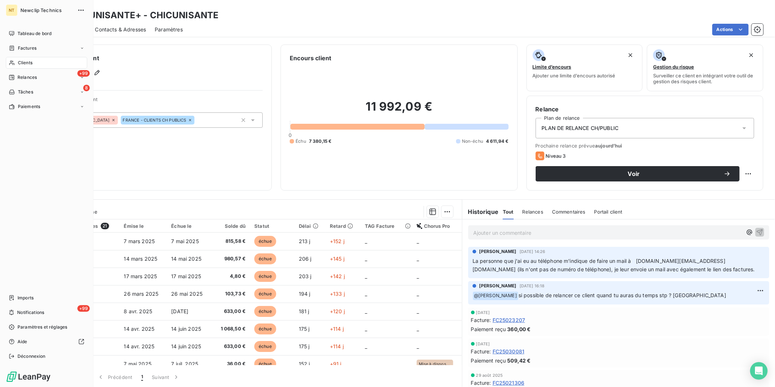
click at [32, 59] on span "Clients" at bounding box center [25, 62] width 15 height 7
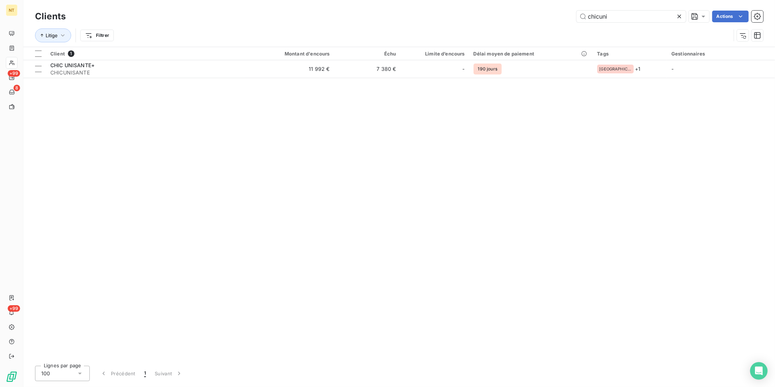
drag, startPoint x: 611, startPoint y: 17, endPoint x: 524, endPoint y: 5, distance: 88.3
click at [539, 14] on div "chicuni Actions" at bounding box center [418, 17] width 689 height 12
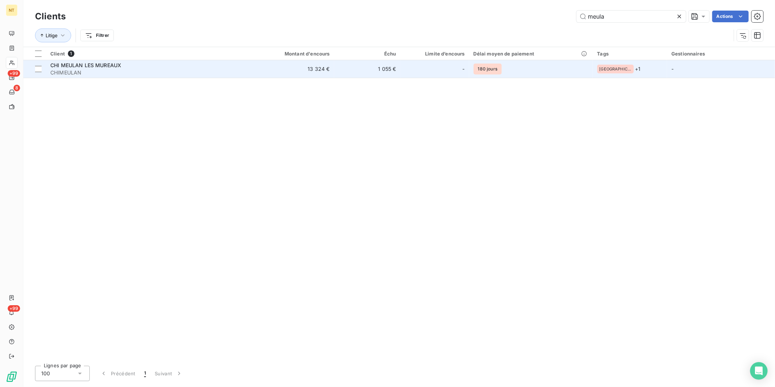
type input "meula"
click at [221, 60] on td "CHI MEULAN LES MUREAUX CHIMEULAN" at bounding box center [145, 69] width 199 height 18
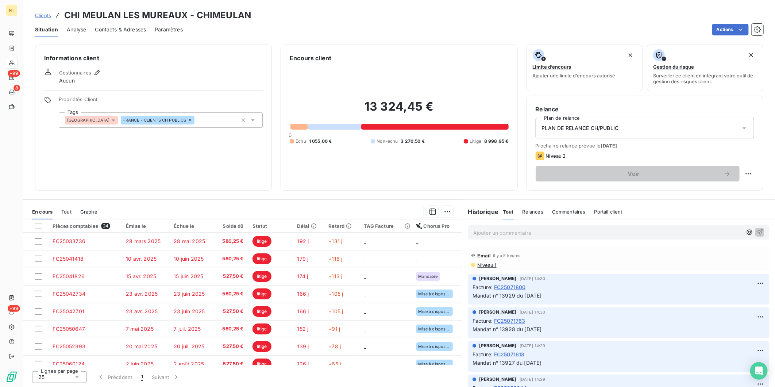
click at [488, 229] on p "Ajouter un commentaire ﻿" at bounding box center [607, 232] width 269 height 9
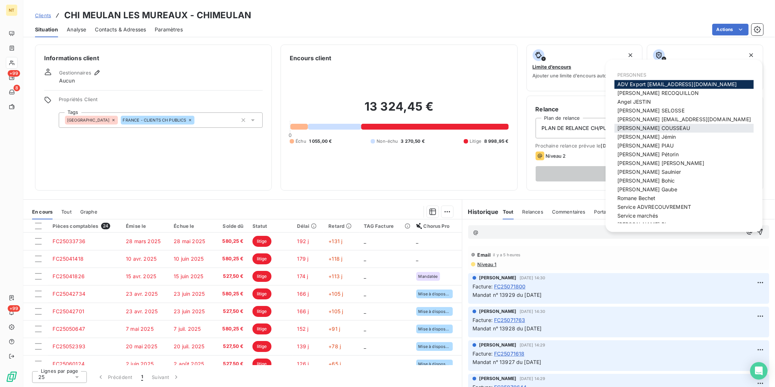
click at [653, 126] on span "[PERSON_NAME]" at bounding box center [653, 128] width 73 height 6
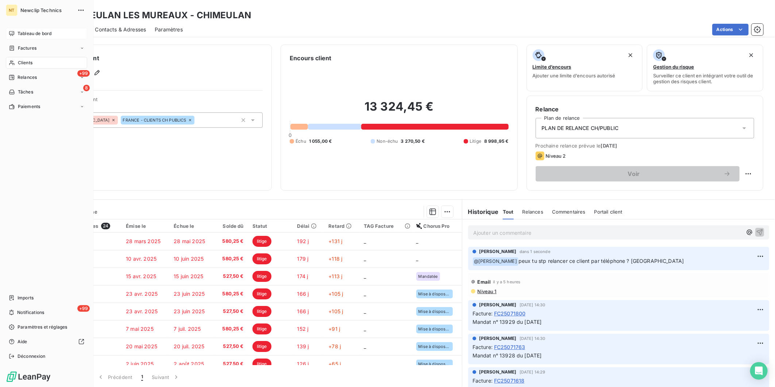
click at [24, 31] on span "Tableau de bord" at bounding box center [35, 33] width 34 height 7
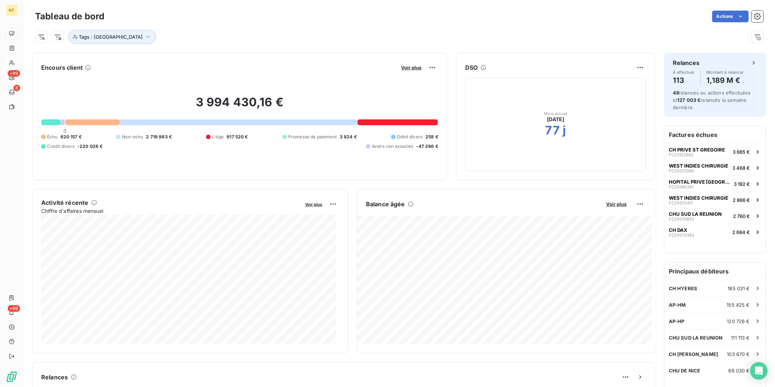
click at [580, 179] on div "DSO Mois actuel [DATE] 77 j" at bounding box center [555, 117] width 199 height 128
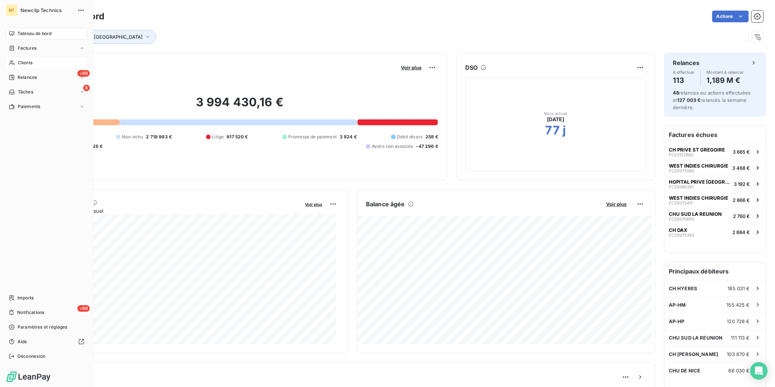
click at [28, 63] on span "Clients" at bounding box center [25, 62] width 15 height 7
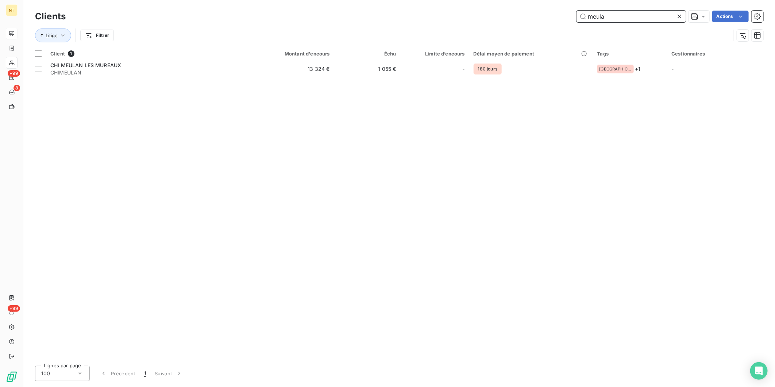
drag, startPoint x: 621, startPoint y: 17, endPoint x: 532, endPoint y: 12, distance: 89.1
click at [532, 13] on div "meula Actions" at bounding box center [418, 17] width 689 height 12
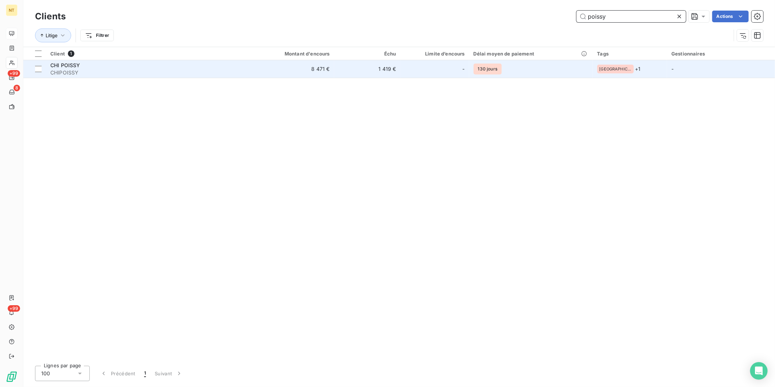
type input "poissy"
click at [252, 74] on td "8 471 €" at bounding box center [289, 69] width 89 height 18
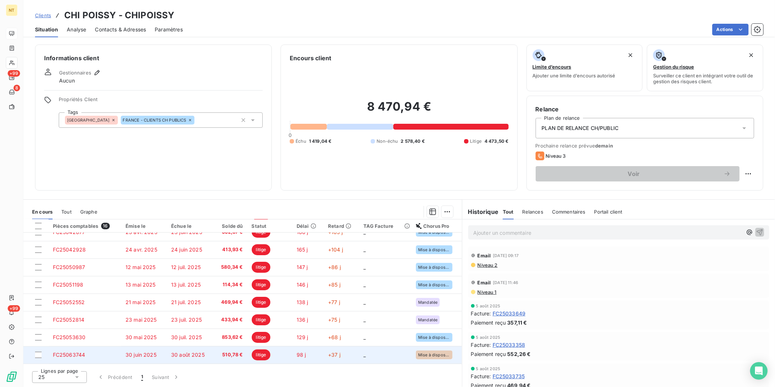
scroll to position [81, 0]
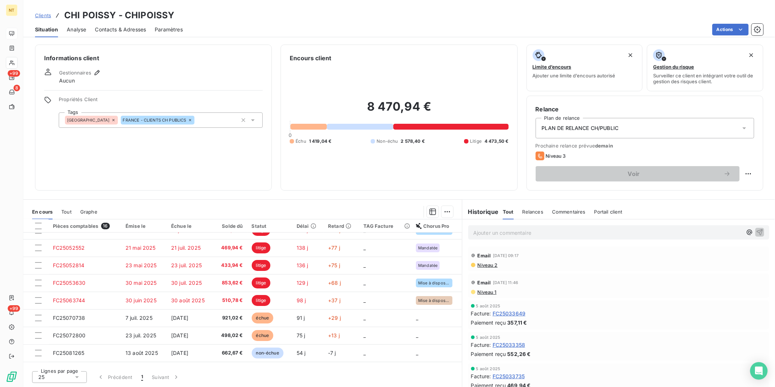
click at [521, 234] on p "Ajouter un commentaire ﻿" at bounding box center [607, 232] width 269 height 9
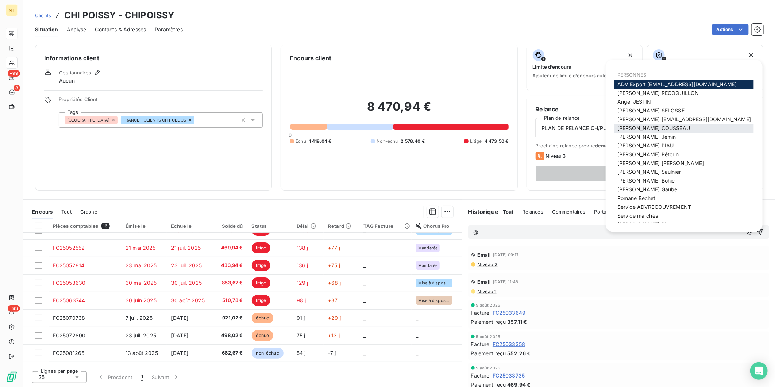
click at [640, 130] on span "[PERSON_NAME]" at bounding box center [653, 128] width 73 height 6
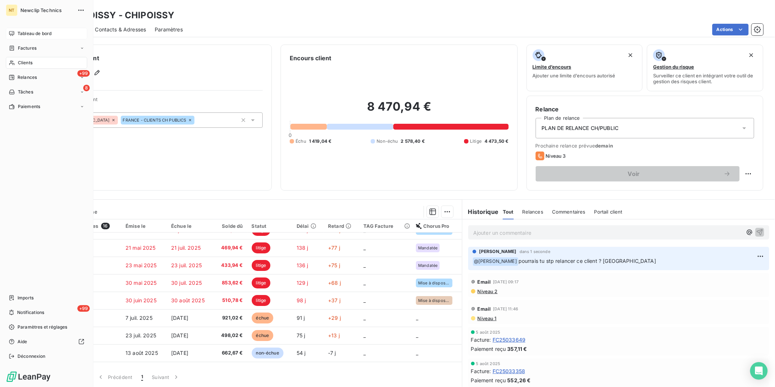
click at [12, 35] on icon at bounding box center [12, 34] width 6 height 6
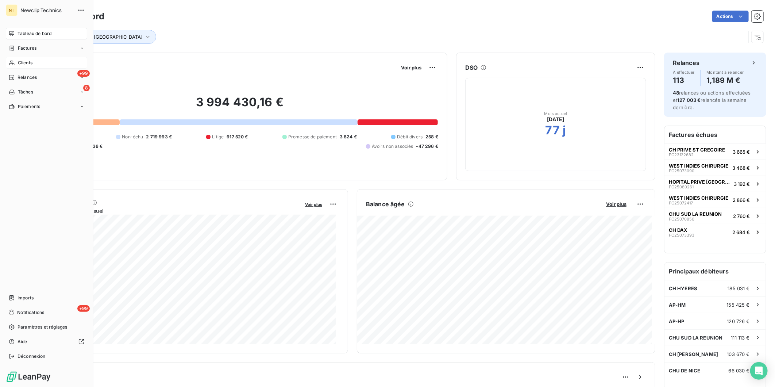
click at [13, 58] on div "Clients" at bounding box center [46, 63] width 81 height 12
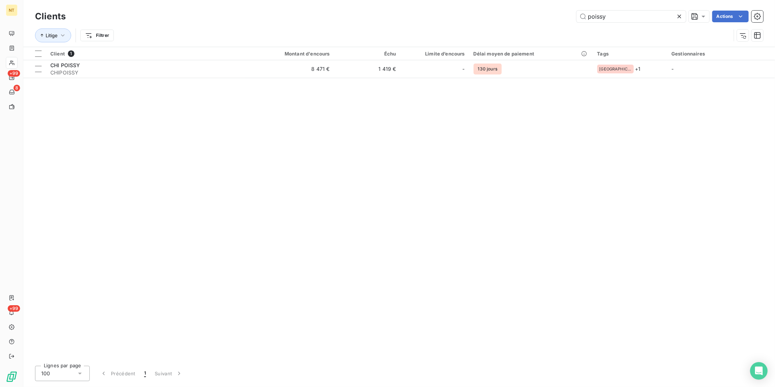
drag, startPoint x: 617, startPoint y: 17, endPoint x: 466, endPoint y: 15, distance: 150.7
click at [466, 15] on div "poissy Actions" at bounding box center [418, 17] width 689 height 12
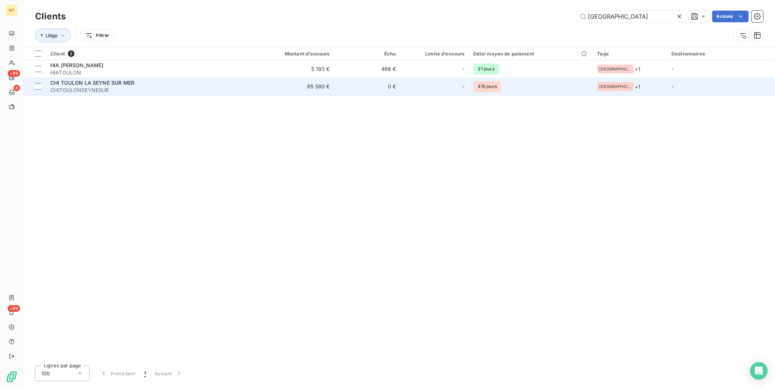
type input "[GEOGRAPHIC_DATA]"
click at [195, 84] on div "CHI TOULON LA SEYNE SUR MER" at bounding box center [145, 82] width 190 height 7
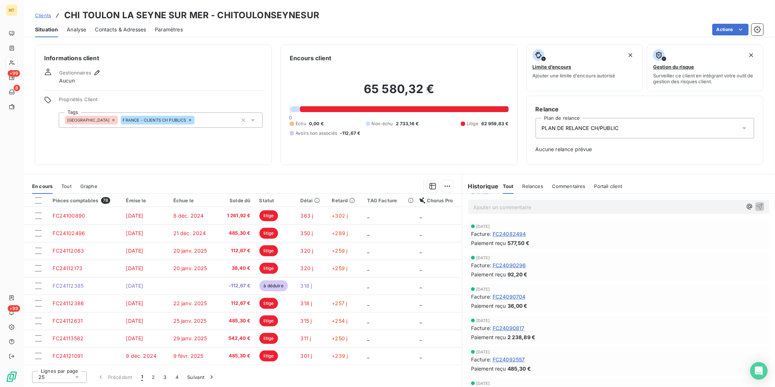
scroll to position [283, 0]
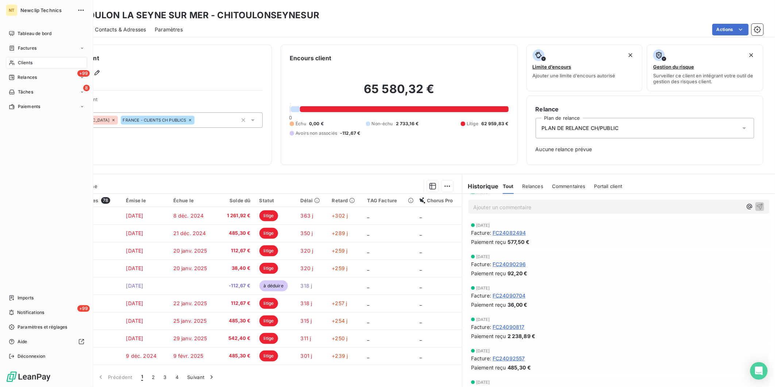
drag, startPoint x: 22, startPoint y: 63, endPoint x: 27, endPoint y: 63, distance: 5.2
click at [21, 63] on span "Clients" at bounding box center [25, 62] width 15 height 7
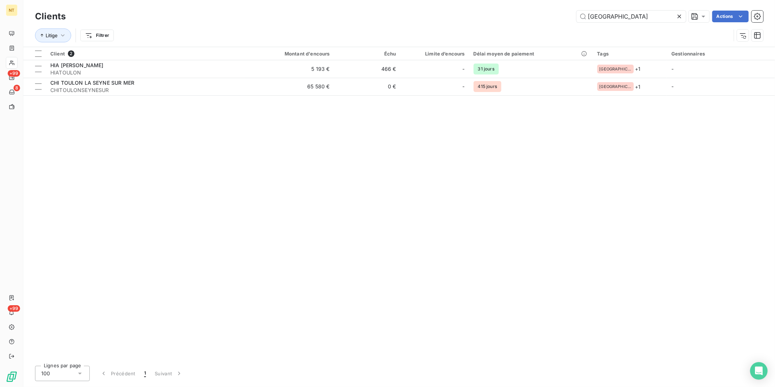
drag, startPoint x: 518, startPoint y: 20, endPoint x: 474, endPoint y: 24, distance: 45.0
click at [474, 24] on div "Clients toulon Actions Litige Filtrer" at bounding box center [399, 28] width 728 height 38
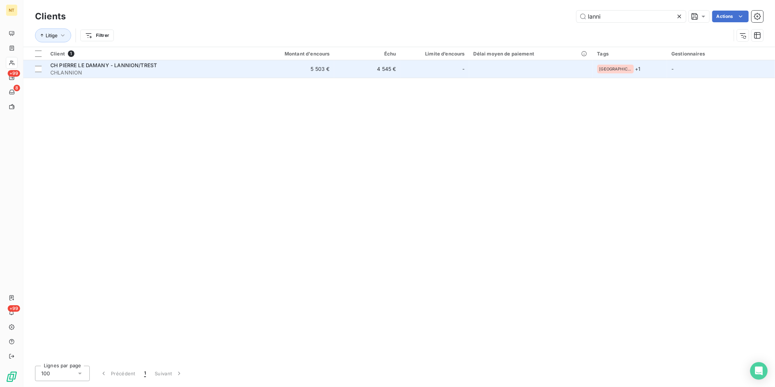
type input "lanni"
click at [416, 67] on td "-" at bounding box center [435, 69] width 69 height 18
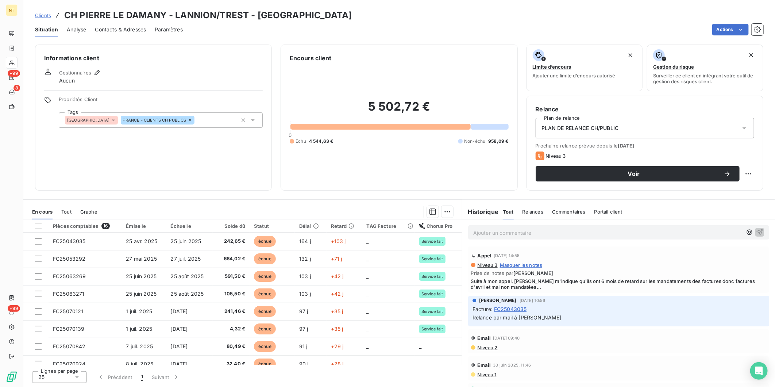
click at [594, 225] on div "Ajouter un commentaire ﻿" at bounding box center [618, 232] width 301 height 14
click at [586, 232] on p "Ajouter un commentaire ﻿" at bounding box center [607, 232] width 269 height 9
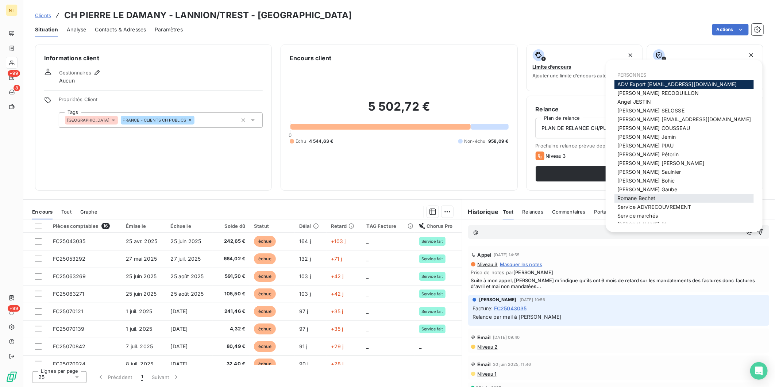
click at [658, 198] on div "[PERSON_NAME]" at bounding box center [683, 198] width 139 height 9
click at [639, 196] on span "[PERSON_NAME]" at bounding box center [636, 198] width 38 height 6
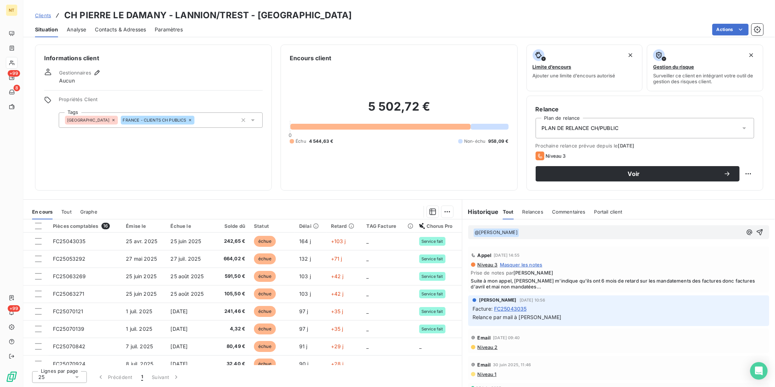
click at [539, 234] on p "﻿ @ [PERSON_NAME] ﻿ ﻿" at bounding box center [607, 232] width 269 height 9
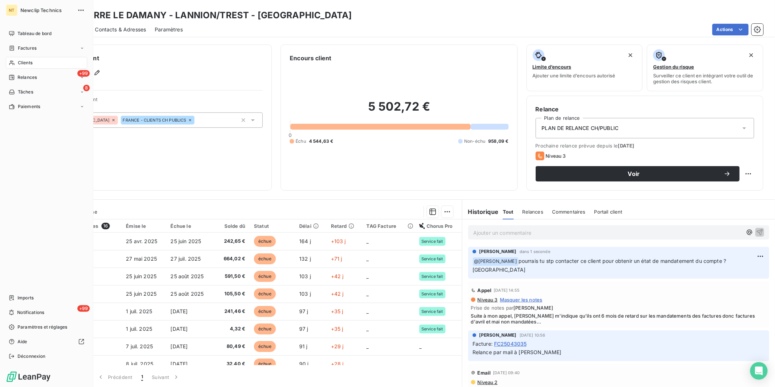
click at [18, 61] on span "Clients" at bounding box center [25, 62] width 15 height 7
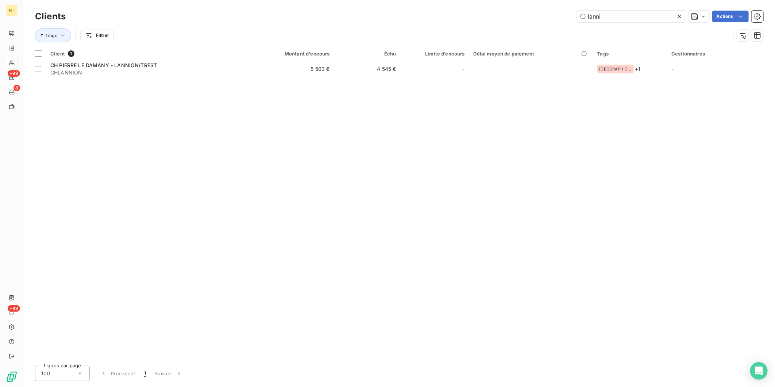
drag, startPoint x: 603, startPoint y: 17, endPoint x: 508, endPoint y: 19, distance: 94.9
click at [519, 11] on div "lanni Actions" at bounding box center [418, 17] width 689 height 12
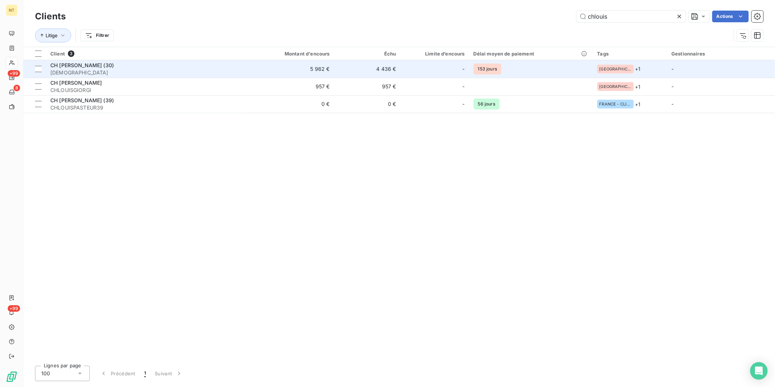
type input "chlouis"
click at [221, 70] on span "[DEMOGRAPHIC_DATA]" at bounding box center [145, 72] width 190 height 7
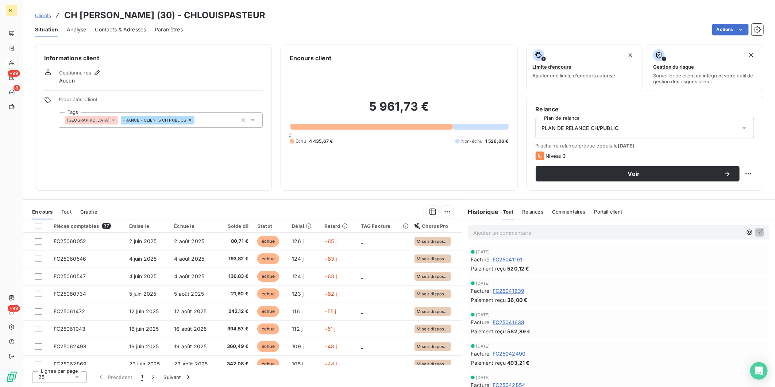
click at [505, 234] on p "Ajouter un commentaire ﻿" at bounding box center [607, 232] width 269 height 9
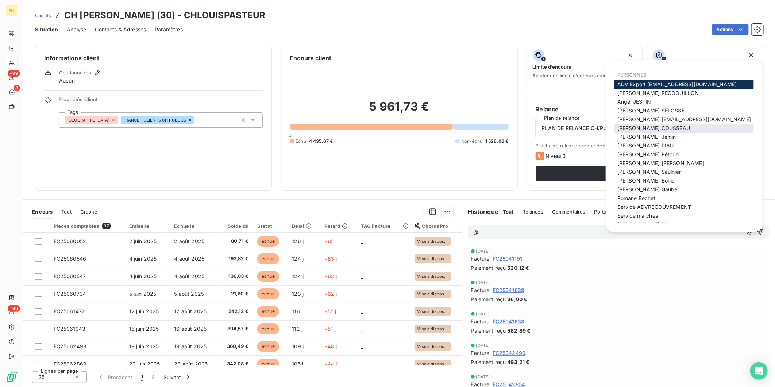
click at [629, 130] on span "[PERSON_NAME]" at bounding box center [653, 128] width 73 height 6
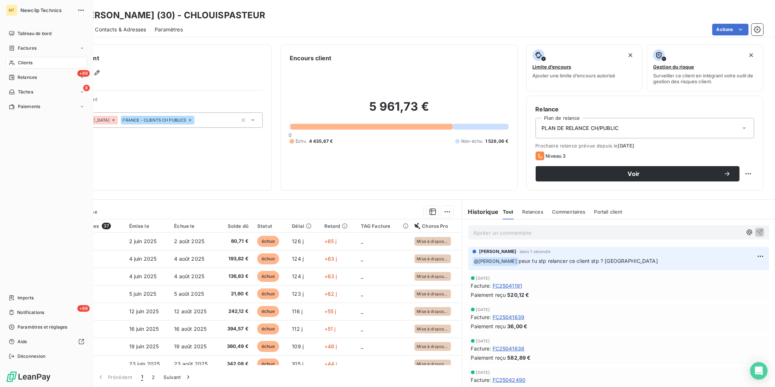
drag, startPoint x: 20, startPoint y: 34, endPoint x: 68, endPoint y: 57, distance: 53.4
click at [20, 34] on span "Tableau de bord" at bounding box center [35, 33] width 34 height 7
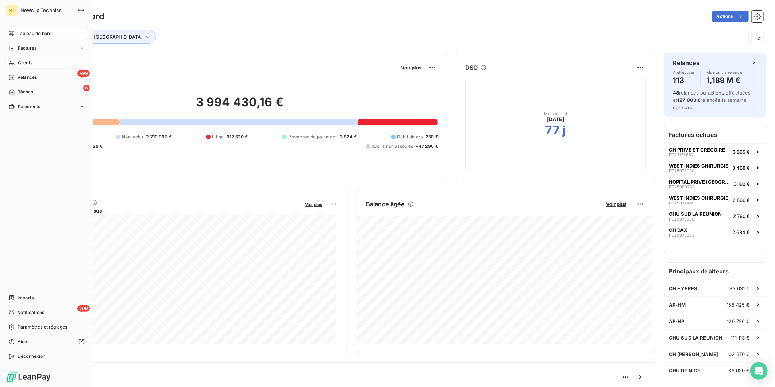
click at [18, 61] on span "Clients" at bounding box center [25, 62] width 15 height 7
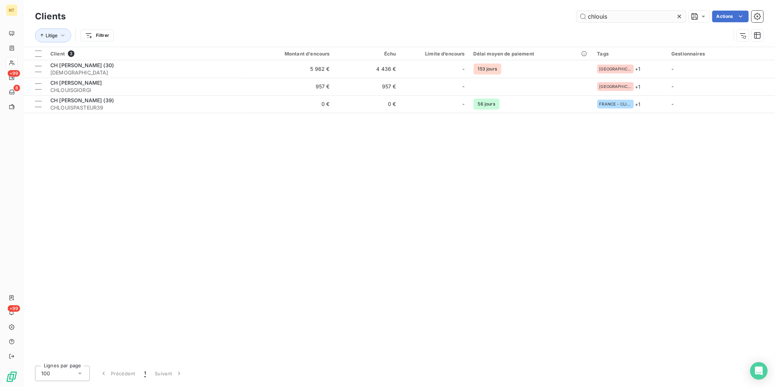
drag, startPoint x: 640, startPoint y: 23, endPoint x: 612, endPoint y: 16, distance: 29.1
click at [612, 16] on div "Clients chlouis Actions" at bounding box center [399, 16] width 728 height 15
drag, startPoint x: 611, startPoint y: 15, endPoint x: 458, endPoint y: 12, distance: 153.3
click at [482, 13] on div "chlouis Actions" at bounding box center [418, 17] width 689 height 12
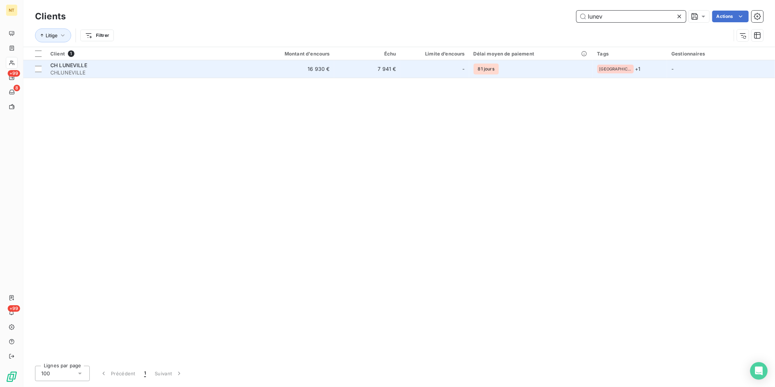
type input "lunev"
click at [289, 70] on td "16 930 €" at bounding box center [289, 69] width 89 height 18
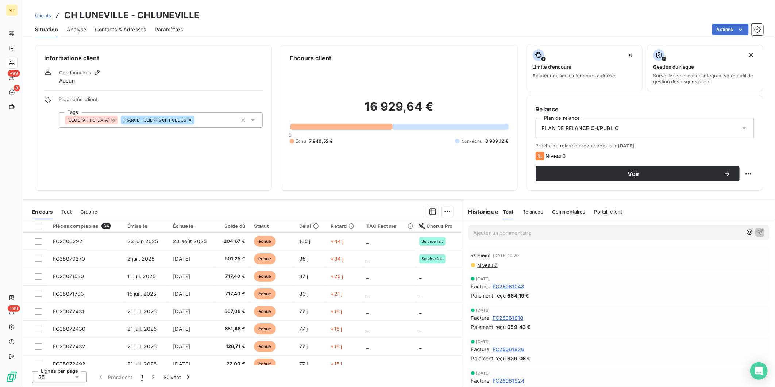
click at [529, 230] on p "Ajouter un commentaire ﻿" at bounding box center [607, 232] width 269 height 9
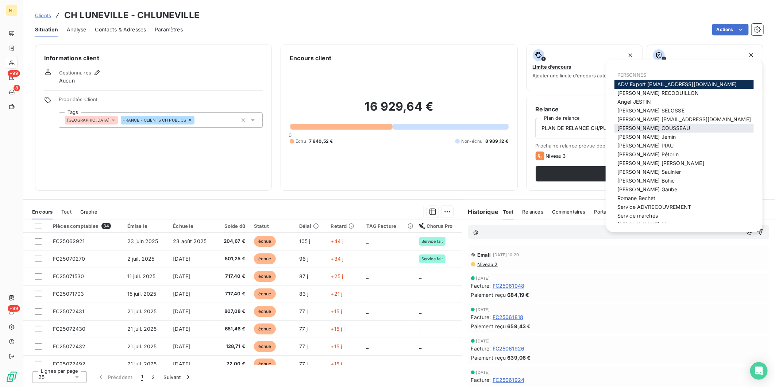
click at [655, 129] on span "[PERSON_NAME]" at bounding box center [653, 128] width 73 height 6
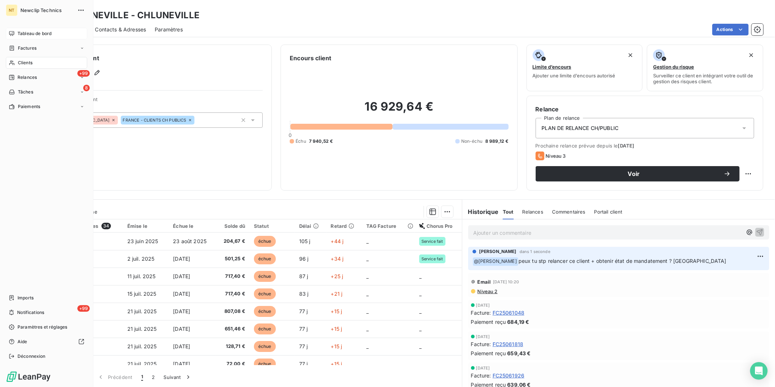
click at [16, 31] on div "Tableau de bord" at bounding box center [46, 34] width 81 height 12
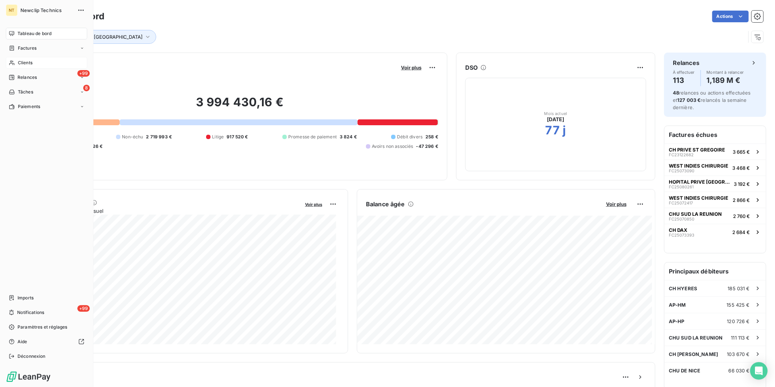
drag, startPoint x: 21, startPoint y: 62, endPoint x: 28, endPoint y: 61, distance: 7.3
click at [21, 62] on span "Clients" at bounding box center [25, 62] width 15 height 7
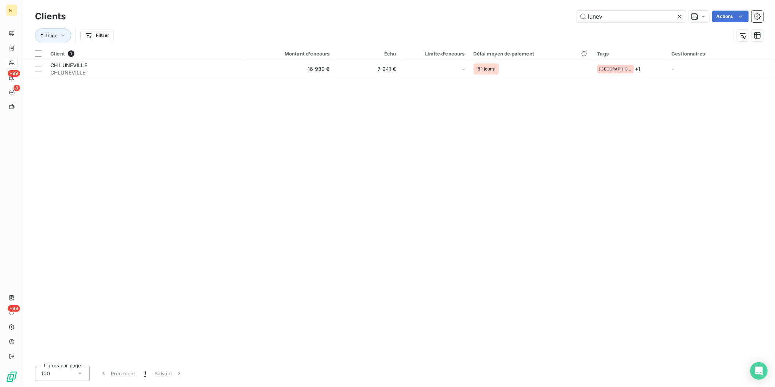
drag, startPoint x: 615, startPoint y: 17, endPoint x: 549, endPoint y: 16, distance: 66.0
click at [549, 16] on div "lunev Actions" at bounding box center [418, 17] width 689 height 12
type input "manos"
click at [232, 80] on div "Client 1 Montant d'encours Échu Limite d’encours Délai moyen de paiement Tags G…" at bounding box center [399, 203] width 752 height 313
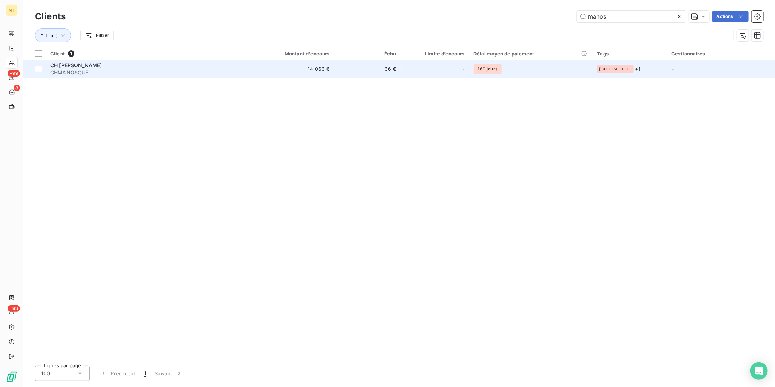
click at [232, 73] on span "CHMANOSQUE" at bounding box center [145, 72] width 190 height 7
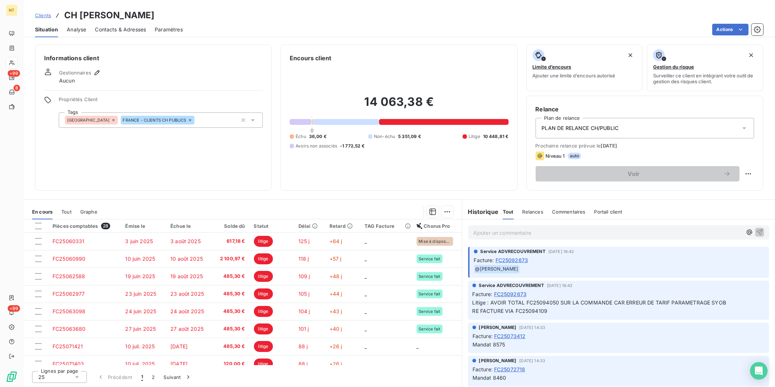
click at [578, 230] on p "Ajouter un commentaire ﻿" at bounding box center [607, 232] width 269 height 9
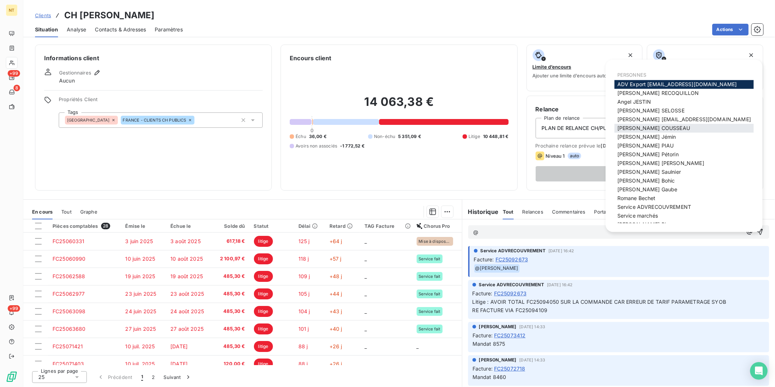
click at [640, 126] on span "[PERSON_NAME]" at bounding box center [653, 128] width 73 height 6
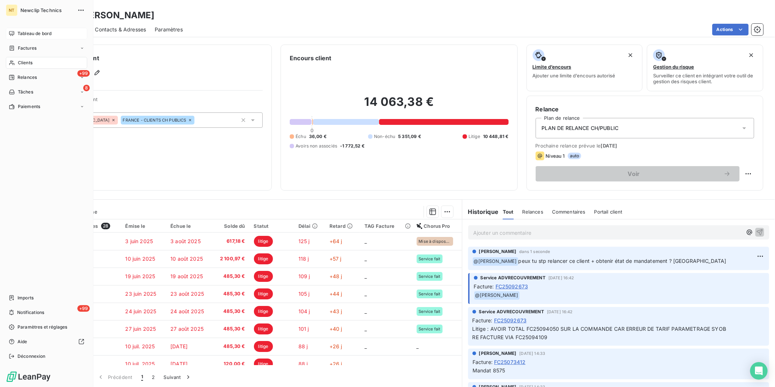
click at [15, 34] on div "Tableau de bord" at bounding box center [46, 34] width 81 height 12
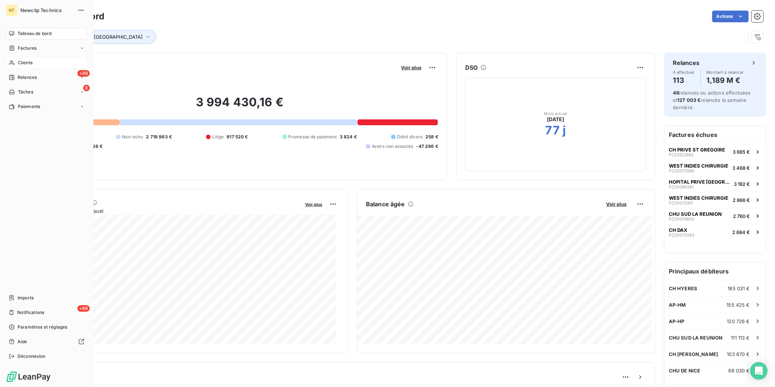
click at [20, 65] on span "Clients" at bounding box center [25, 62] width 15 height 7
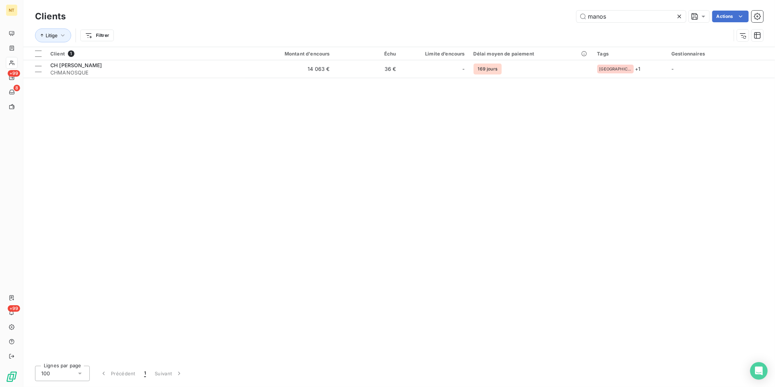
drag, startPoint x: 617, startPoint y: 18, endPoint x: 513, endPoint y: 12, distance: 103.5
click at [528, 21] on div "manos Actions" at bounding box center [418, 17] width 689 height 12
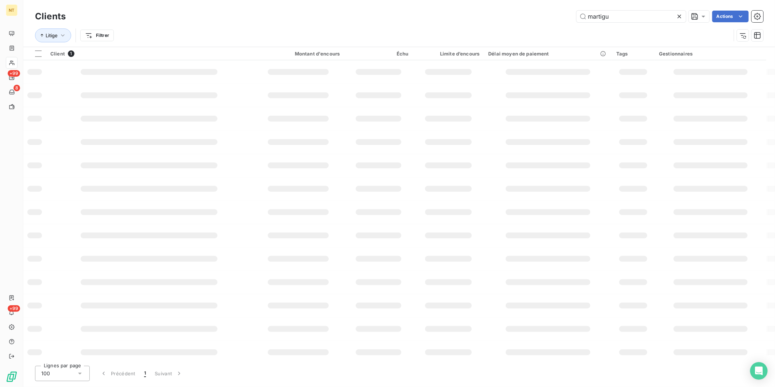
type input "martigu"
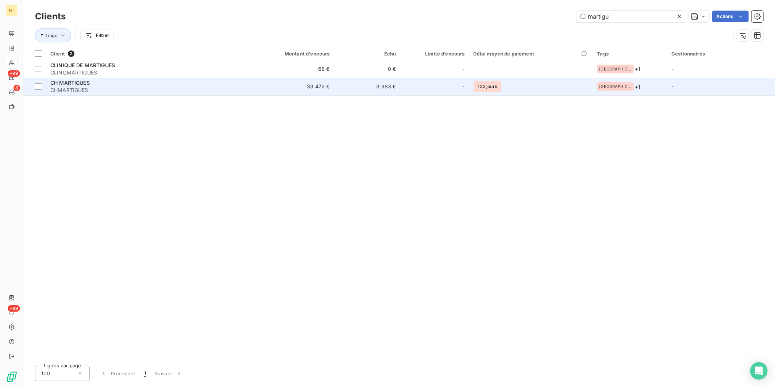
click at [141, 84] on div "CH MARTIGUES" at bounding box center [145, 82] width 190 height 7
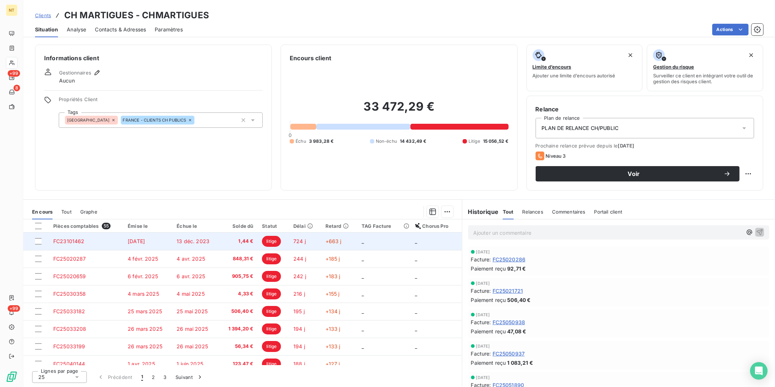
click at [233, 246] on td "1,44 €" at bounding box center [238, 241] width 39 height 18
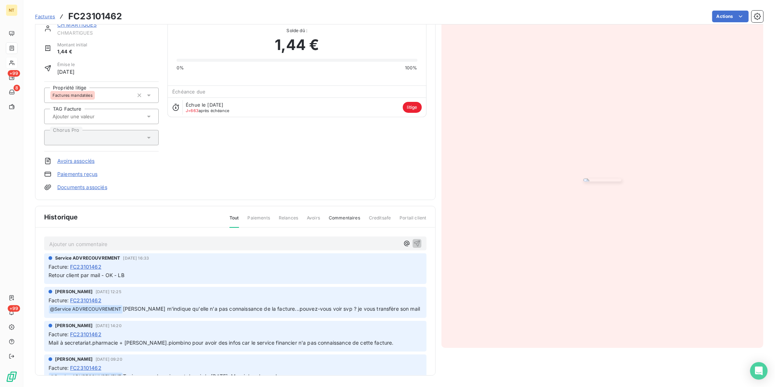
click at [78, 186] on link "Documents associés" at bounding box center [82, 187] width 50 height 7
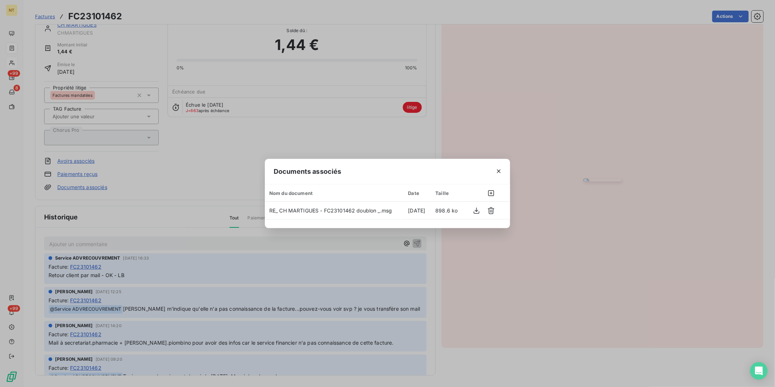
click at [497, 170] on icon "button" at bounding box center [498, 170] width 7 height 7
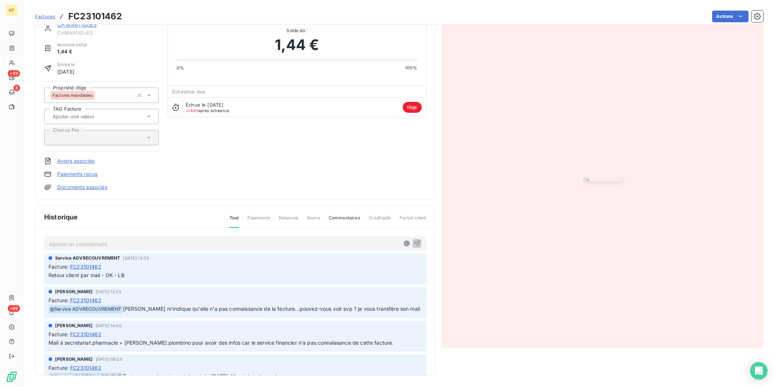
click at [180, 237] on div "Ajouter un commentaire ﻿" at bounding box center [235, 243] width 382 height 14
click at [175, 240] on p "Ajouter un commentaire ﻿" at bounding box center [224, 243] width 350 height 9
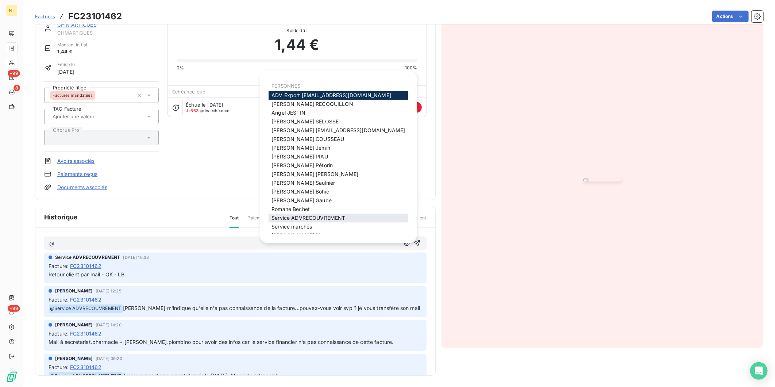
click at [324, 217] on span "Service ADVRECOUVREMENT" at bounding box center [308, 218] width 74 height 6
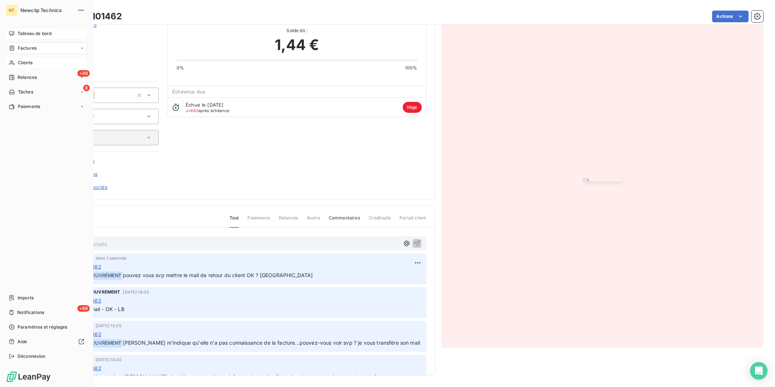
click at [19, 32] on span "Tableau de bord" at bounding box center [35, 33] width 34 height 7
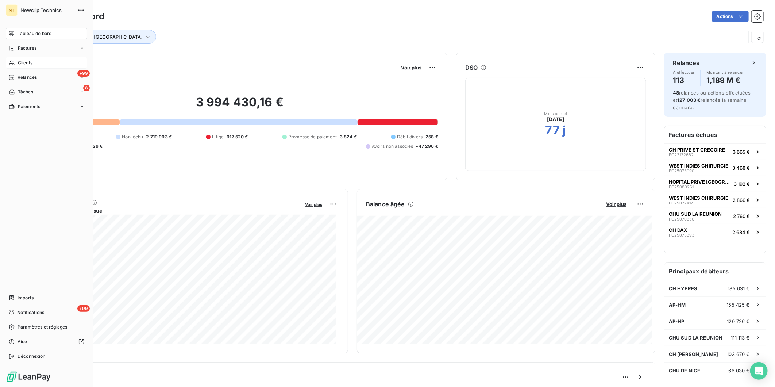
click at [13, 67] on div "Clients" at bounding box center [46, 63] width 81 height 12
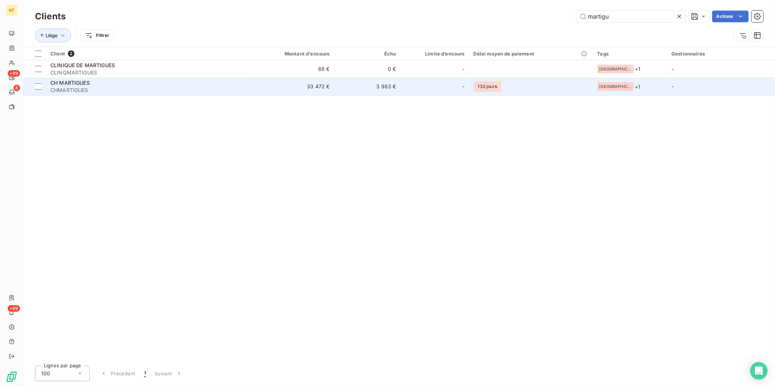
click at [152, 85] on div "CH MARTIGUES" at bounding box center [145, 82] width 190 height 7
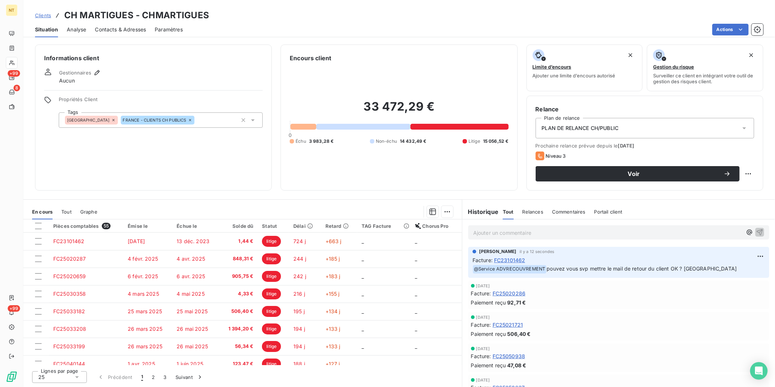
click at [517, 230] on p "Ajouter un commentaire ﻿" at bounding box center [607, 232] width 269 height 9
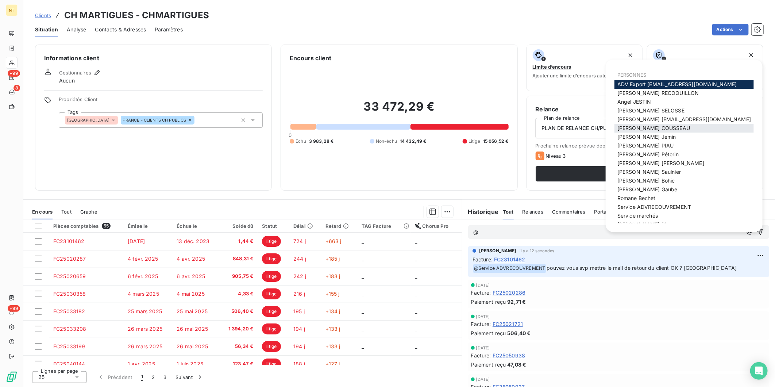
click at [643, 126] on span "[PERSON_NAME]" at bounding box center [653, 128] width 73 height 6
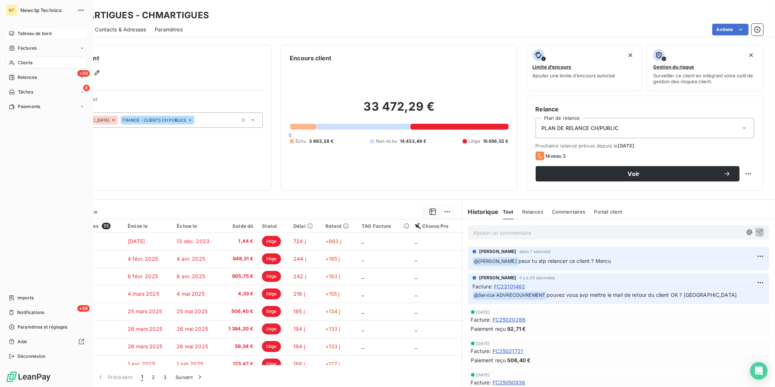
click at [11, 31] on icon at bounding box center [12, 34] width 6 height 6
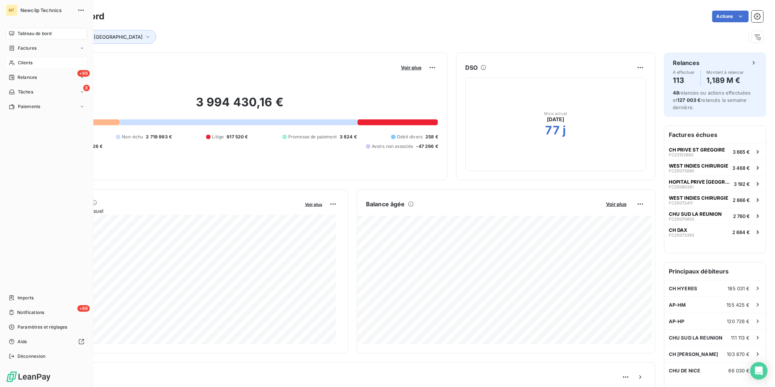
click at [20, 62] on span "Clients" at bounding box center [25, 62] width 15 height 7
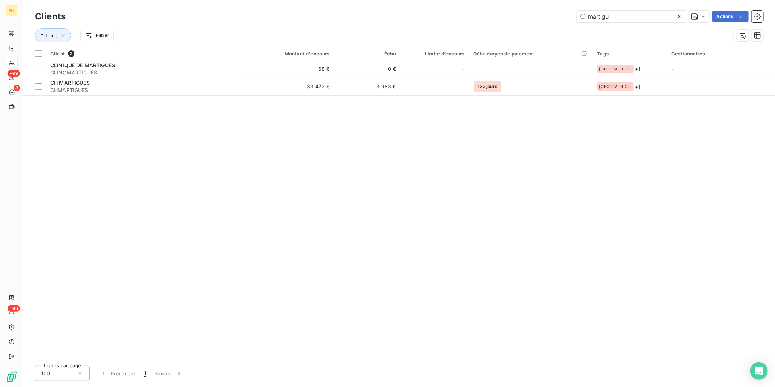
drag, startPoint x: 615, startPoint y: 18, endPoint x: 507, endPoint y: 15, distance: 107.7
click at [509, 15] on div "martigu Actions" at bounding box center [418, 17] width 689 height 12
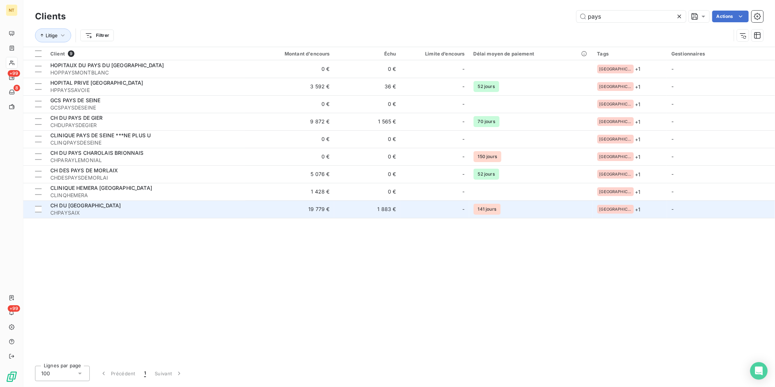
type input "pays"
click at [173, 206] on div "CH DU [GEOGRAPHIC_DATA]" at bounding box center [145, 205] width 190 height 7
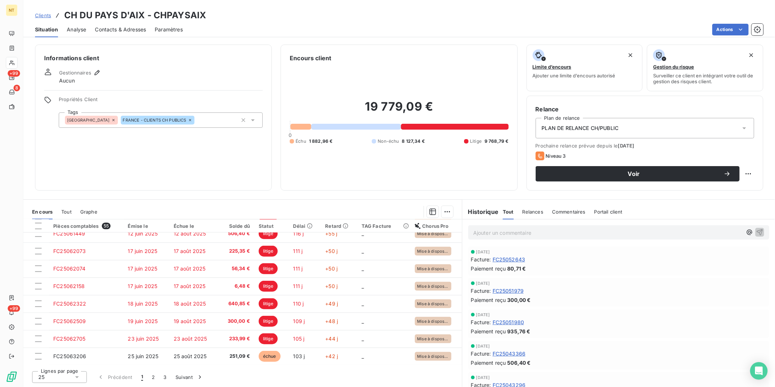
click at [539, 235] on p "Ajouter un commentaire ﻿" at bounding box center [607, 232] width 269 height 9
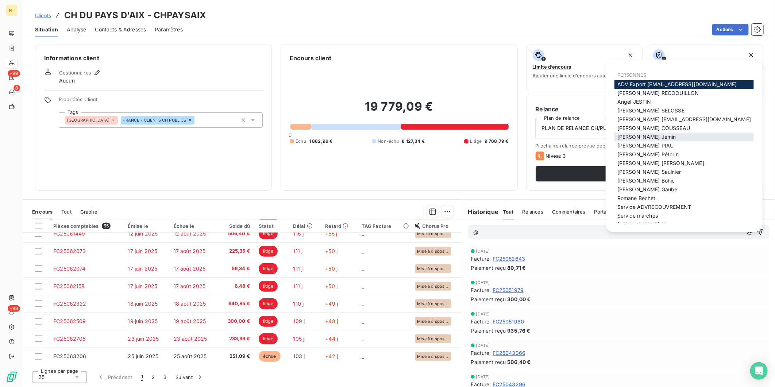
drag, startPoint x: 674, startPoint y: 126, endPoint x: 657, endPoint y: 139, distance: 21.9
click at [674, 126] on div "[PERSON_NAME]" at bounding box center [683, 128] width 139 height 9
click at [645, 129] on span "[PERSON_NAME]" at bounding box center [653, 128] width 73 height 6
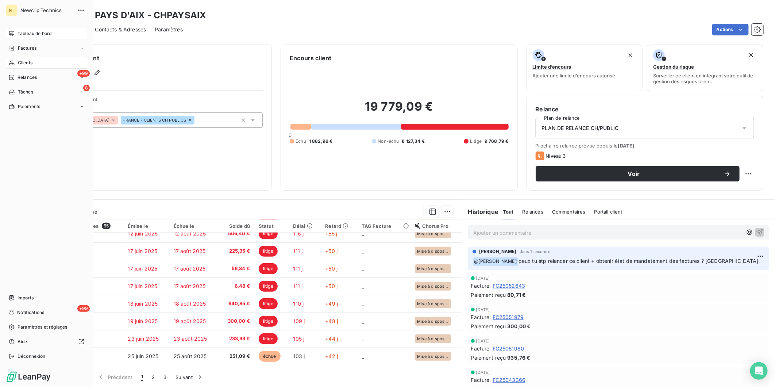
click at [9, 32] on icon at bounding box center [12, 34] width 6 height 6
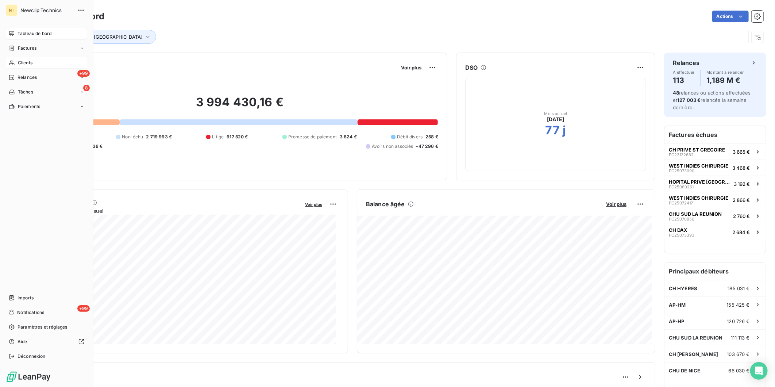
click at [16, 62] on div "Clients" at bounding box center [46, 63] width 81 height 12
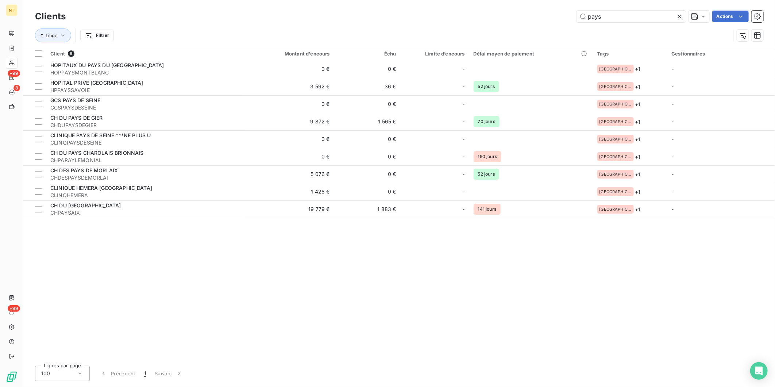
drag, startPoint x: 613, startPoint y: 16, endPoint x: 499, endPoint y: 23, distance: 114.0
click at [506, 24] on div "Clients pays Actions Litige Filtrer" at bounding box center [399, 28] width 728 height 38
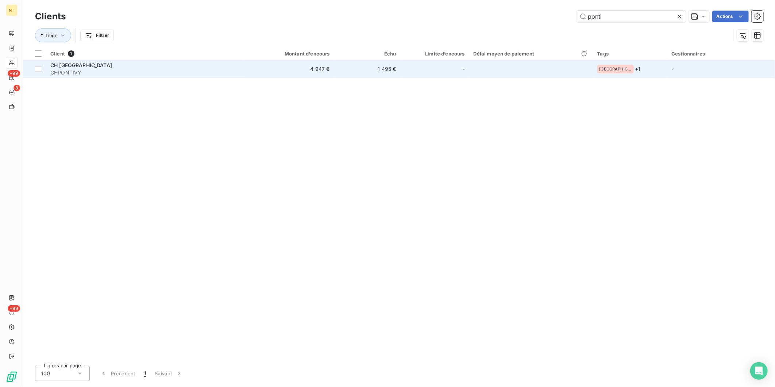
type input "ponti"
click at [218, 67] on div "CH [GEOGRAPHIC_DATA]" at bounding box center [145, 65] width 190 height 7
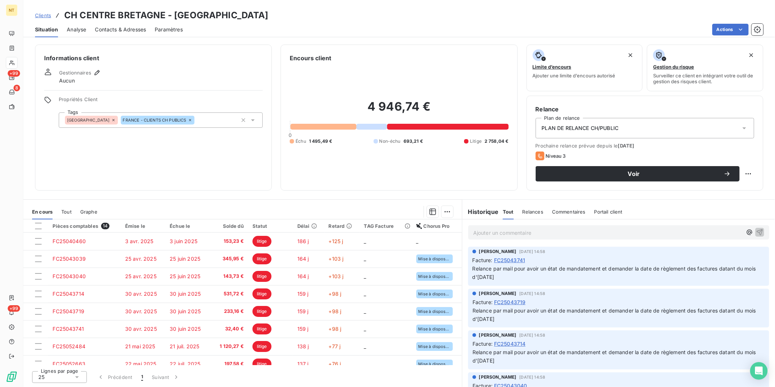
click at [517, 232] on p "Ajouter un commentaire ﻿" at bounding box center [607, 232] width 269 height 9
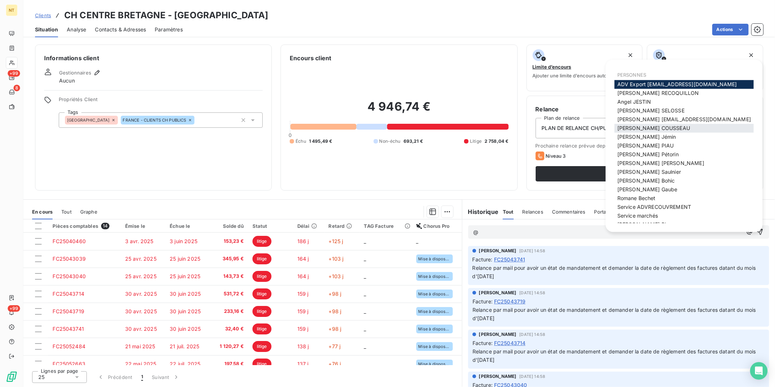
click at [637, 126] on span "[PERSON_NAME]" at bounding box center [653, 128] width 73 height 6
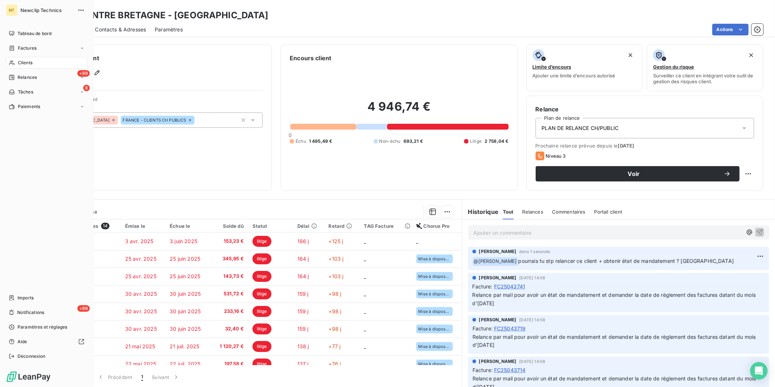
click at [22, 64] on span "Clients" at bounding box center [25, 62] width 15 height 7
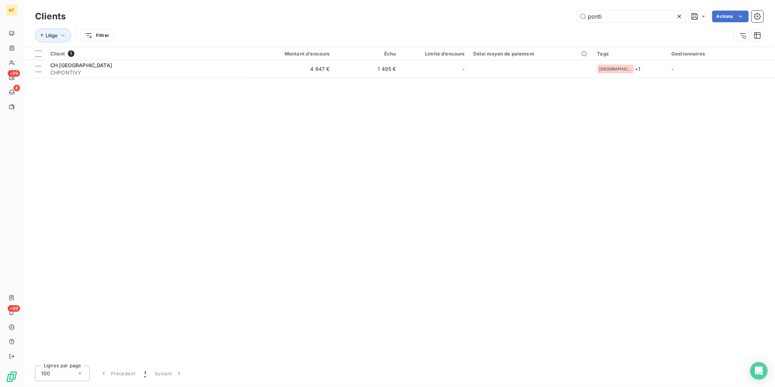
drag, startPoint x: 603, startPoint y: 19, endPoint x: 502, endPoint y: 21, distance: 101.5
click at [502, 21] on div "ponti Actions" at bounding box center [418, 17] width 689 height 12
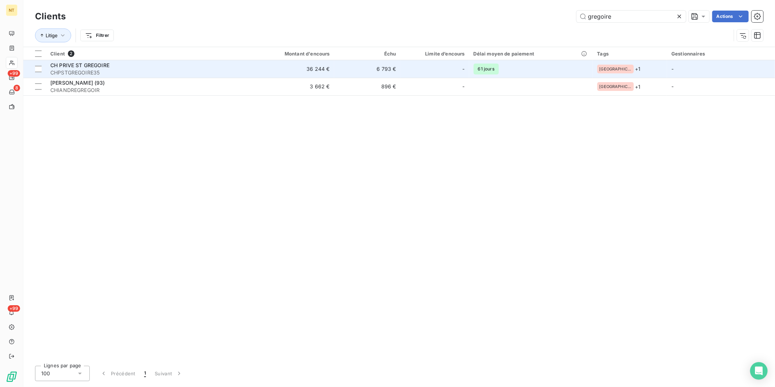
type input "gregoire"
click at [166, 68] on div "CH PRIVE ST GREGOIRE" at bounding box center [145, 65] width 190 height 7
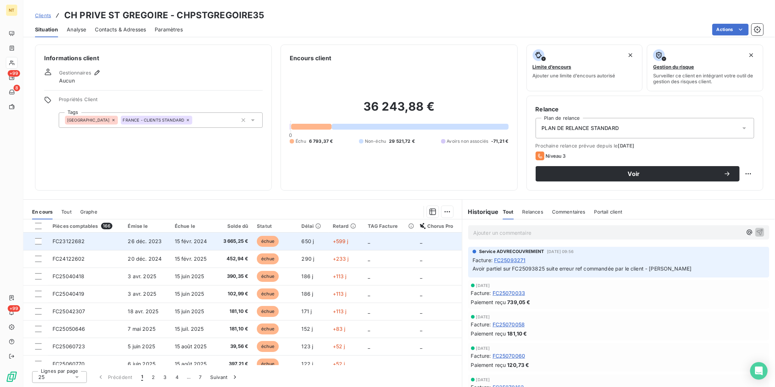
click at [342, 244] on td "+599 j" at bounding box center [345, 241] width 35 height 18
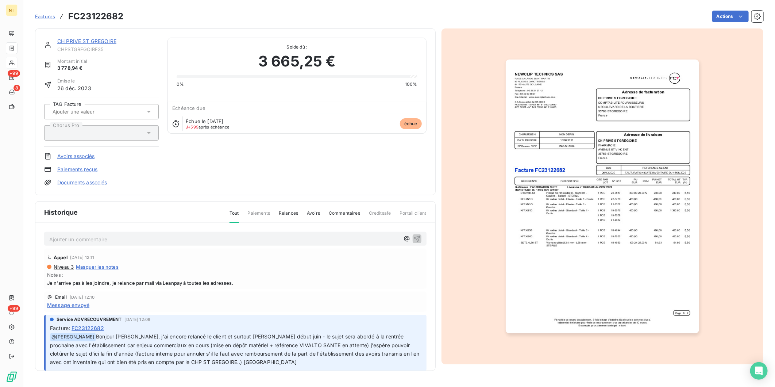
click at [138, 236] on p "Ajouter un commentaire ﻿" at bounding box center [224, 239] width 350 height 9
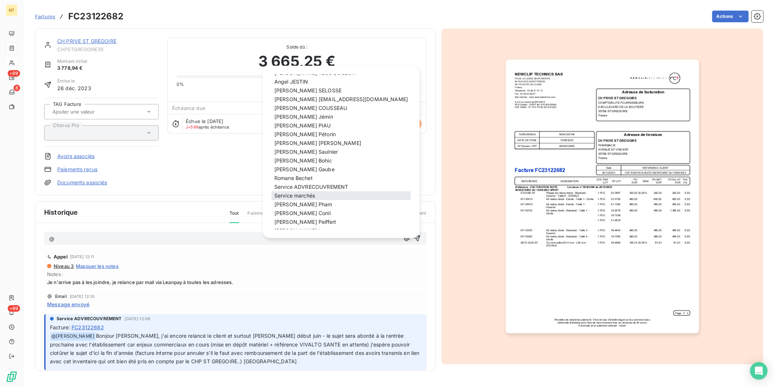
scroll to position [40, 0]
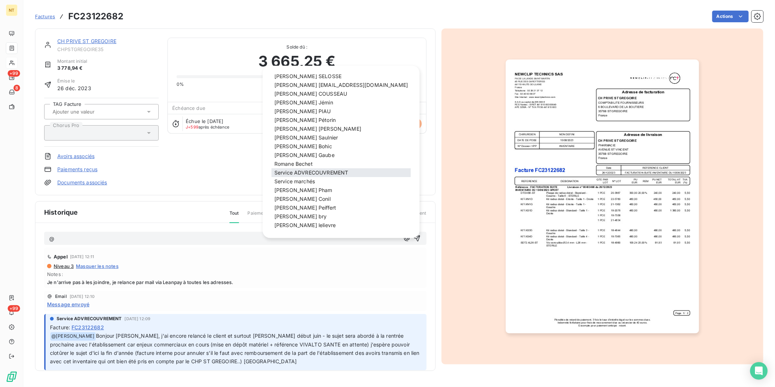
click at [325, 172] on span "Service ADVRECOUVREMENT" at bounding box center [311, 172] width 74 height 6
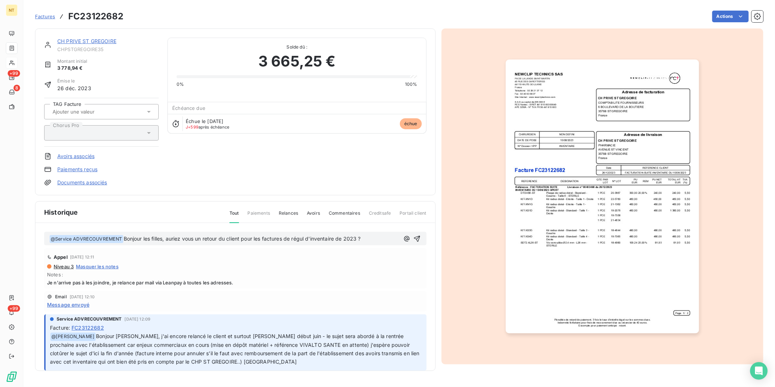
click at [124, 236] on span "Bonjour les filles, auriez vous un retour du client pour les factures de régul …" at bounding box center [242, 238] width 237 height 6
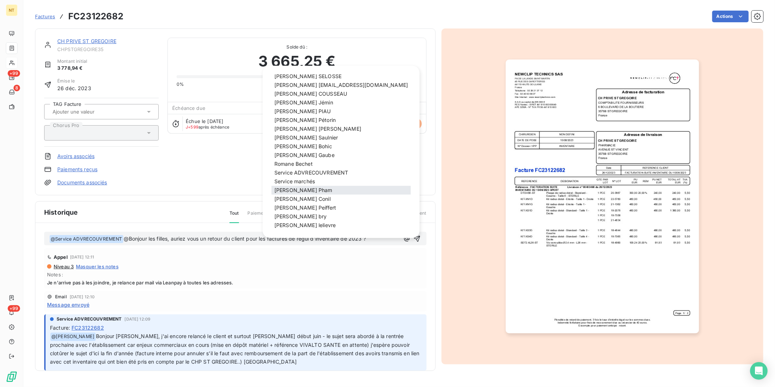
scroll to position [42, 0]
click at [294, 217] on span "[PERSON_NAME]" at bounding box center [300, 215] width 53 height 6
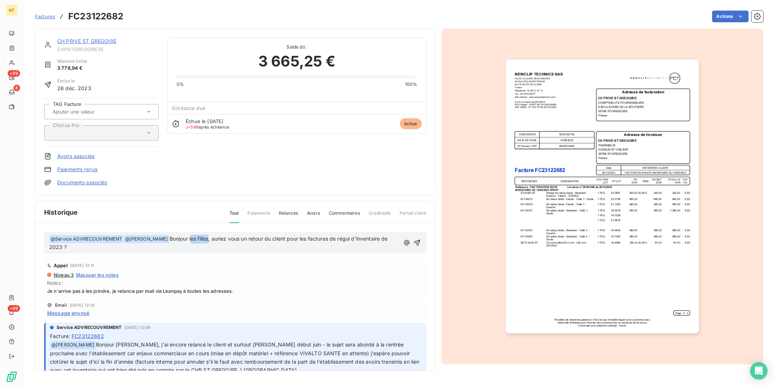
drag, startPoint x: 179, startPoint y: 238, endPoint x: 198, endPoint y: 239, distance: 18.7
click at [198, 239] on span "Bonjour les filles, auriez vous un retour du client pour les factures de régul …" at bounding box center [219, 242] width 340 height 15
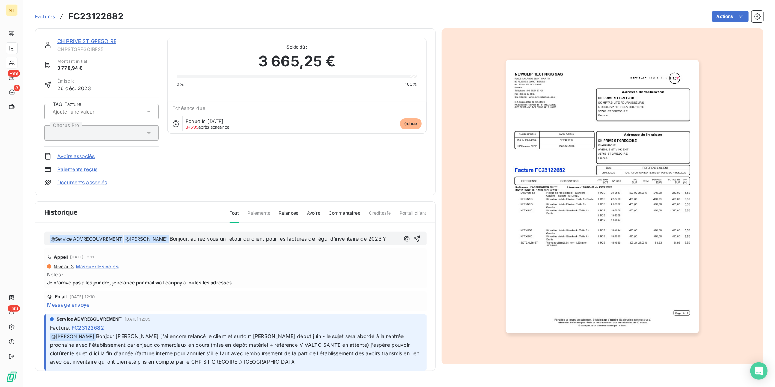
click at [374, 237] on span "Bonjour, auriez vous un retour du client pour les factures de régul d'inventair…" at bounding box center [278, 238] width 216 height 6
click at [377, 238] on p "﻿ @ Service ADVRECOUVREMENT ﻿ ﻿ @ [PERSON_NAME] ﻿ Bonjour, auriez vous un retou…" at bounding box center [224, 239] width 350 height 9
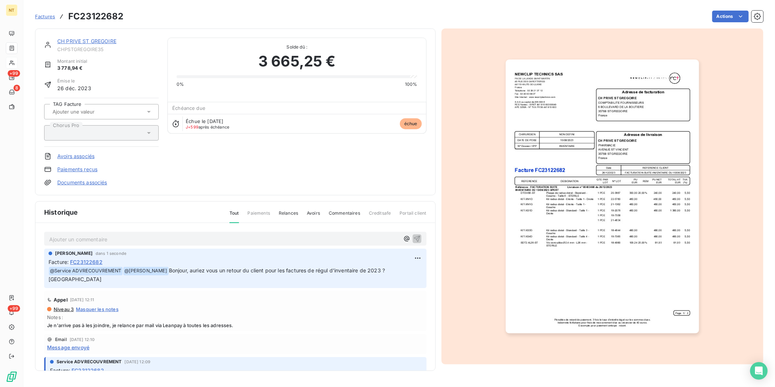
click at [84, 41] on link "CH PRIVE ST GREGOIRE" at bounding box center [86, 41] width 59 height 6
